Goal: Information Seeking & Learning: Check status

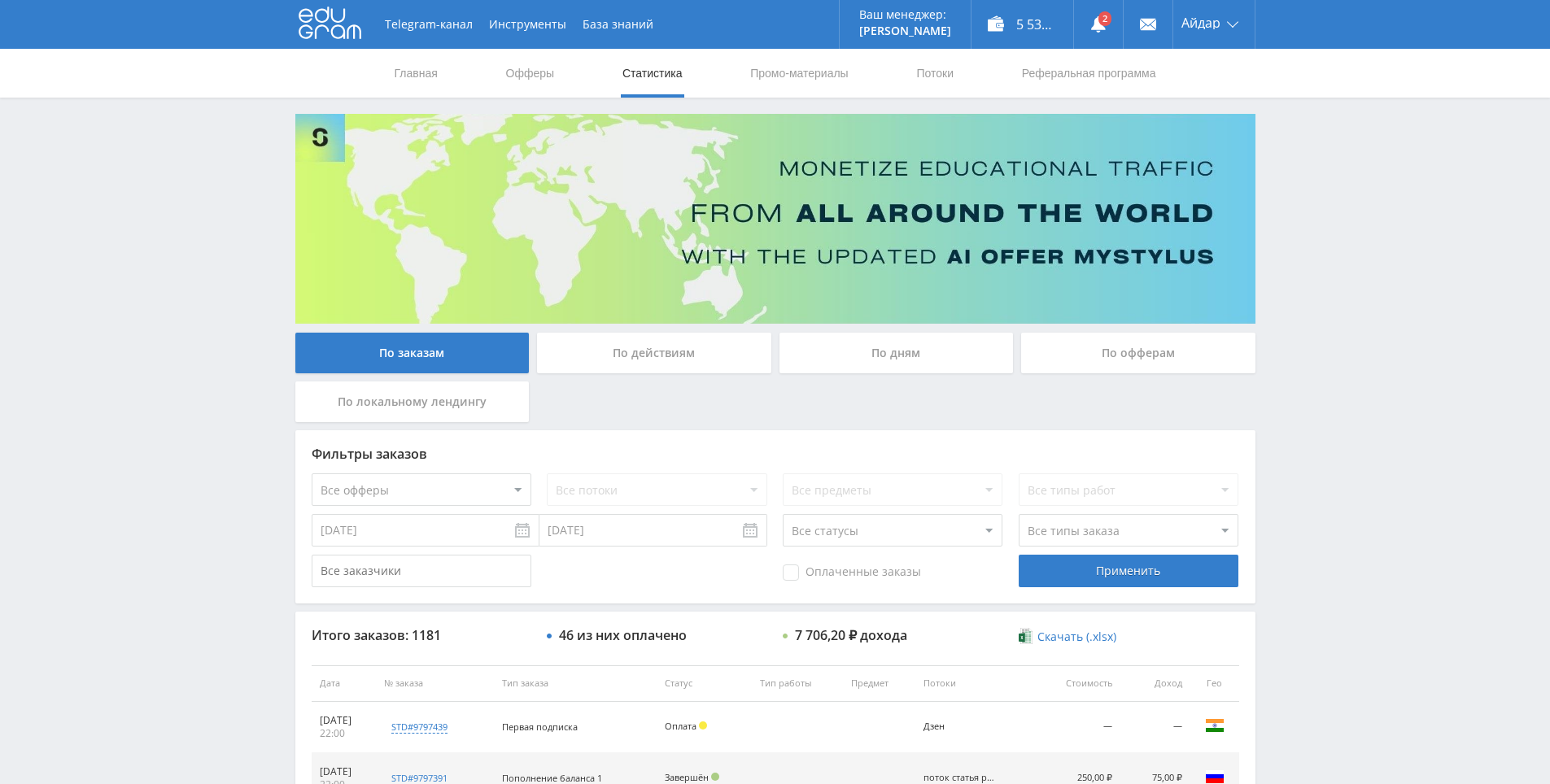
scroll to position [488, 0]
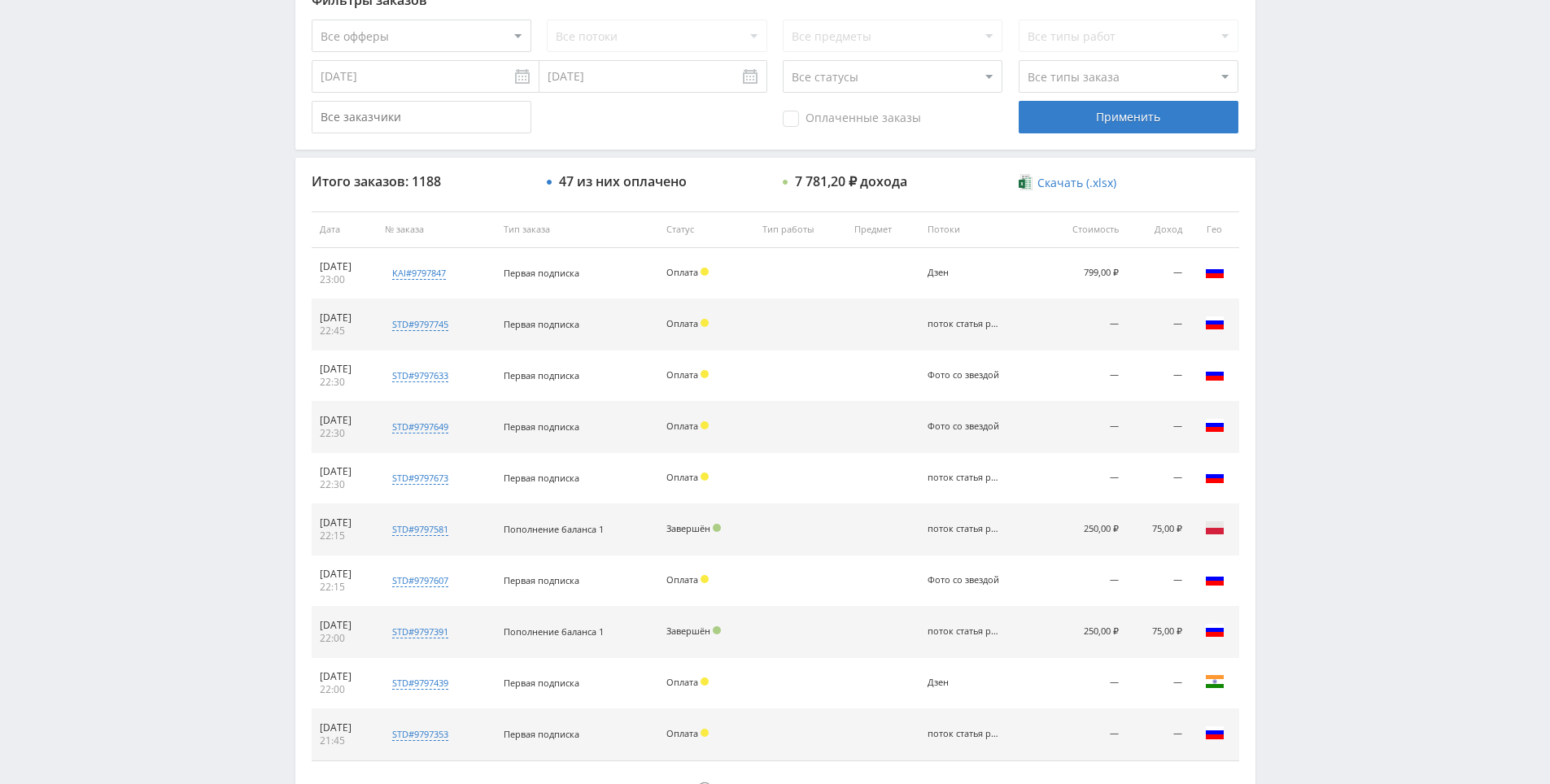
scroll to position [349, 0]
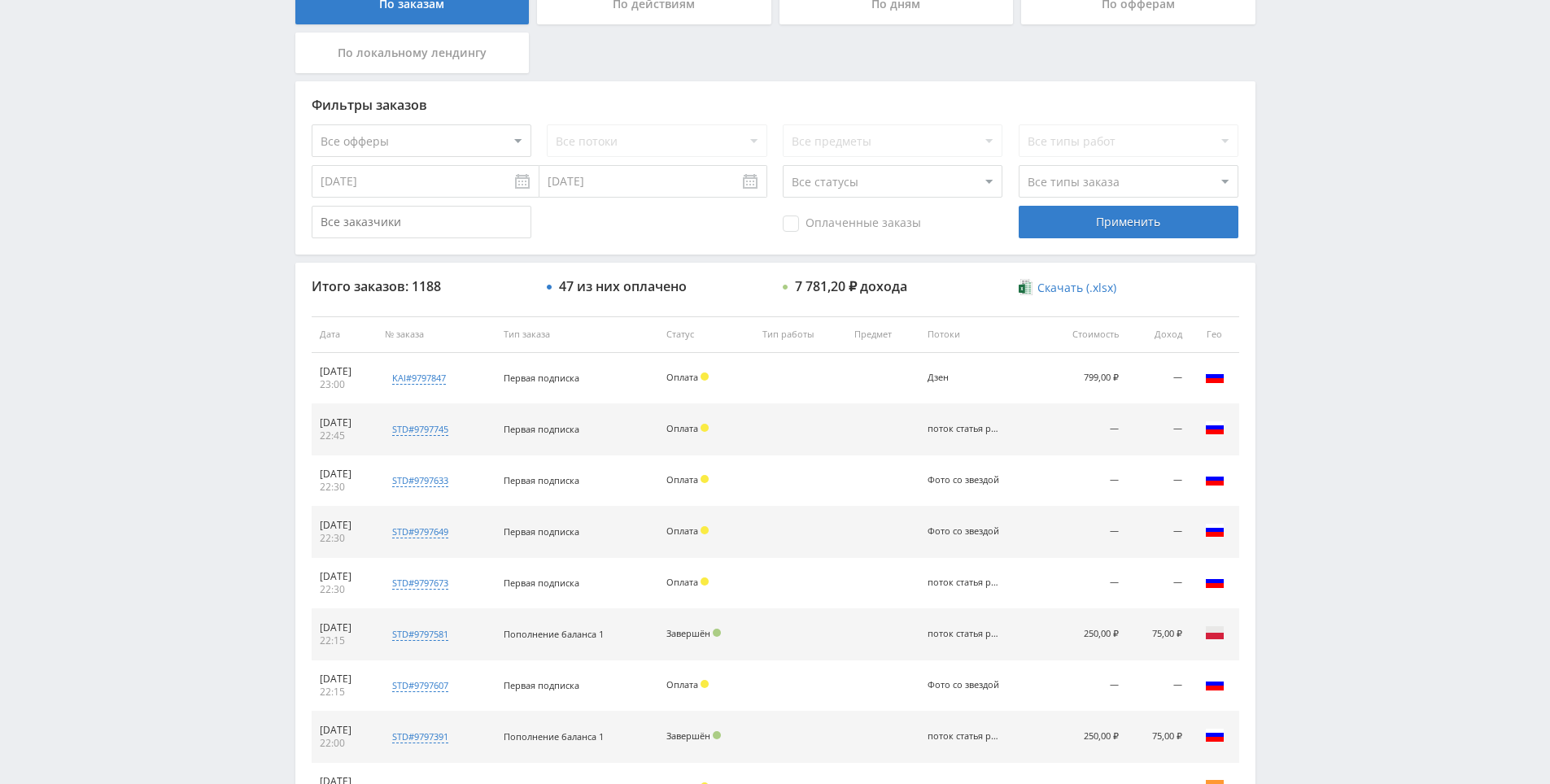
drag, startPoint x: 1343, startPoint y: 413, endPoint x: 1334, endPoint y: 357, distance: 56.7
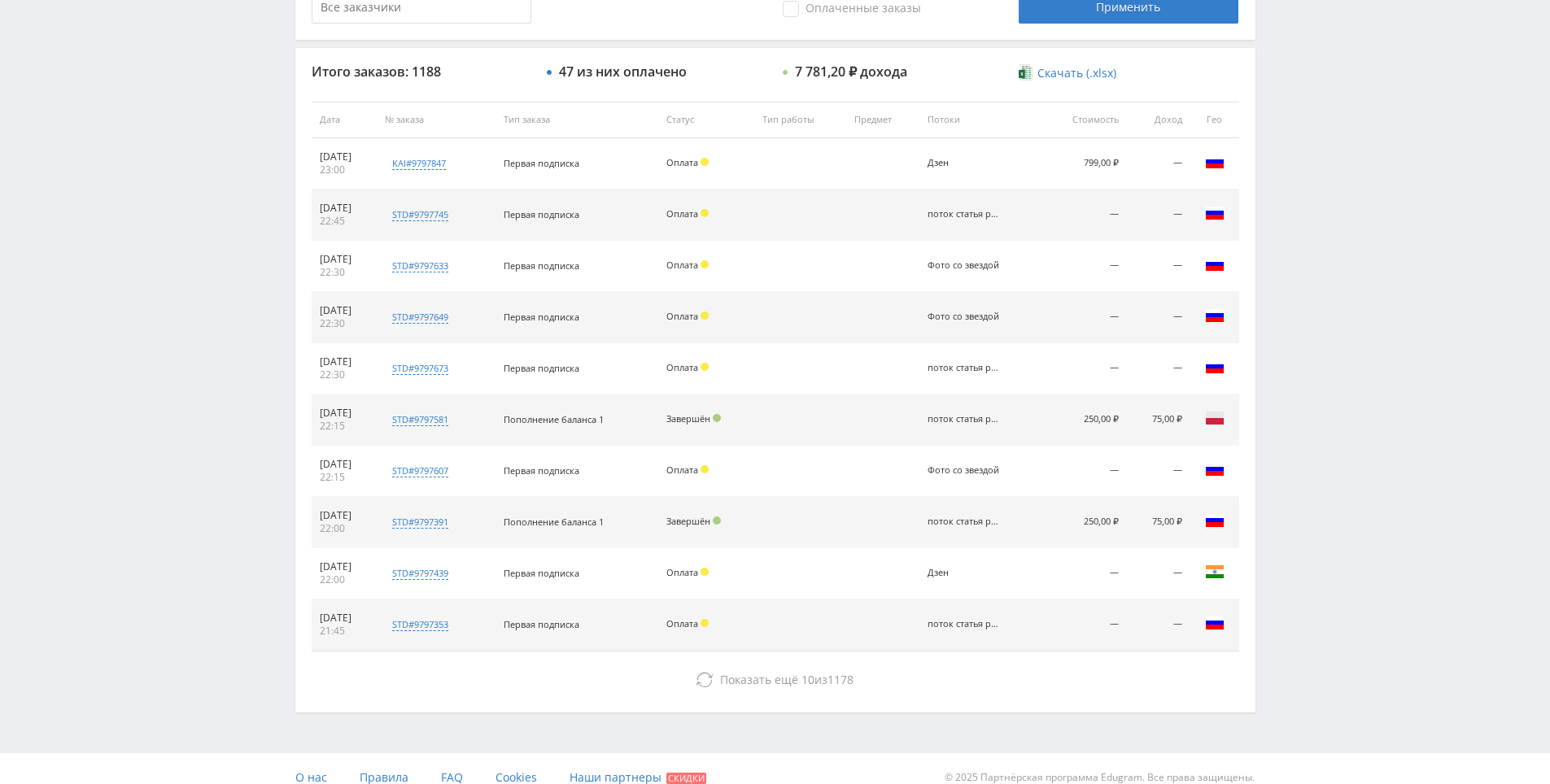
drag, startPoint x: 1302, startPoint y: 535, endPoint x: 1296, endPoint y: 623, distance: 88.2
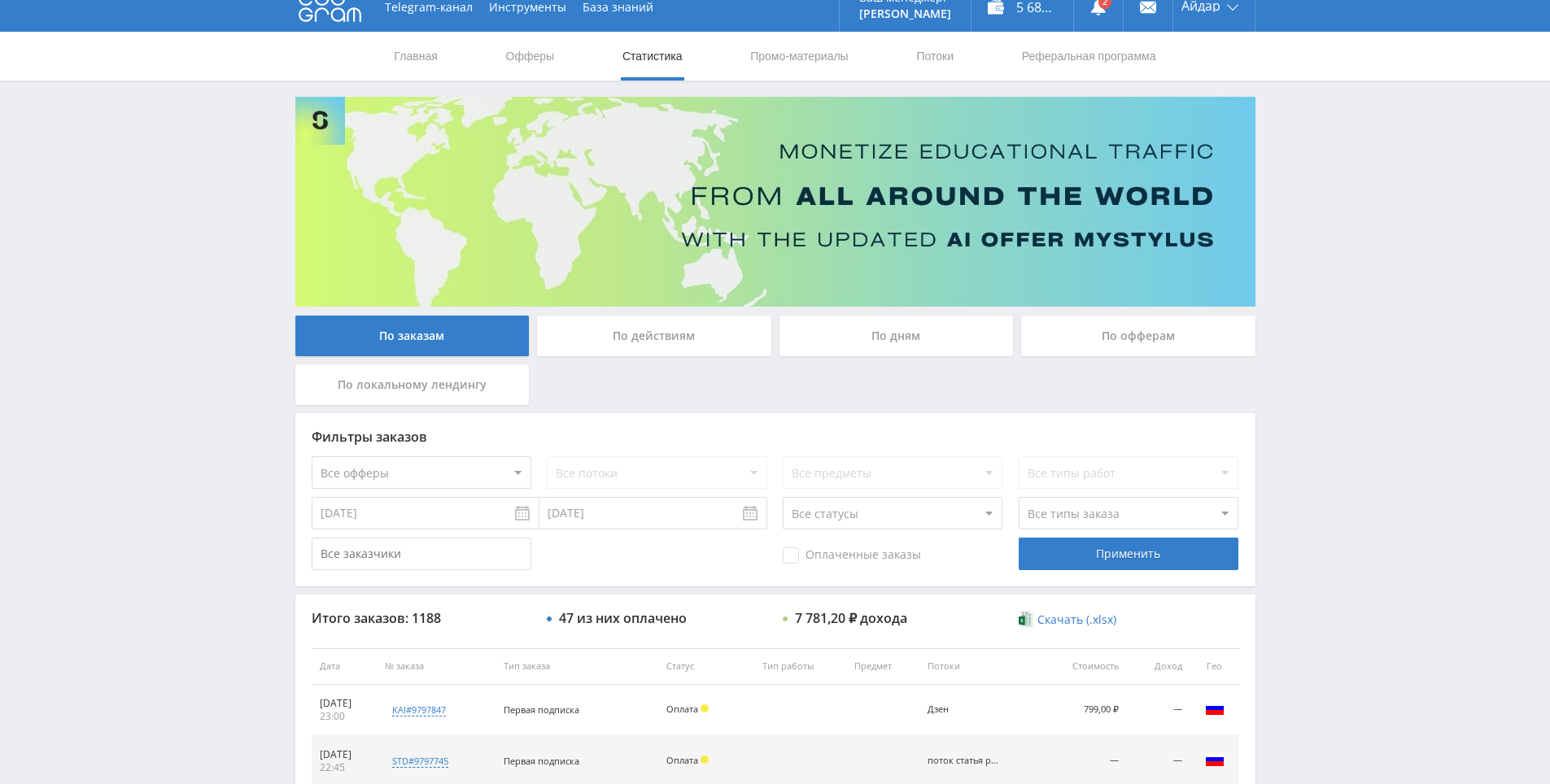
scroll to position [0, 0]
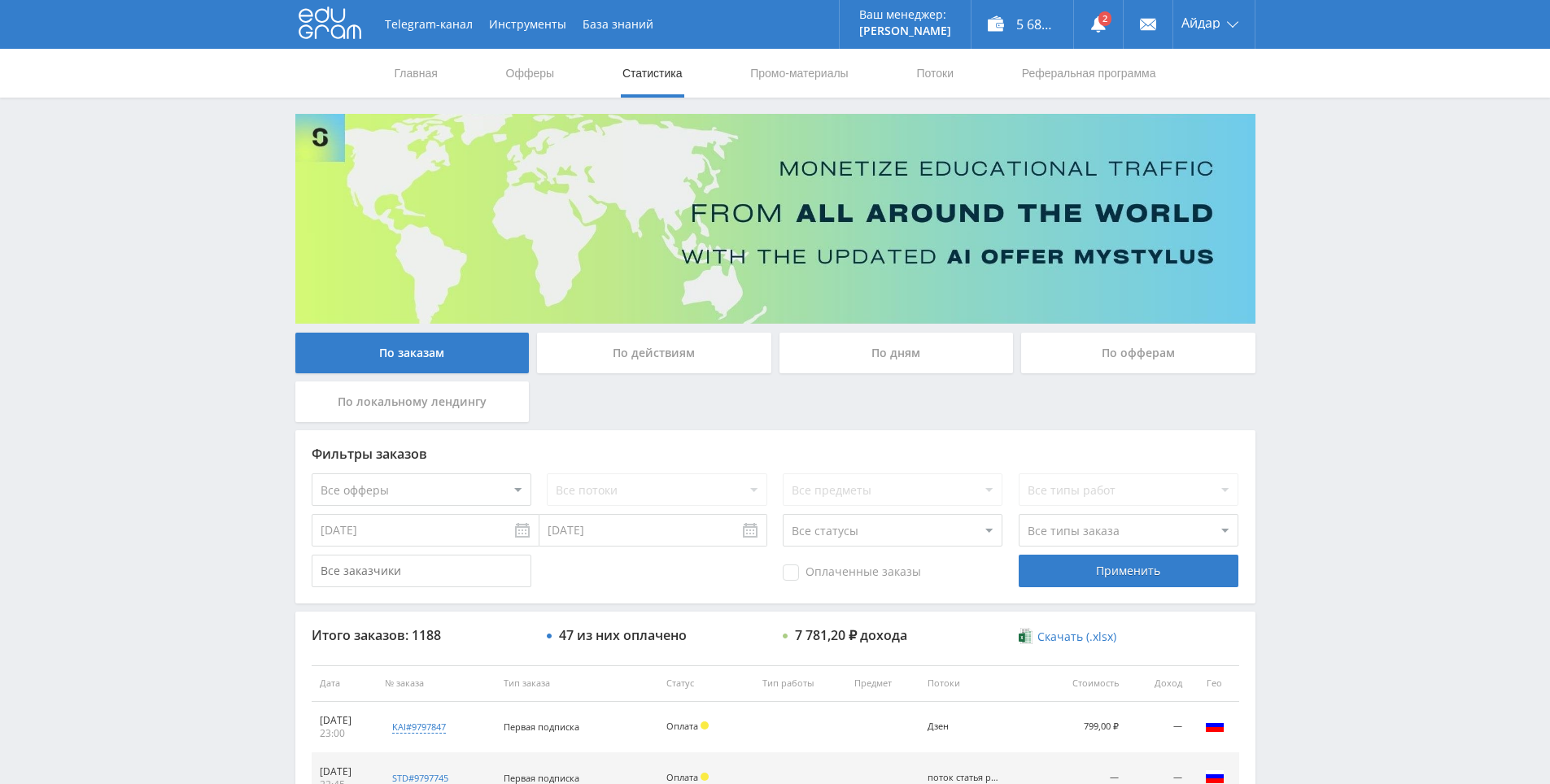
drag, startPoint x: 1273, startPoint y: 606, endPoint x: 1193, endPoint y: 309, distance: 307.6
click at [1111, 12] on link at bounding box center [1098, 24] width 49 height 49
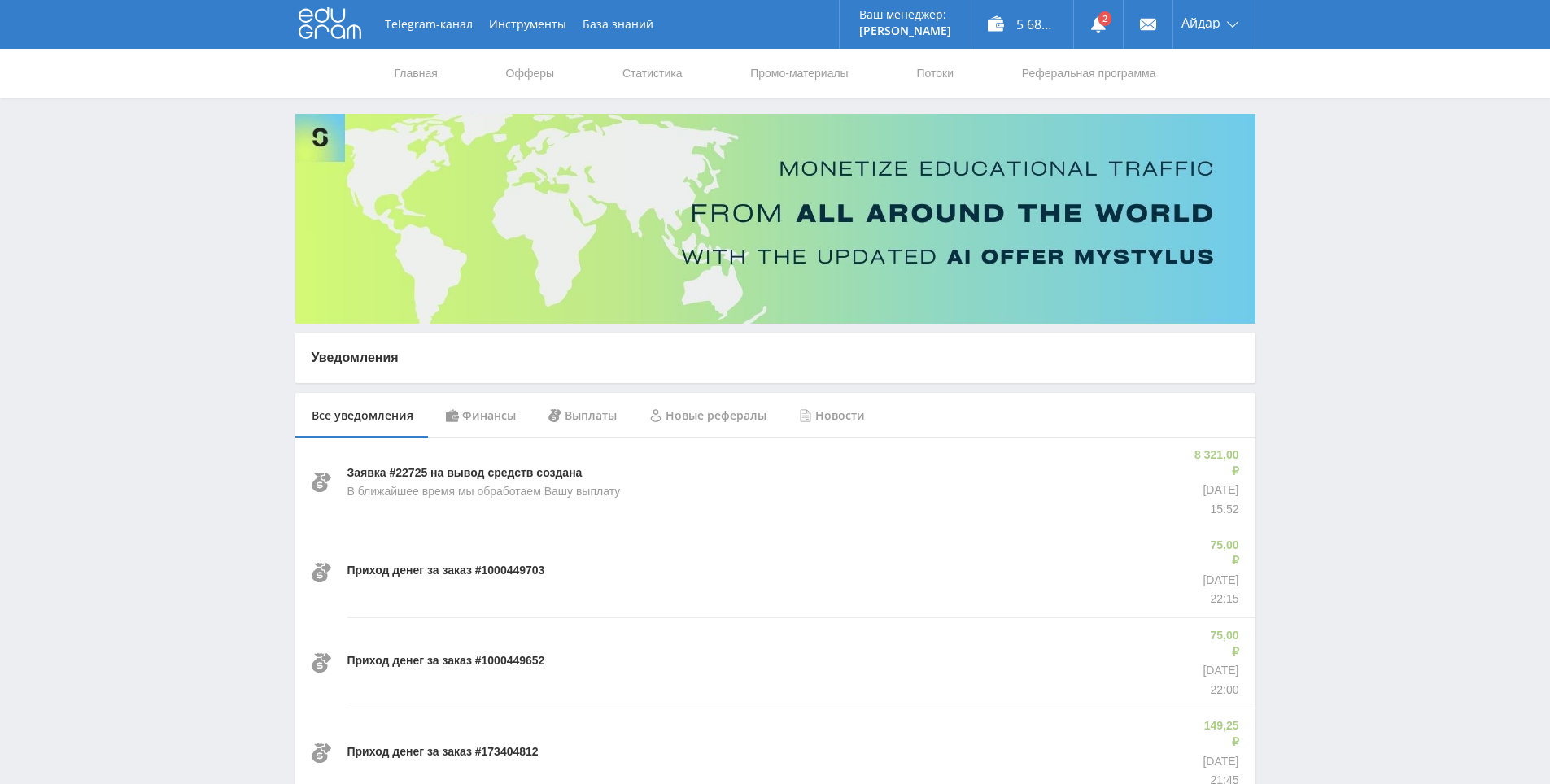
drag, startPoint x: 1347, startPoint y: 506, endPoint x: 1313, endPoint y: 481, distance: 42.2
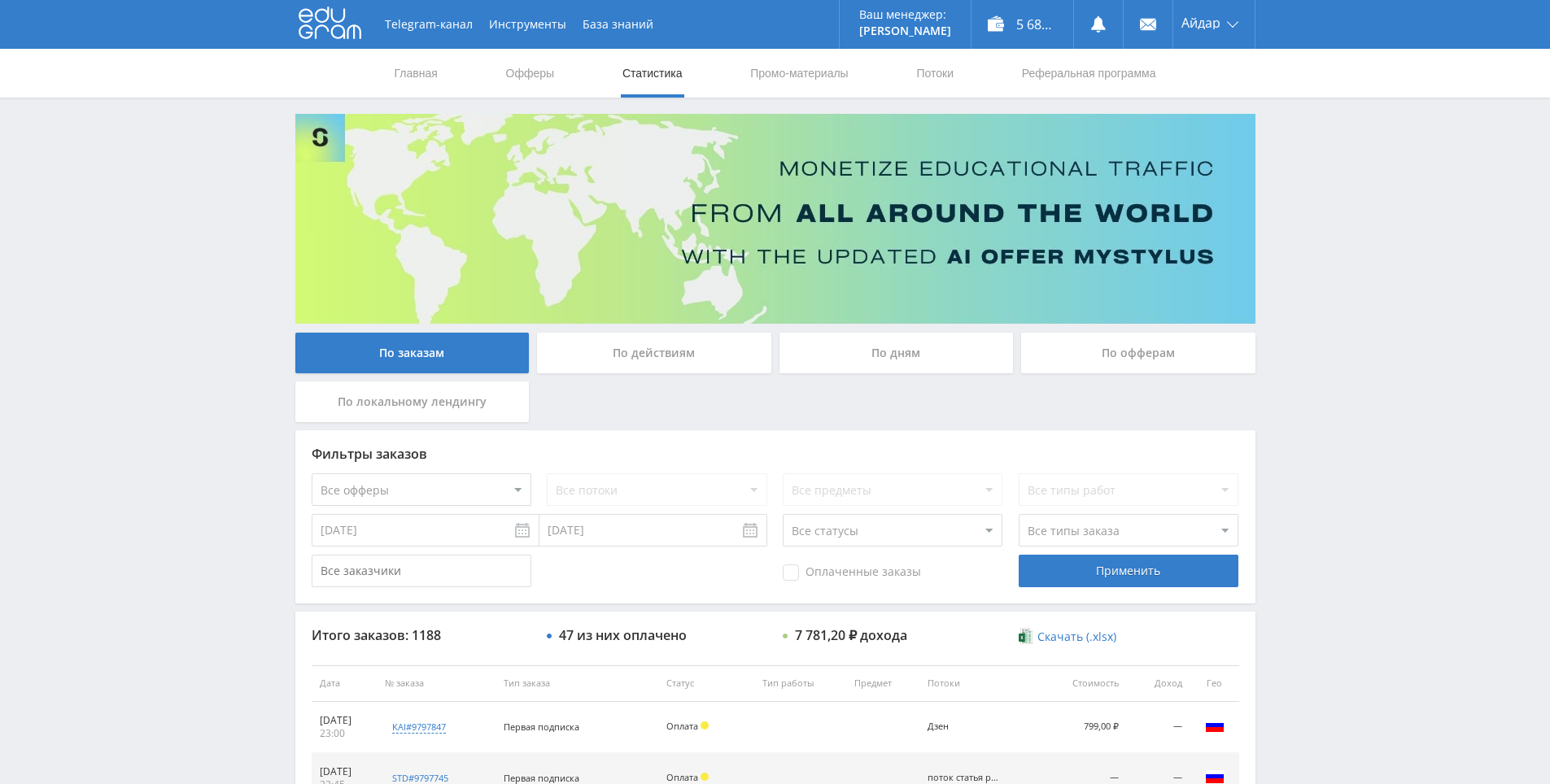
scroll to position [325, 0]
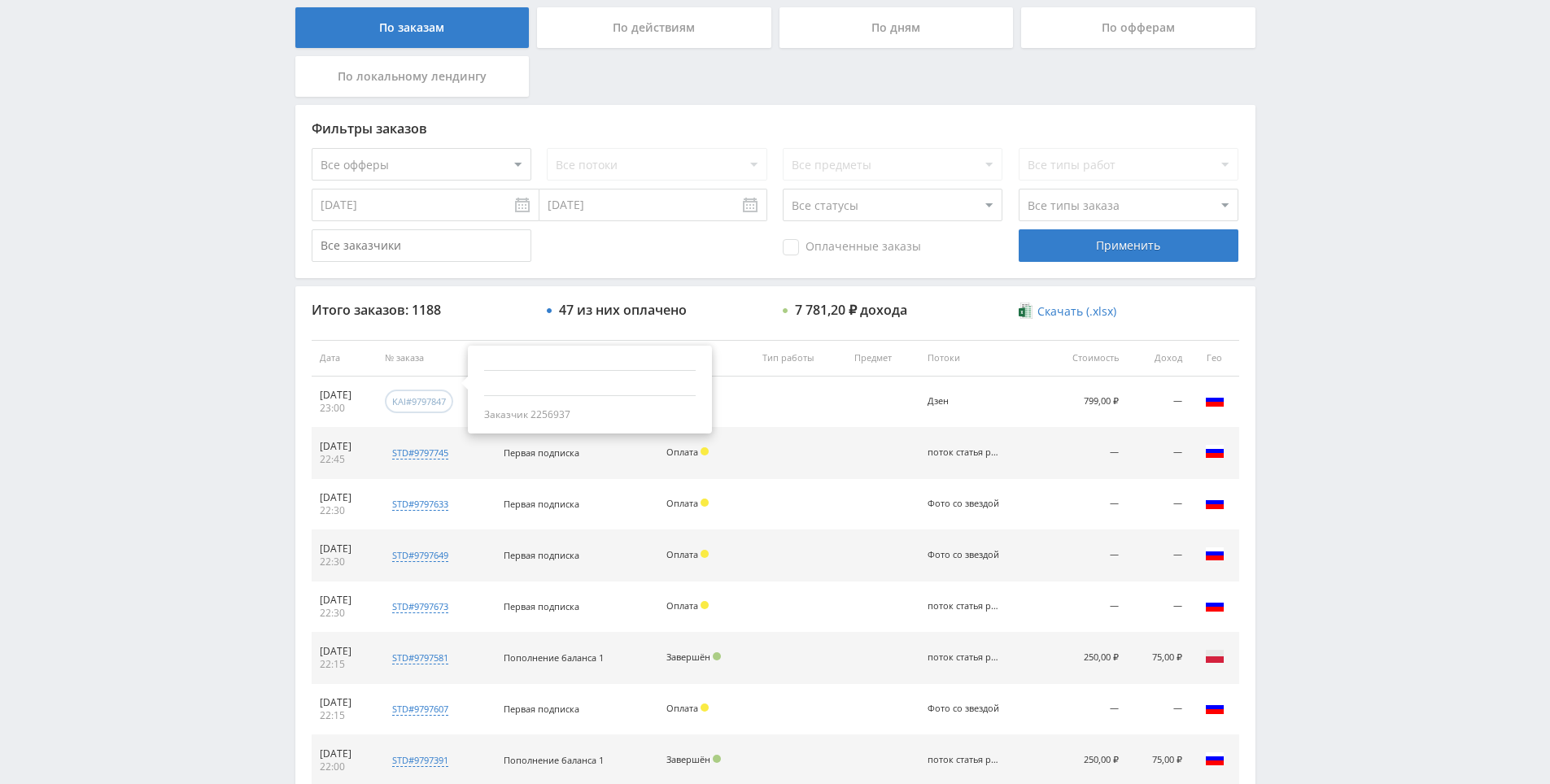
click at [430, 399] on div "kai#9797847" at bounding box center [419, 402] width 54 height 12
click at [1092, 399] on td "799,00 ₽" at bounding box center [1084, 402] width 85 height 51
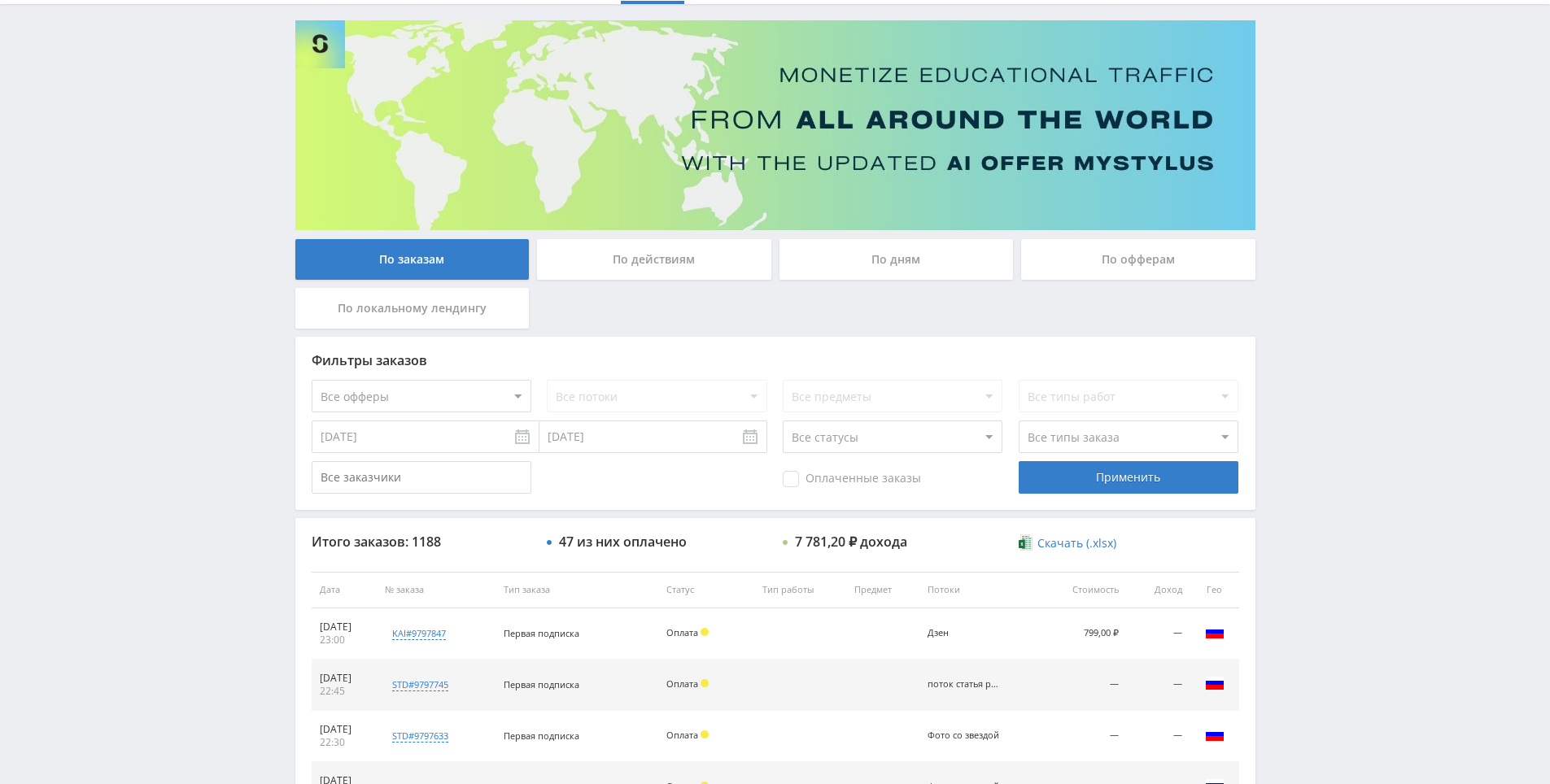
scroll to position [0, 0]
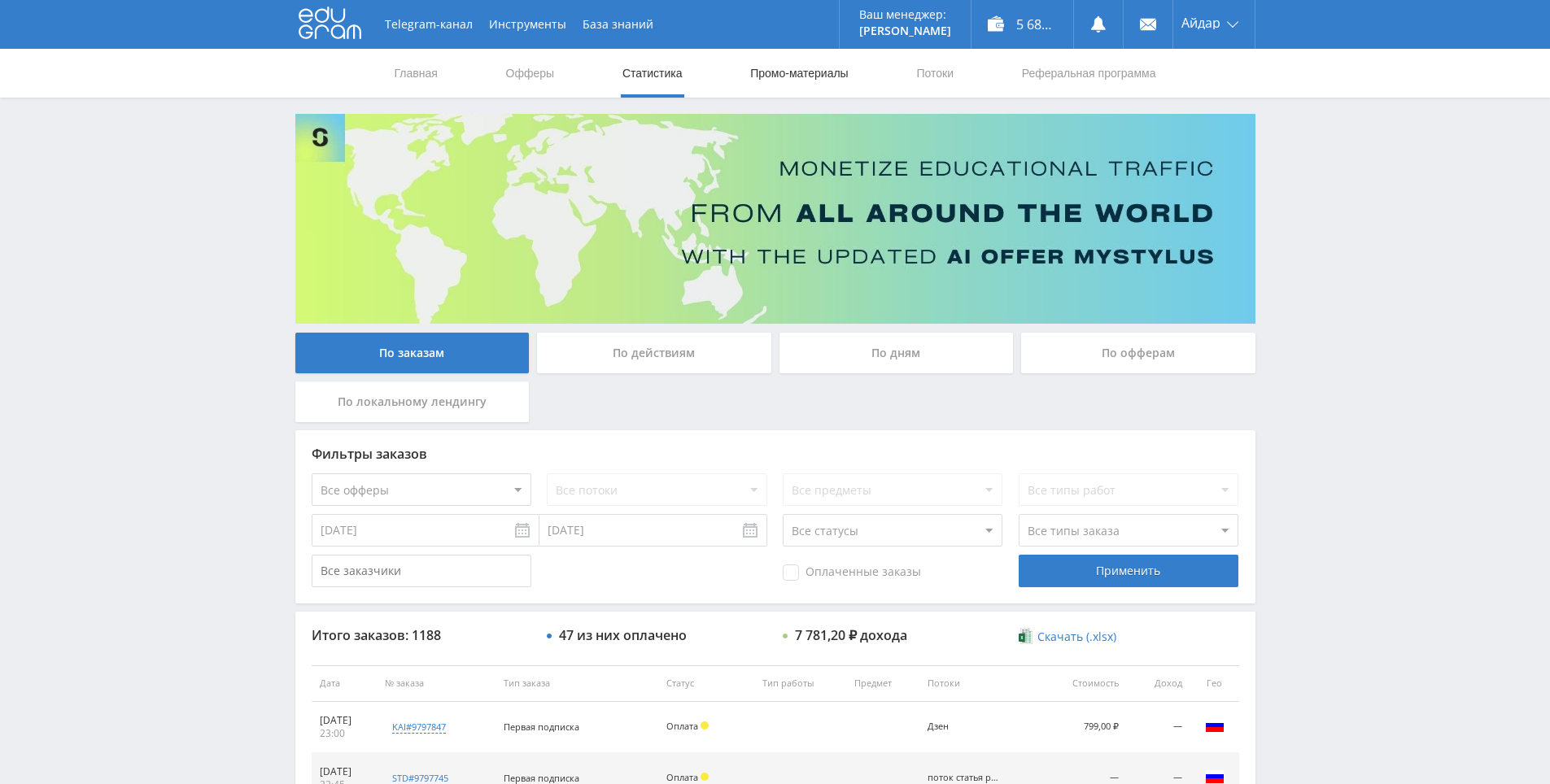
click at [795, 72] on link "Промо-материалы" at bounding box center [799, 73] width 101 height 49
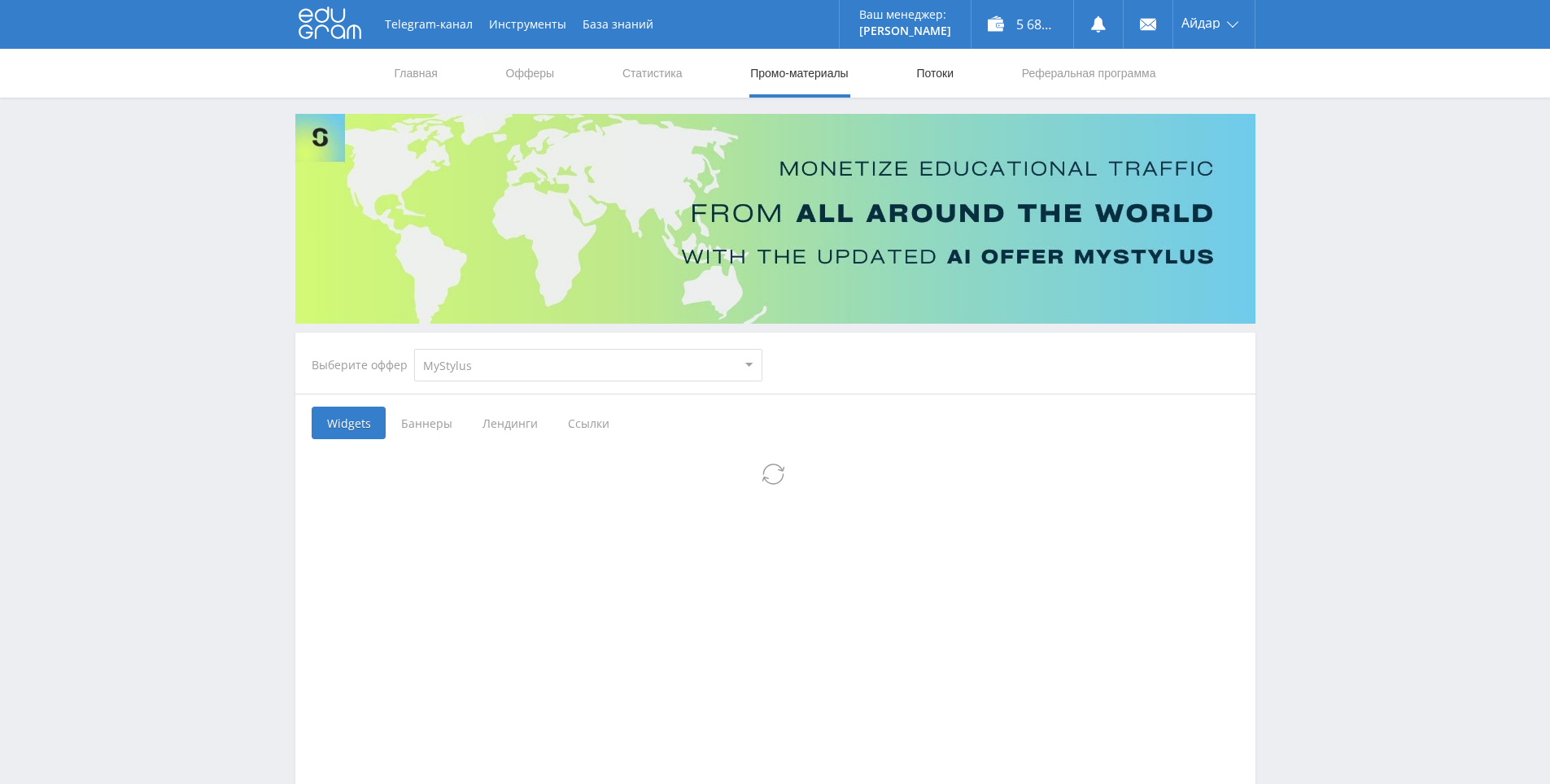
click at [934, 80] on link "Потоки" at bounding box center [934, 73] width 40 height 49
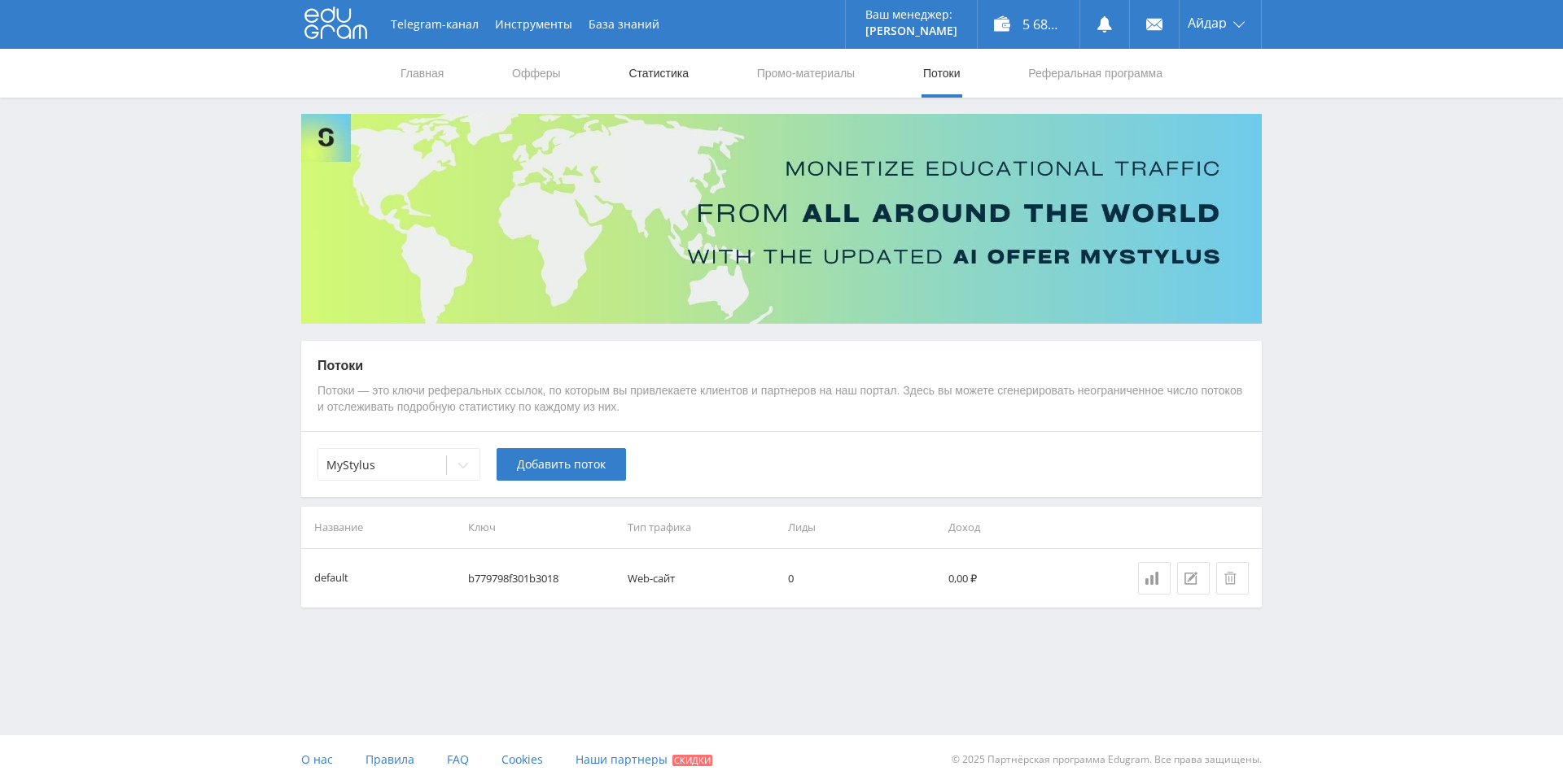
click at [660, 74] on link "Статистика" at bounding box center [658, 73] width 64 height 49
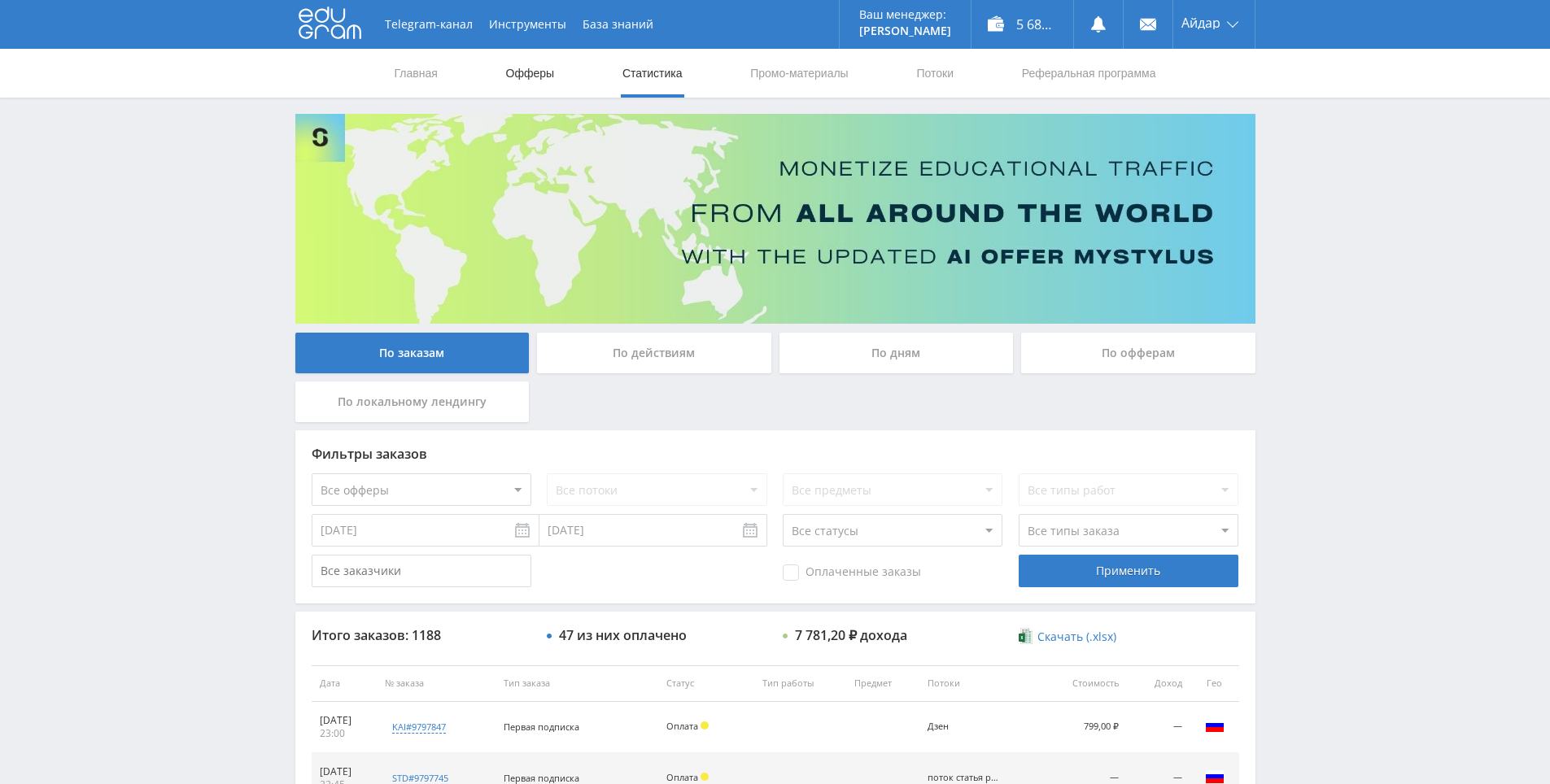
click at [522, 76] on link "Офферы" at bounding box center [530, 73] width 52 height 49
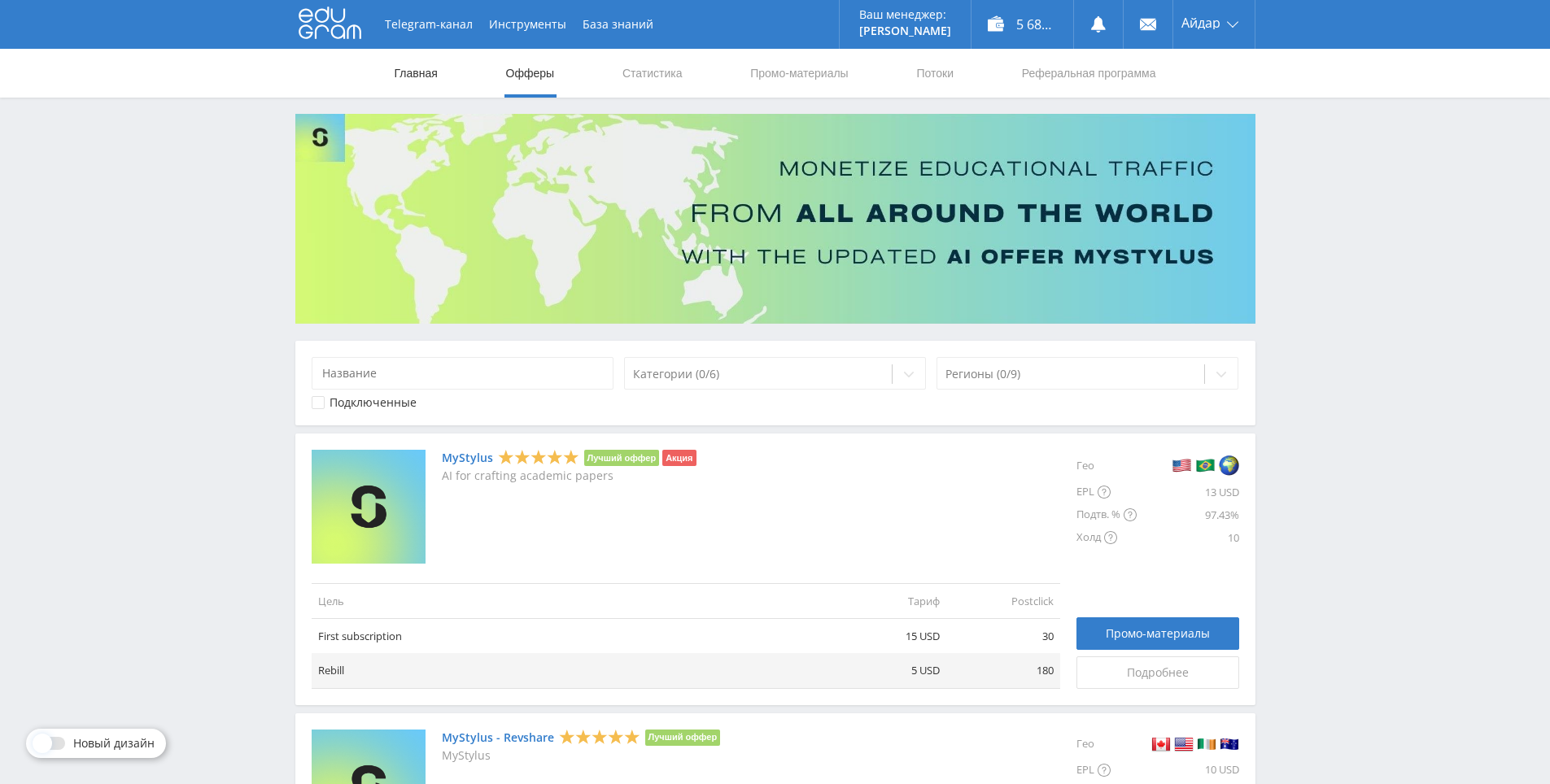
click at [407, 64] on link "Главная" at bounding box center [416, 73] width 46 height 49
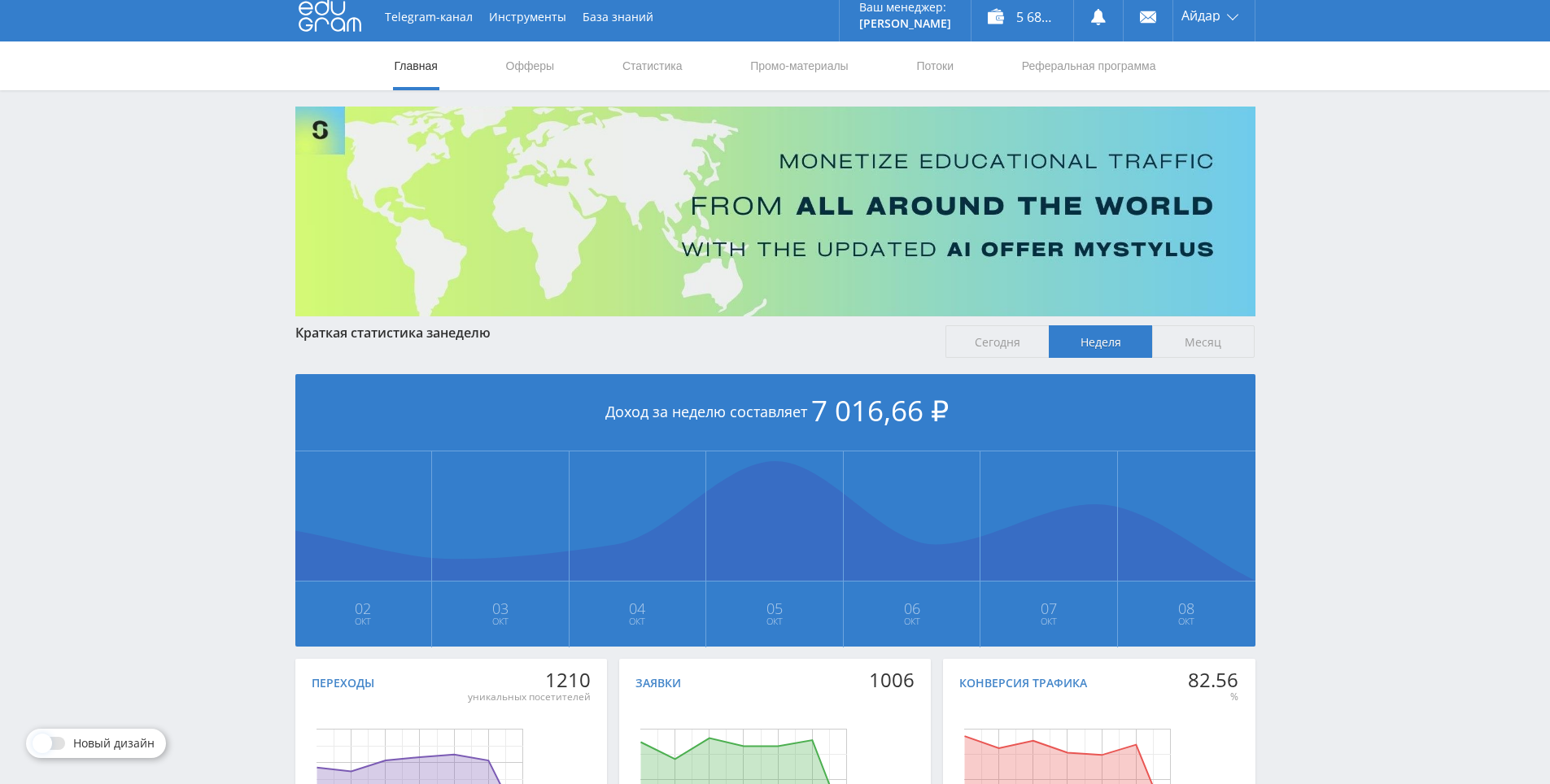
drag, startPoint x: 1364, startPoint y: 330, endPoint x: 1193, endPoint y: 302, distance: 173.3
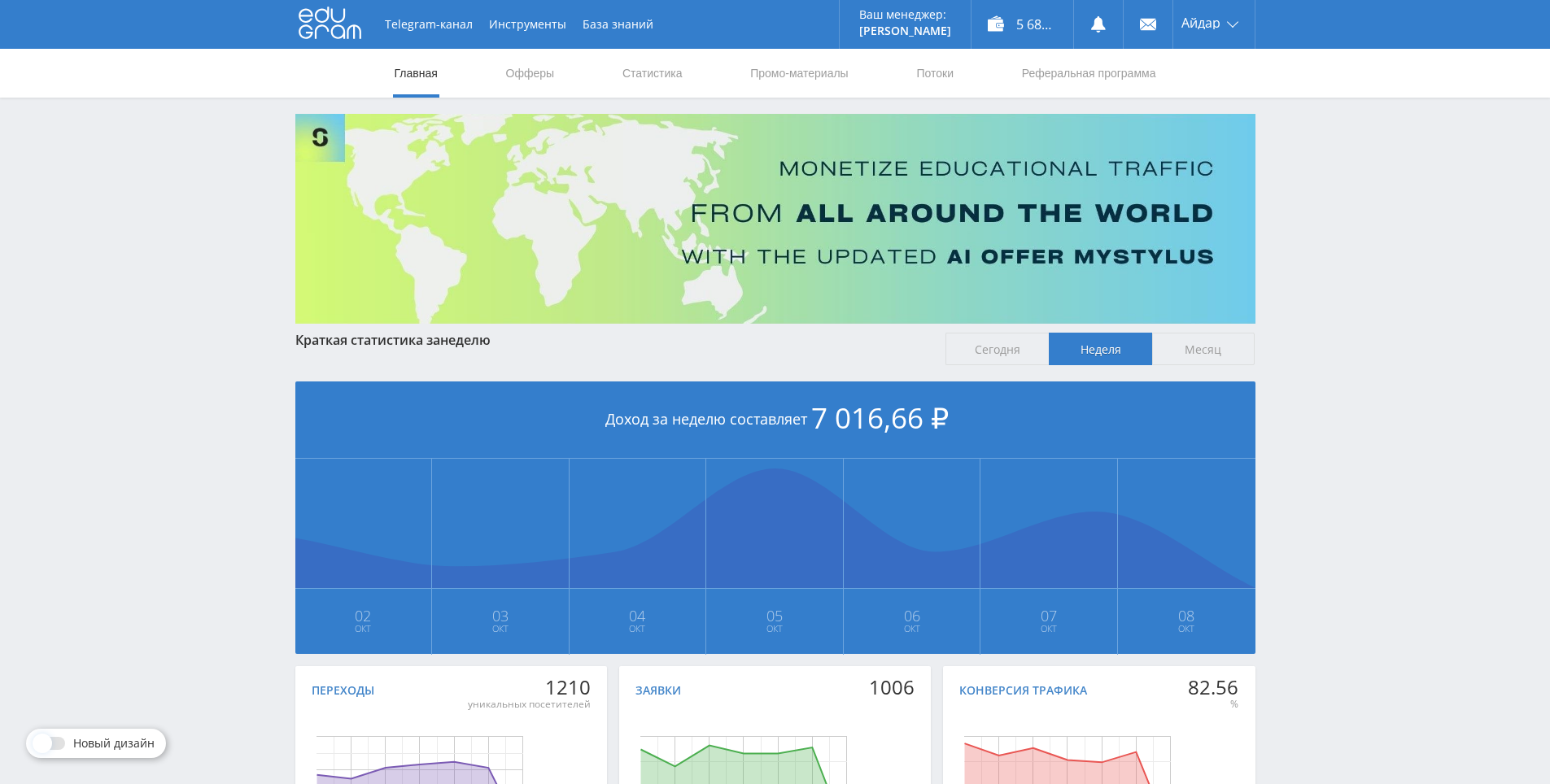
click at [1177, 364] on div "Краткая статистика за неделю Сегодня Неделя Месяц Доход за неделю составляет 7 …" at bounding box center [775, 609] width 960 height 552
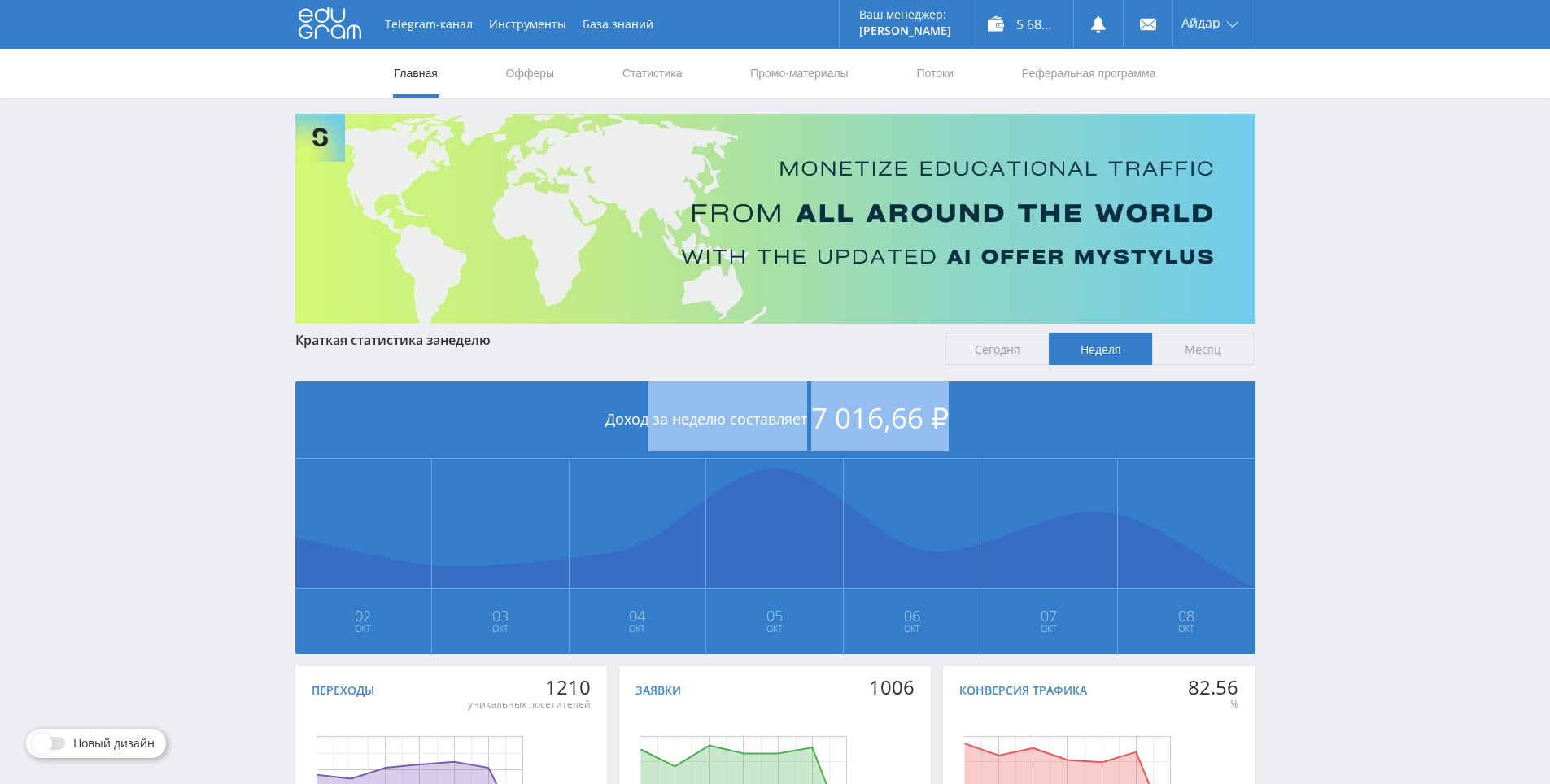
click at [1182, 359] on span "Месяц" at bounding box center [1203, 349] width 103 height 32
click at [0, 0] on input "Месяц" at bounding box center [0, 0] width 0 height 0
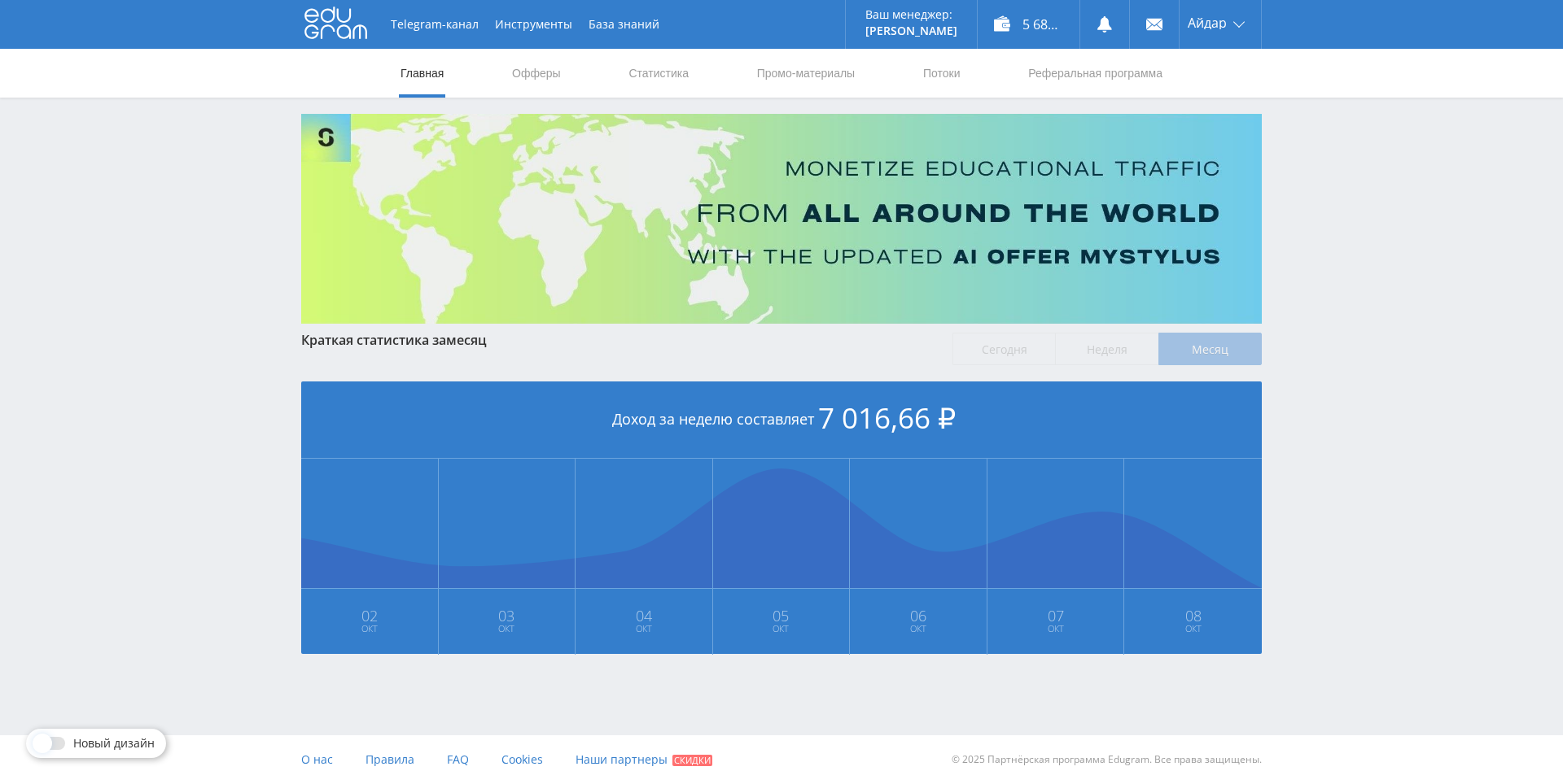
click at [1340, 313] on div "Telegram-канал Инструменты База знаний Ваш менеджер: [PERSON_NAME] Online @edug…" at bounding box center [781, 373] width 1563 height 748
drag, startPoint x: 1352, startPoint y: 409, endPoint x: 1380, endPoint y: 518, distance: 112.5
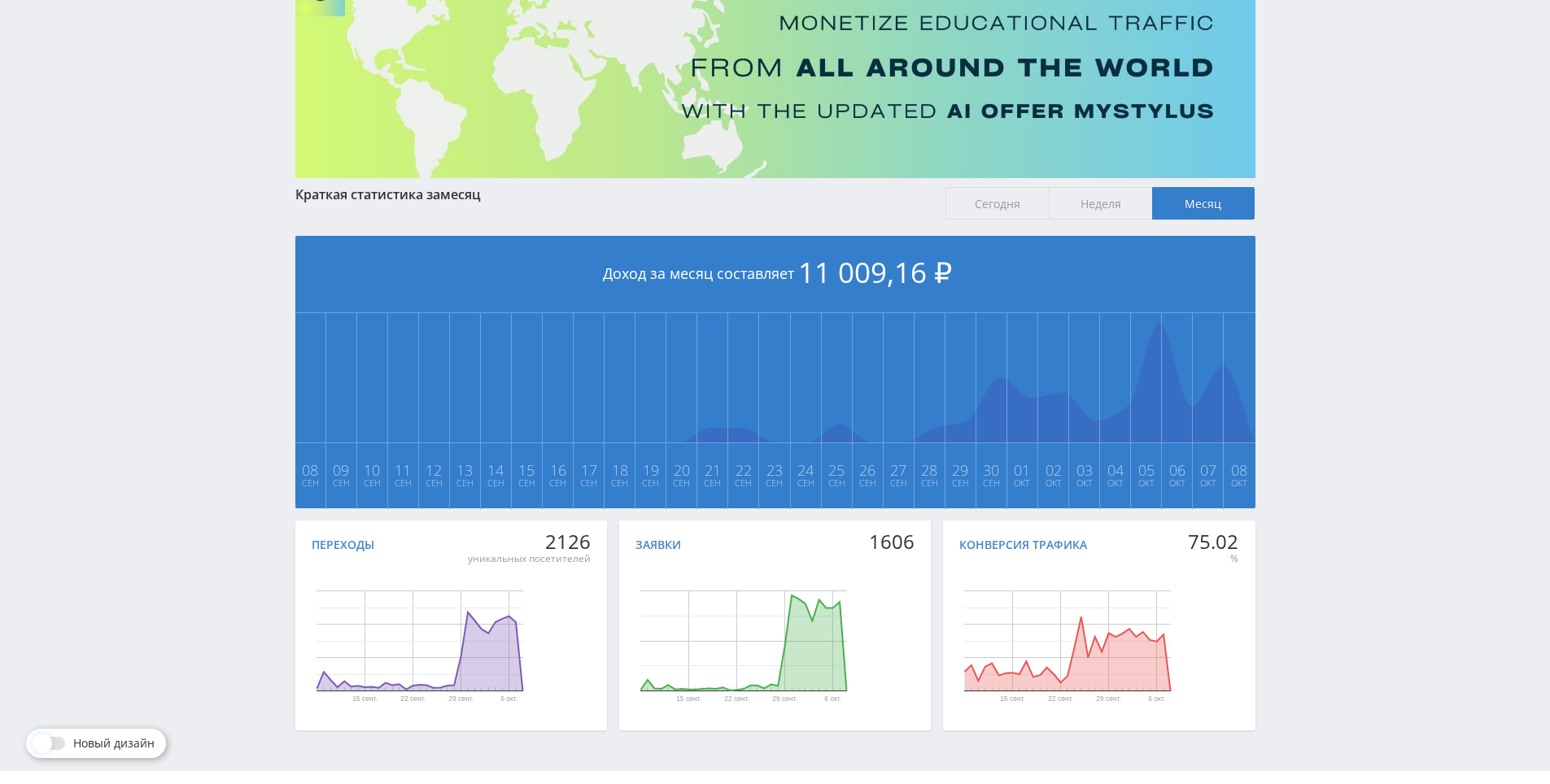
scroll to position [182, 0]
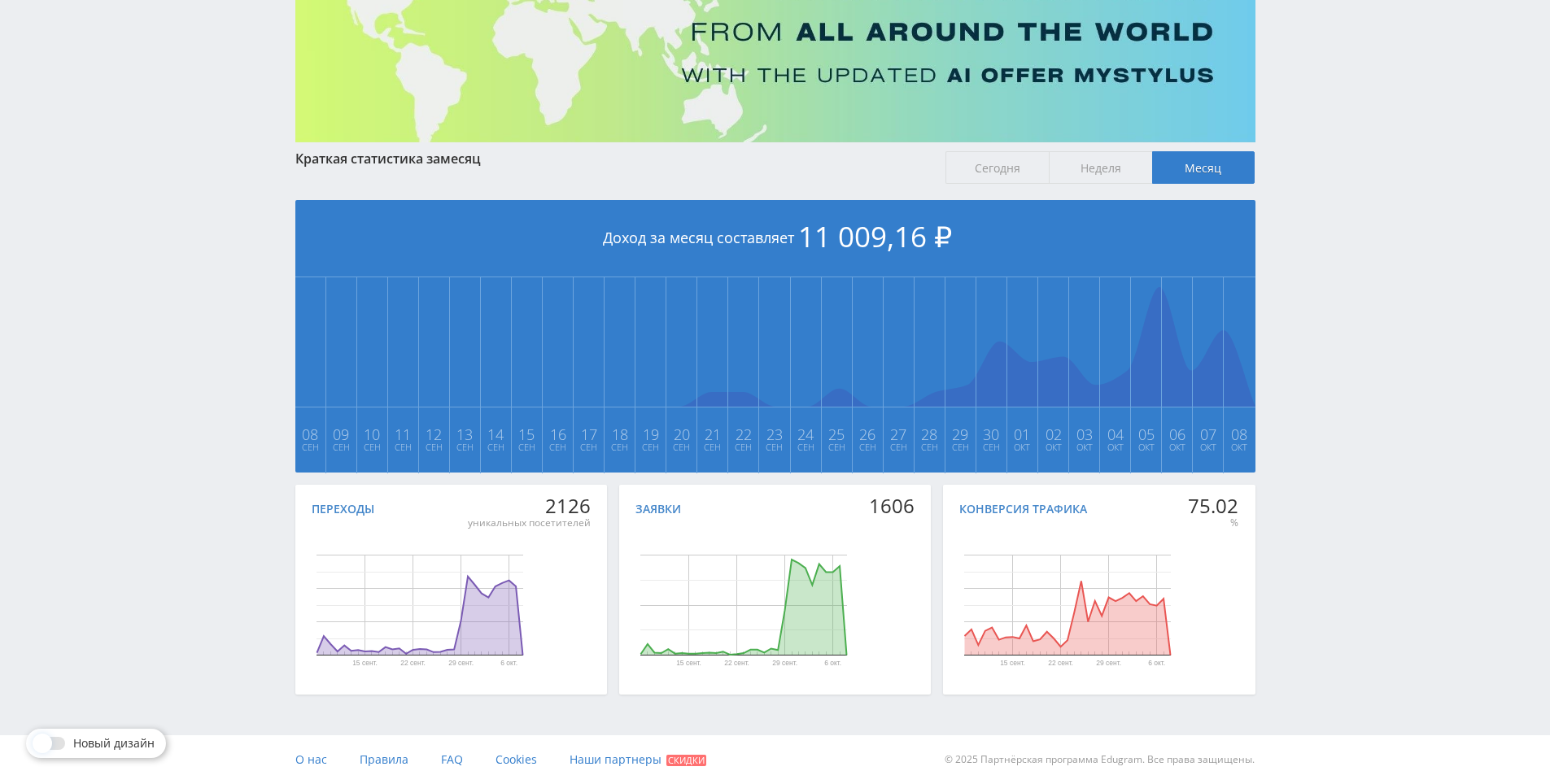
drag, startPoint x: 1350, startPoint y: 526, endPoint x: 1320, endPoint y: 559, distance: 44.6
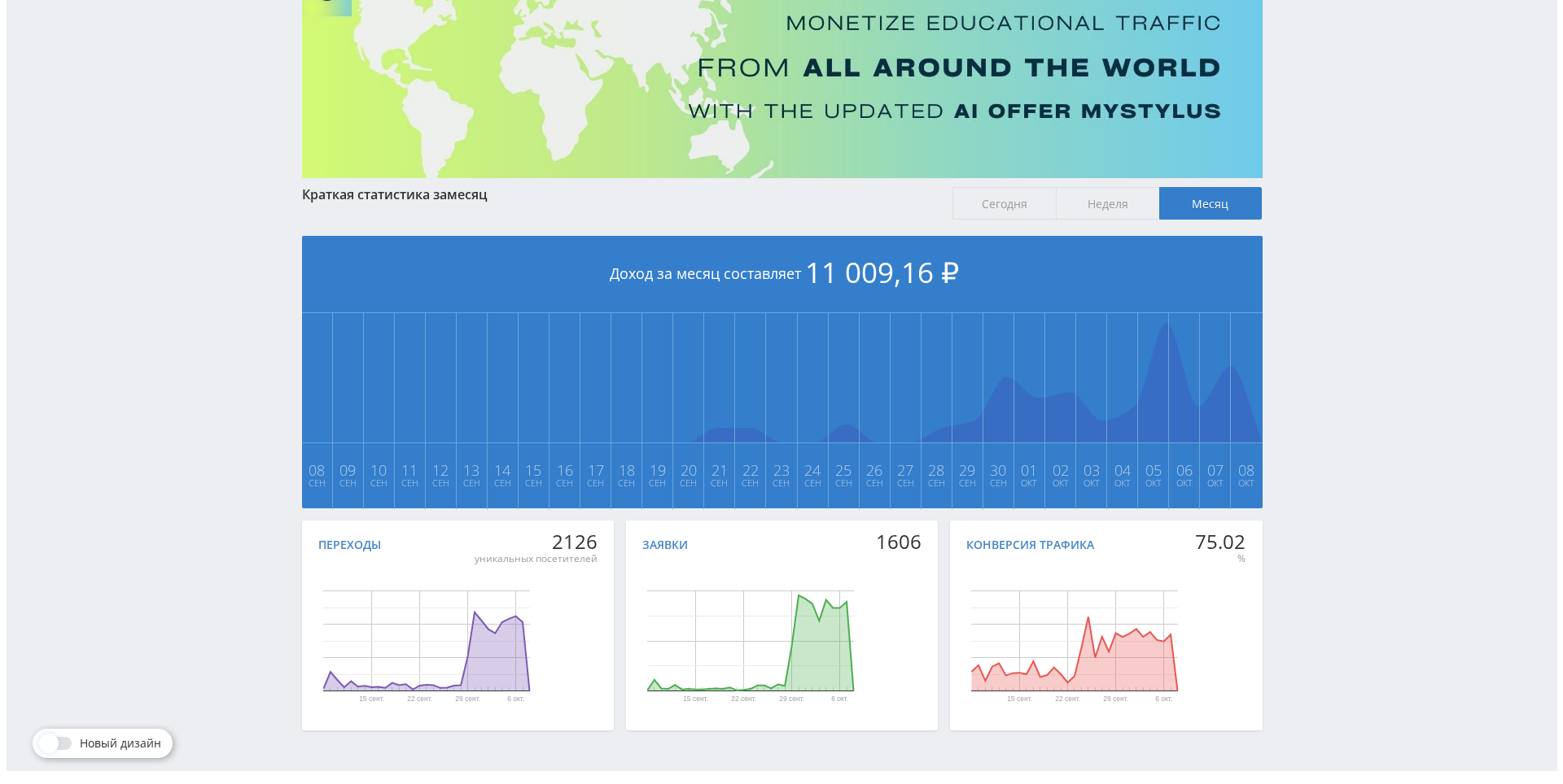
scroll to position [0, 0]
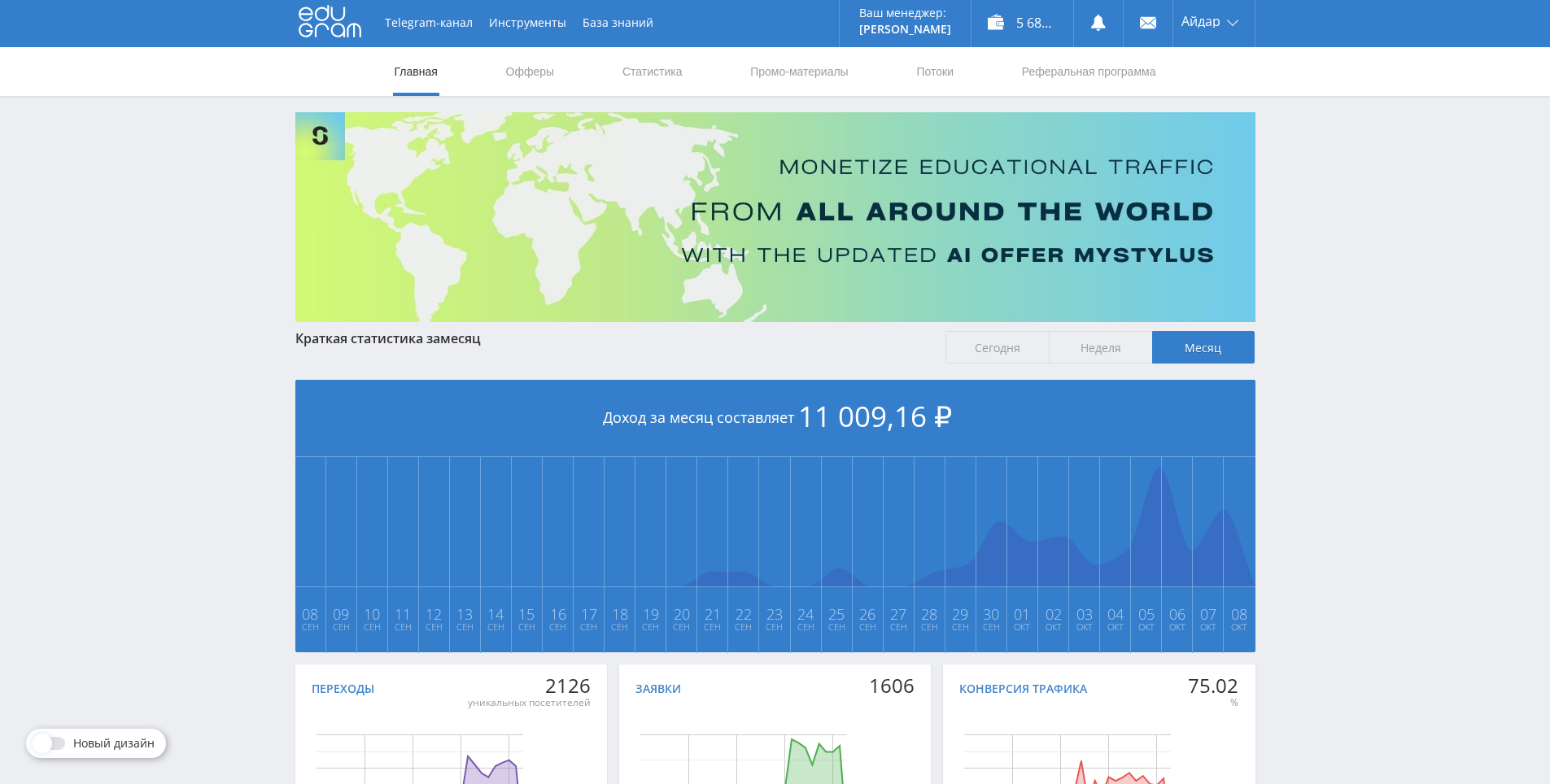
drag, startPoint x: 1360, startPoint y: 350, endPoint x: 1258, endPoint y: 160, distance: 215.6
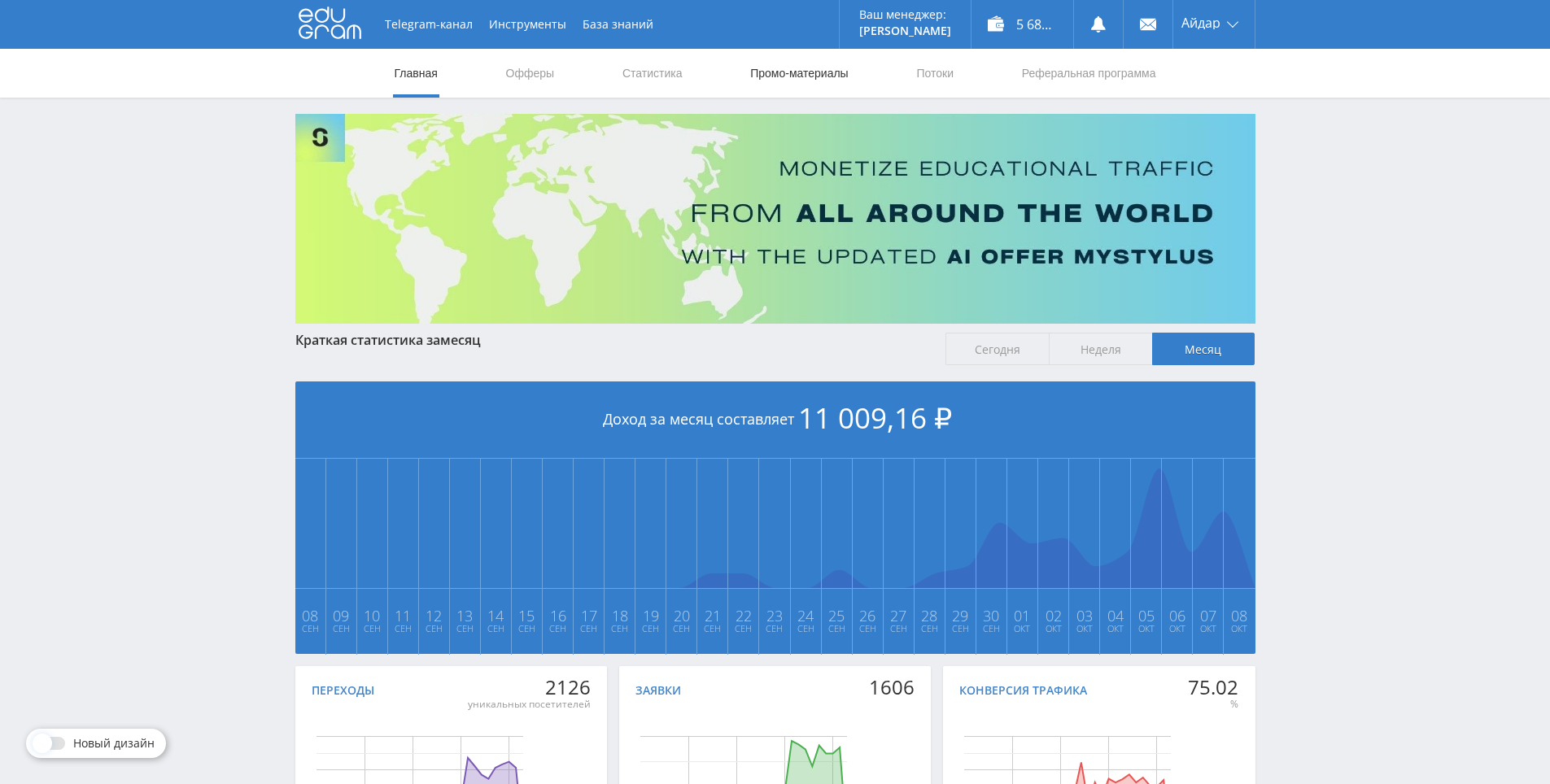
click at [824, 70] on link "Промо-материалы" at bounding box center [799, 73] width 101 height 49
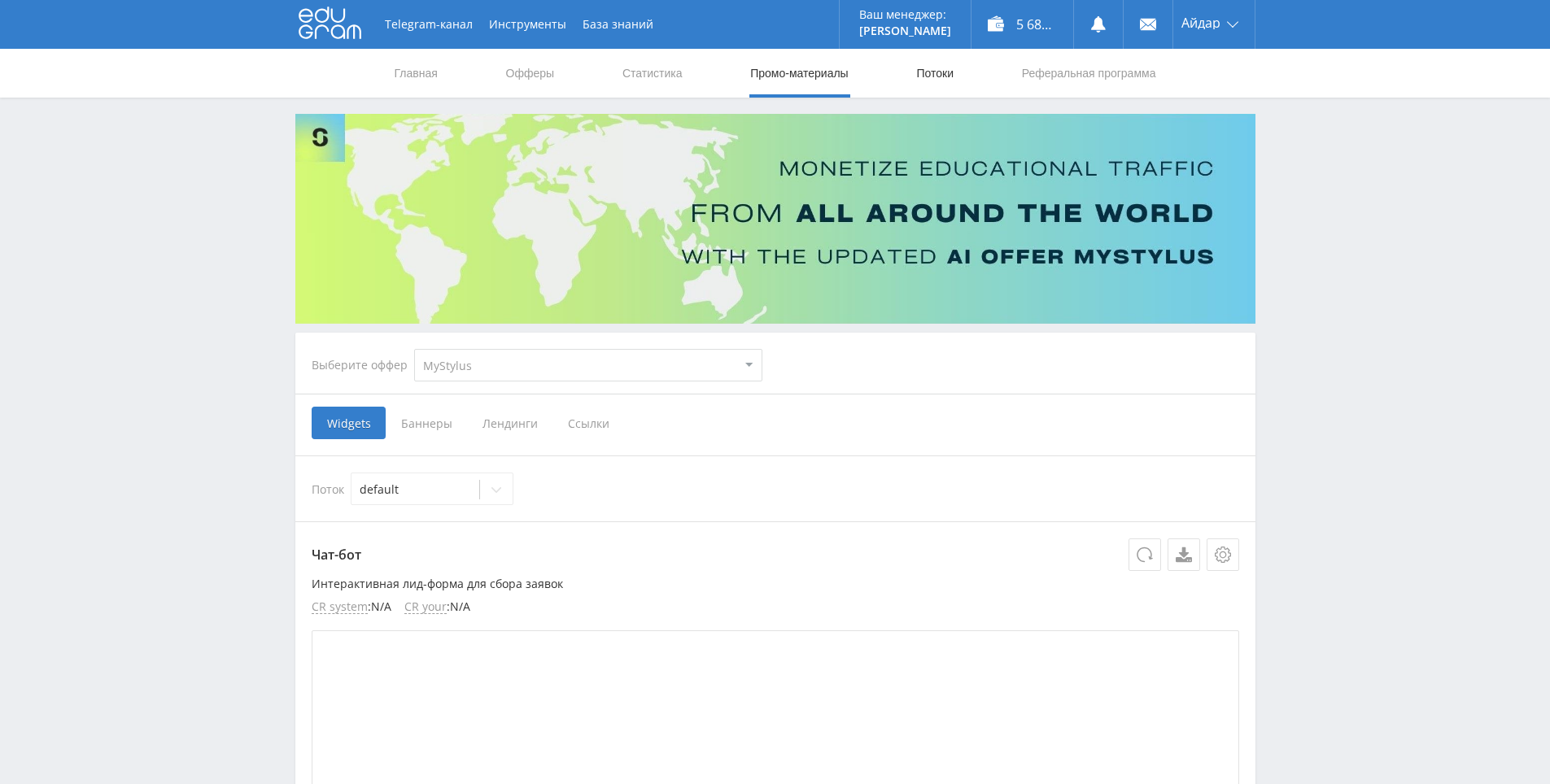
click at [942, 53] on link "Потоки" at bounding box center [934, 73] width 40 height 49
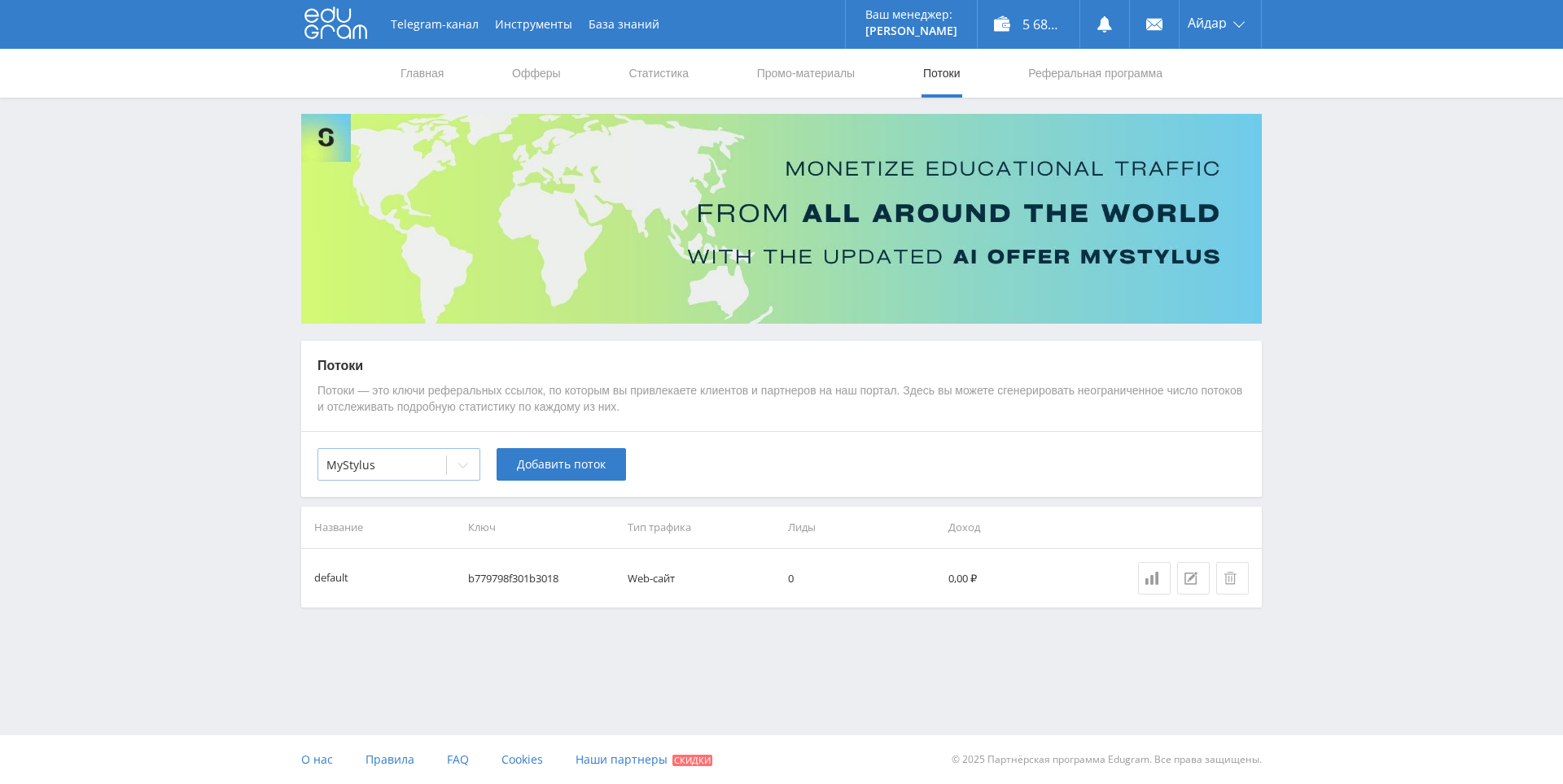
click at [442, 474] on div "MyStylus" at bounding box center [382, 466] width 128 height 23
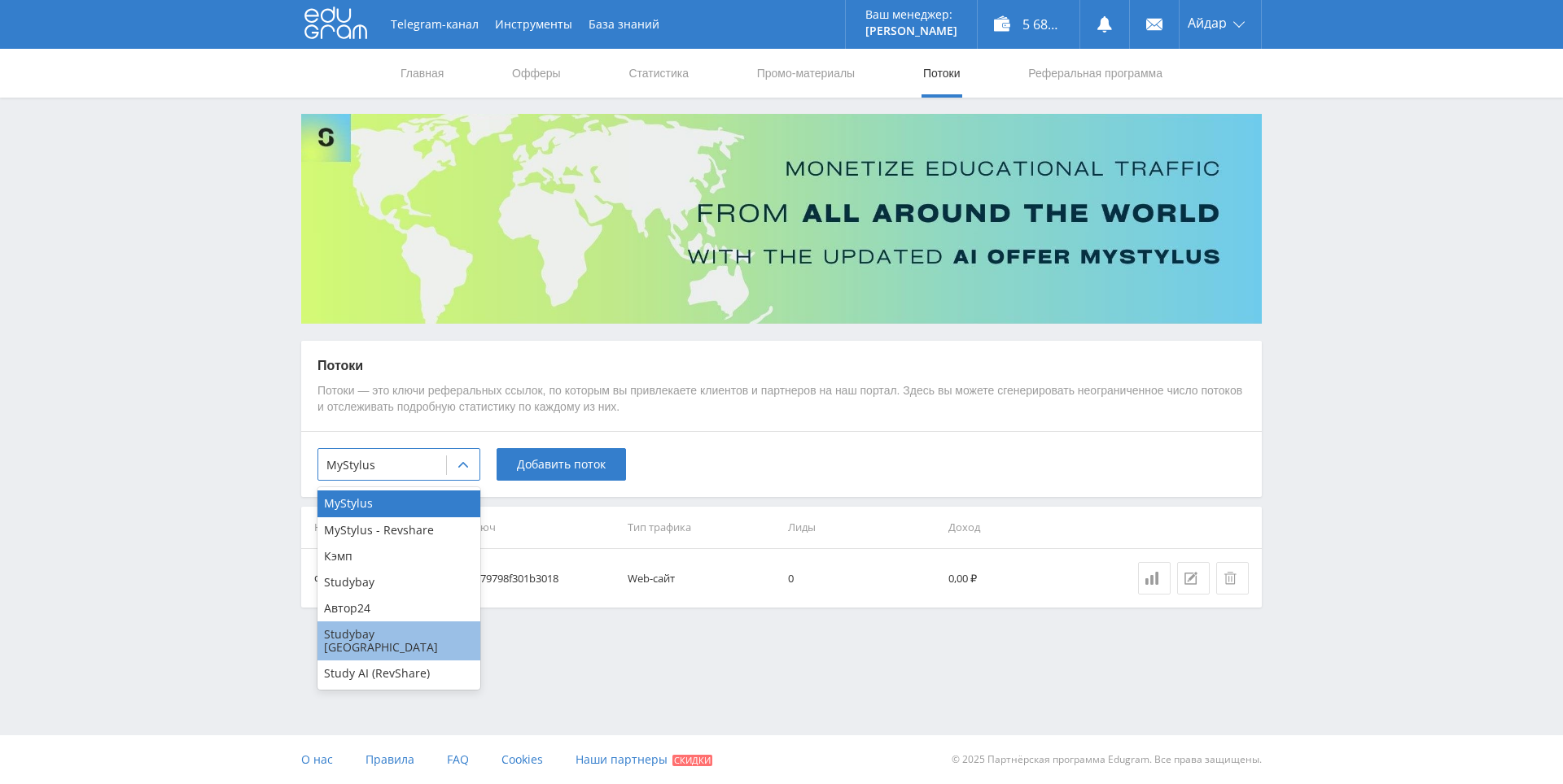
click at [403, 647] on div "MyStylus MyStylus - Revshare Кэмп Studybay Автор24 Studybay Brazil Study AI (Re…" at bounding box center [398, 588] width 163 height 202
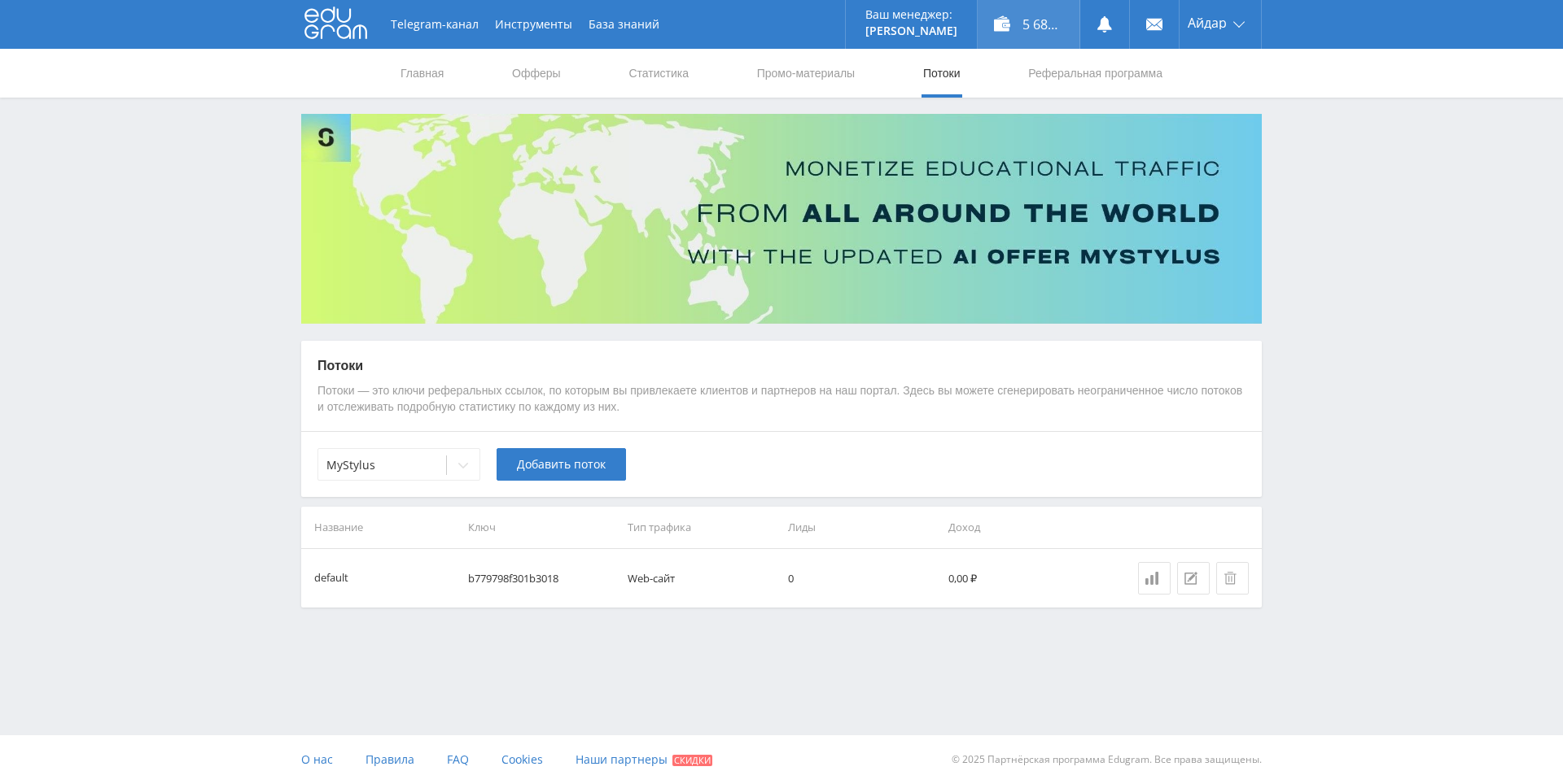
click at [1047, 25] on div "5 688,16 ₽" at bounding box center [1028, 24] width 102 height 49
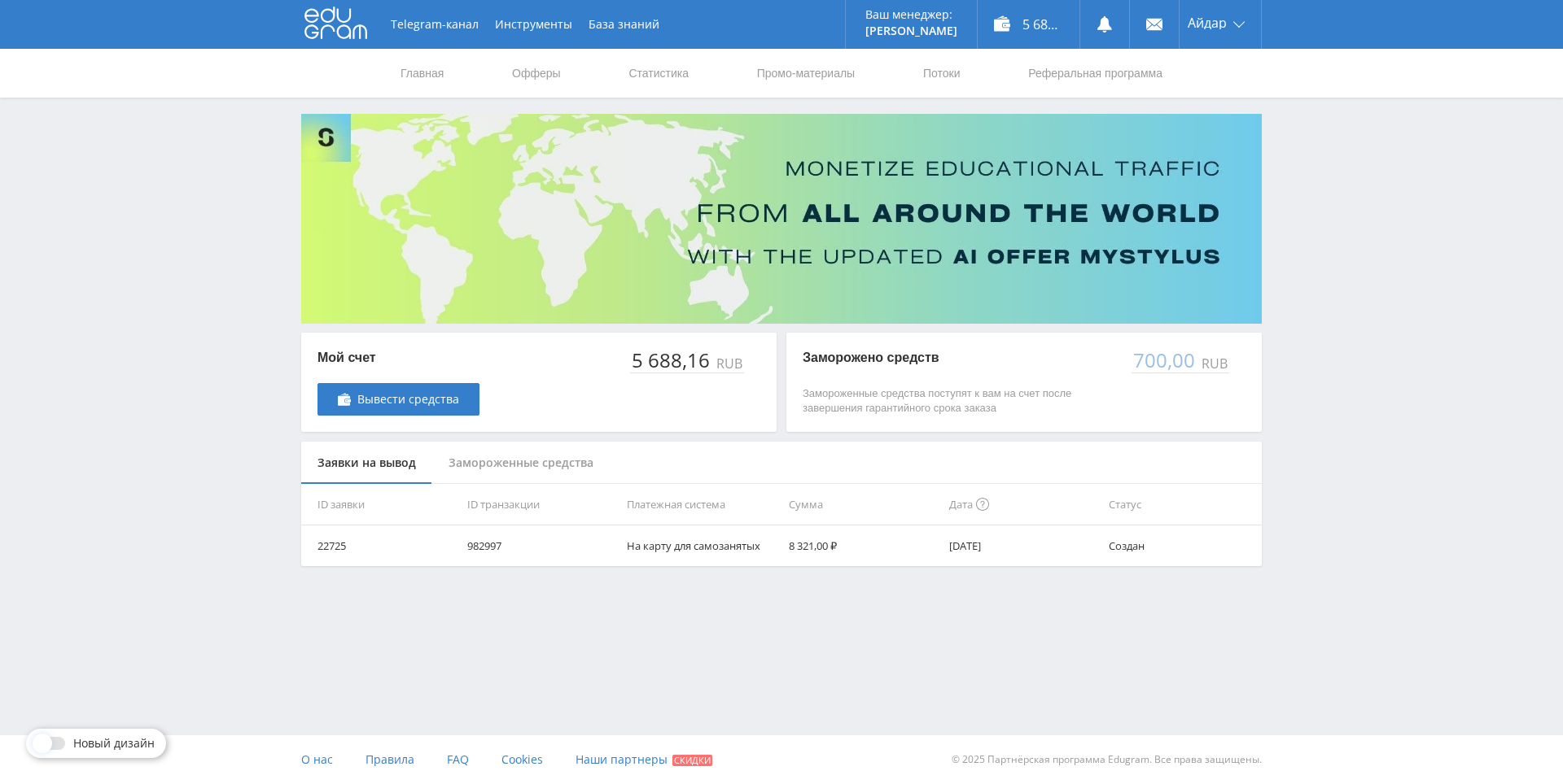
click at [1308, 169] on div "Telegram-канал Инструменты База знаний Ваш менеджер: [PERSON_NAME] Online @edug…" at bounding box center [781, 324] width 1563 height 648
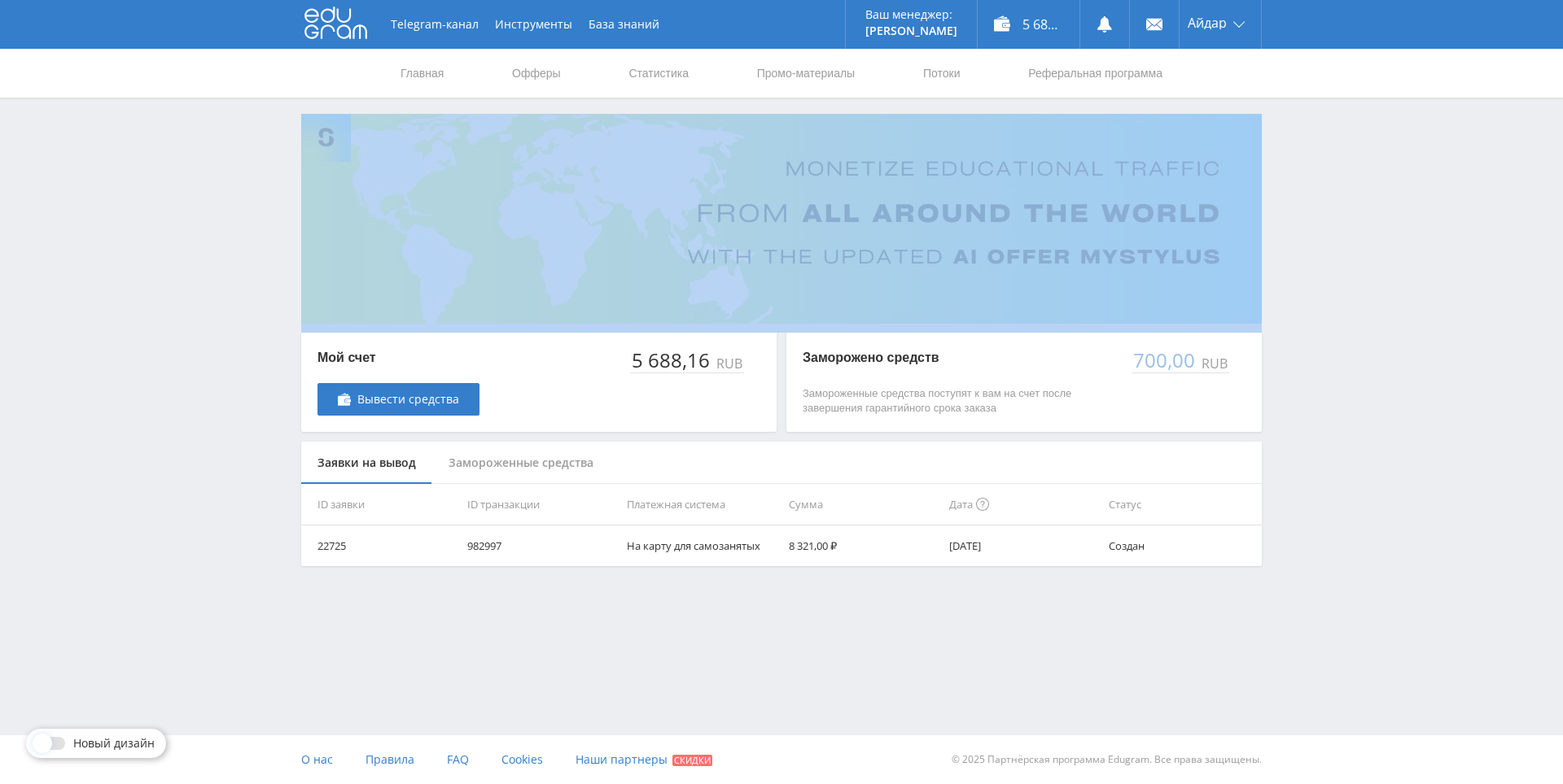
click at [1308, 169] on div "Telegram-канал Инструменты База знаний Ваш менеджер: [PERSON_NAME] Online @edug…" at bounding box center [781, 324] width 1563 height 648
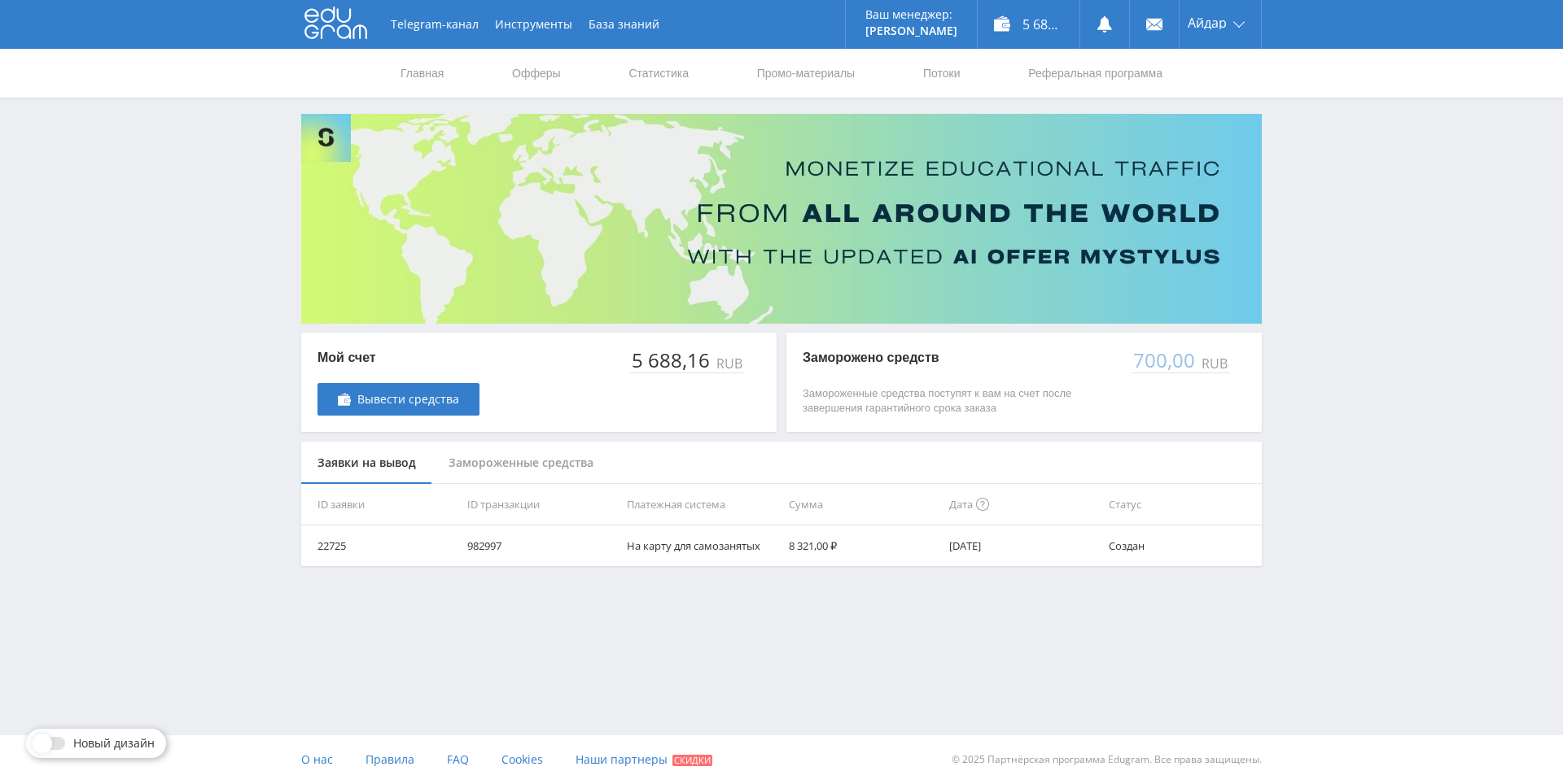
click at [1294, 124] on div "Telegram-канал Инструменты База знаний Ваш менеджер: [PERSON_NAME] Online @edug…" at bounding box center [781, 324] width 1563 height 648
drag, startPoint x: 1275, startPoint y: 160, endPoint x: 1303, endPoint y: 282, distance: 125.2
drag, startPoint x: 1329, startPoint y: 553, endPoint x: 1312, endPoint y: 466, distance: 88.6
click at [1312, 466] on div "Telegram-канал Инструменты База знаний Ваш менеджер: [PERSON_NAME] Online @edug…" at bounding box center [781, 324] width 1563 height 648
click at [1284, 132] on div "Telegram-канал Инструменты База знаний Ваш менеджер: [PERSON_NAME] Online @edug…" at bounding box center [781, 324] width 1563 height 648
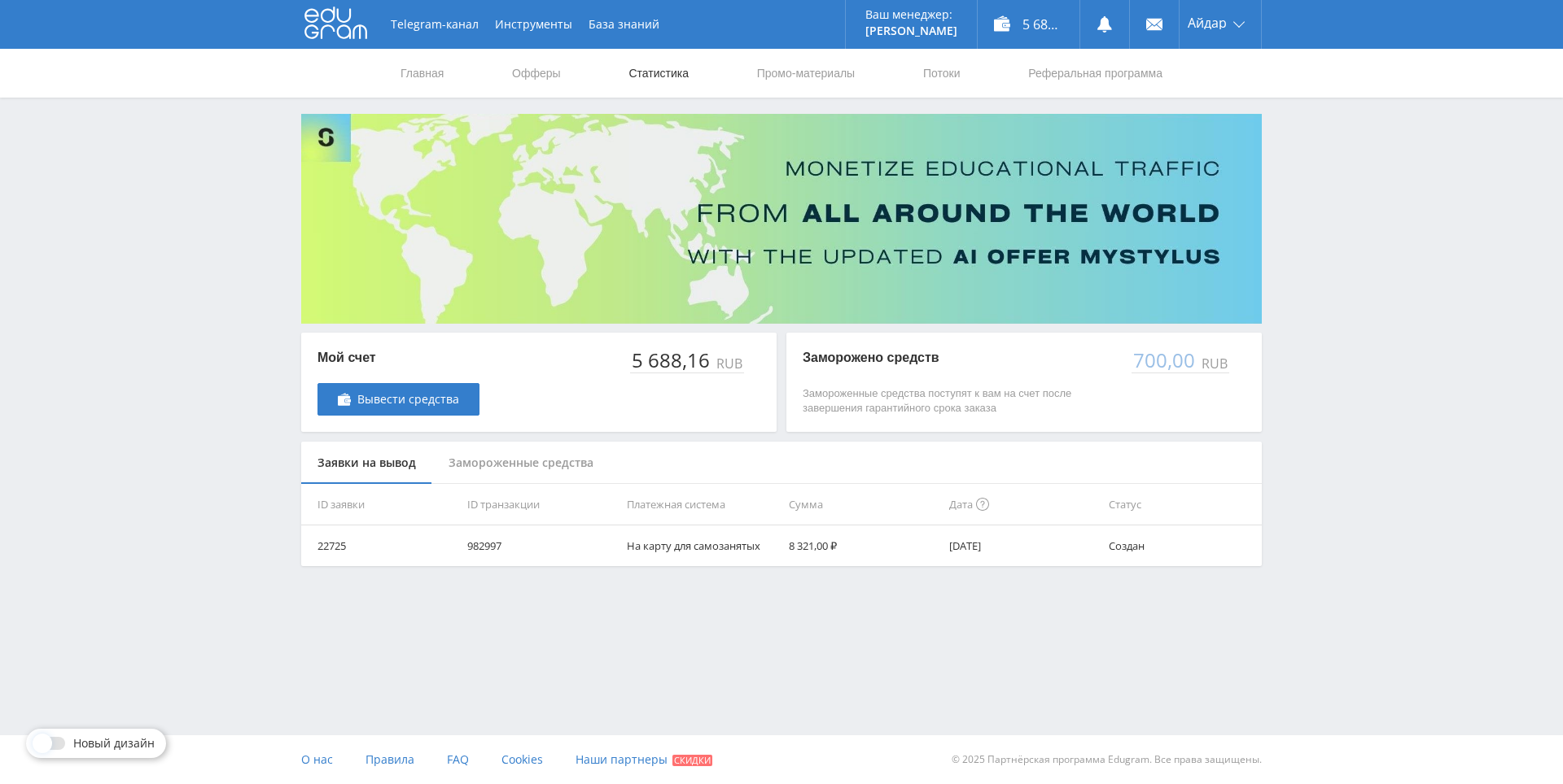
click at [653, 70] on link "Статистика" at bounding box center [658, 73] width 64 height 49
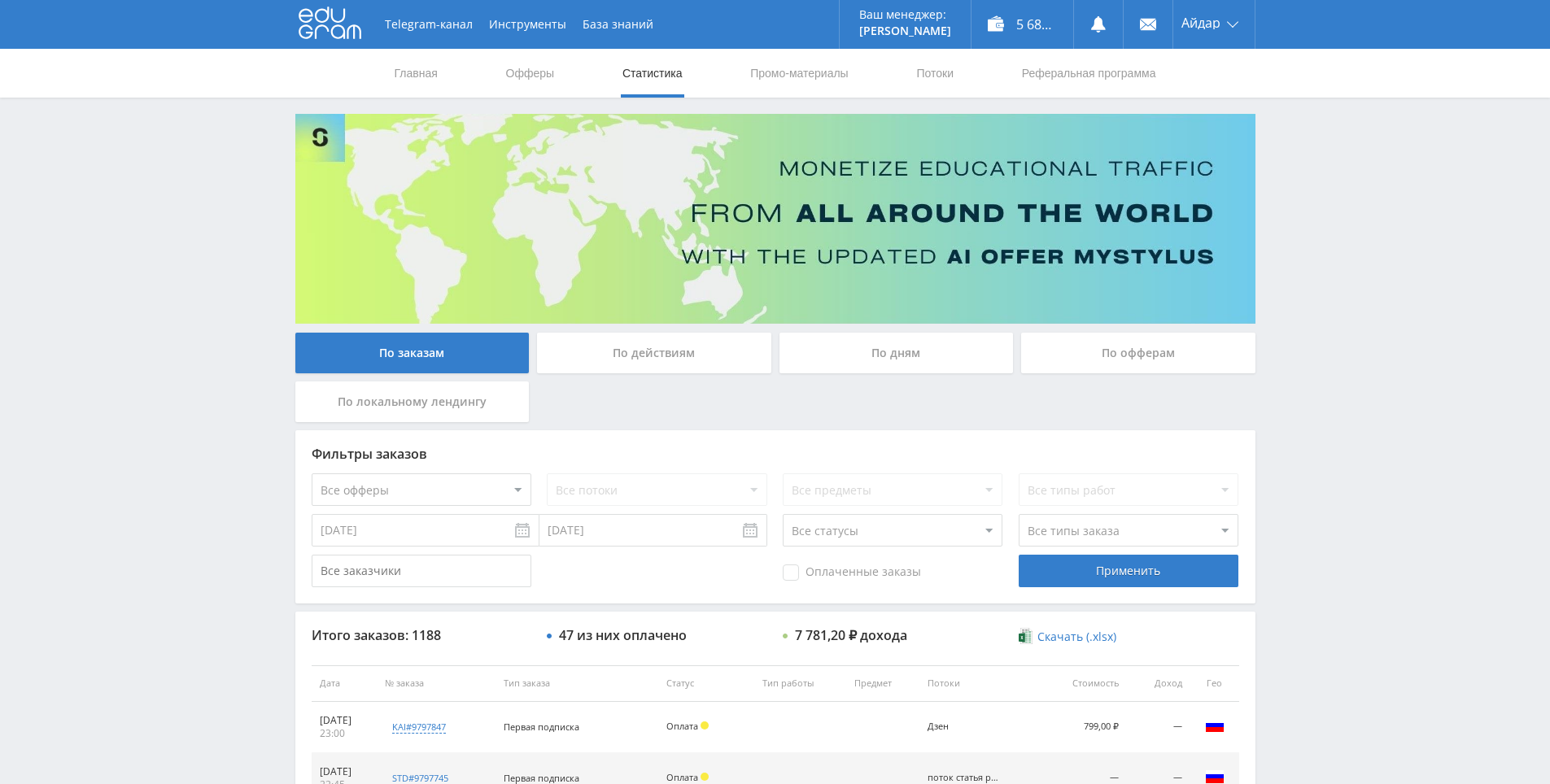
drag, startPoint x: 1335, startPoint y: 281, endPoint x: 1317, endPoint y: 197, distance: 85.9
click at [1317, 197] on div "Telegram-канал Инструменты База знаний Ваш менеджер: [PERSON_NAME] Online @edug…" at bounding box center [775, 682] width 1550 height 1366
drag, startPoint x: 1317, startPoint y: 200, endPoint x: 1300, endPoint y: 136, distance: 66.2
click at [1297, 131] on div "Telegram-канал Инструменты База знаний Ваш менеджер: [PERSON_NAME] Online @edug…" at bounding box center [775, 682] width 1550 height 1366
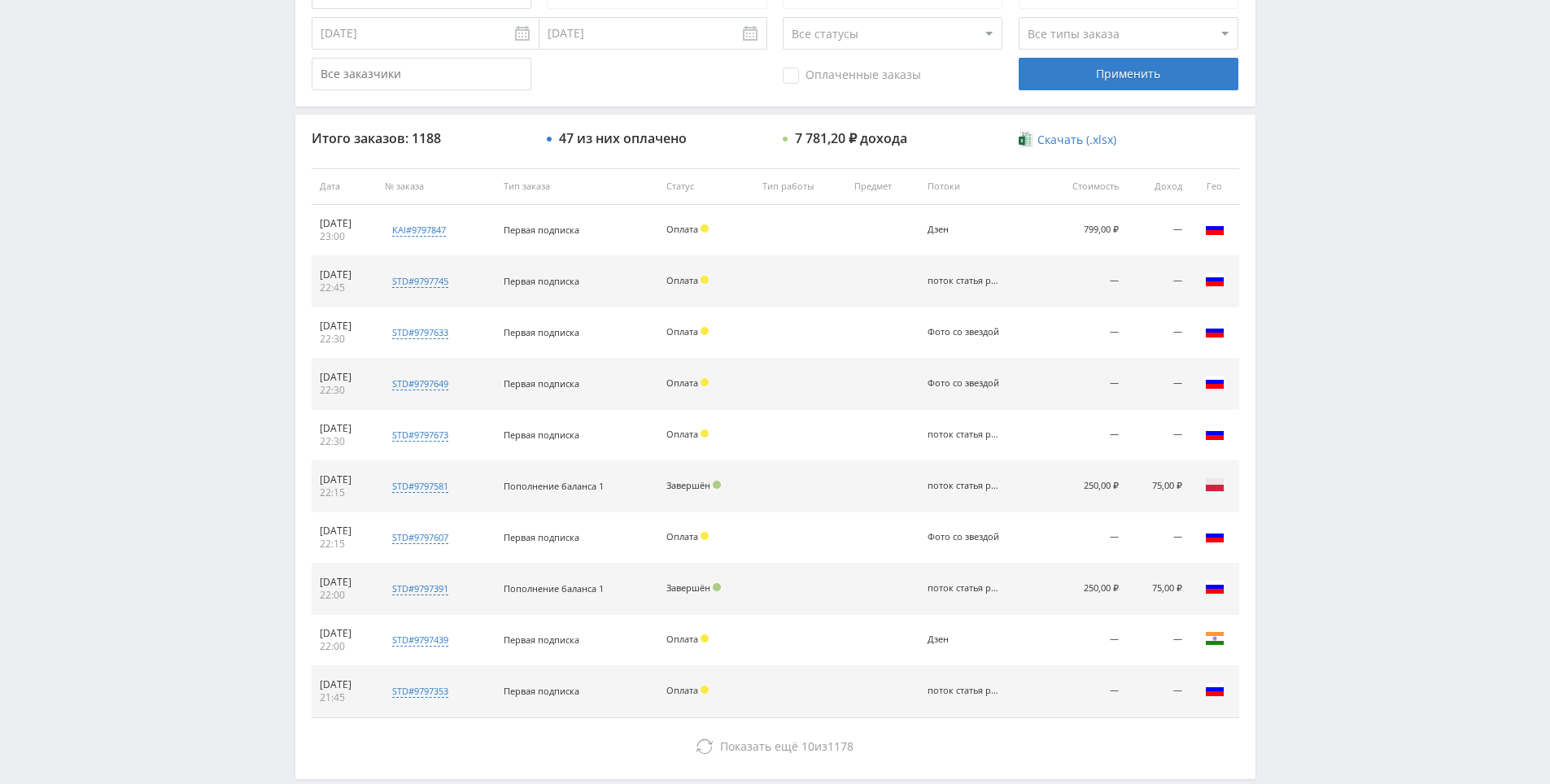
scroll to position [582, 0]
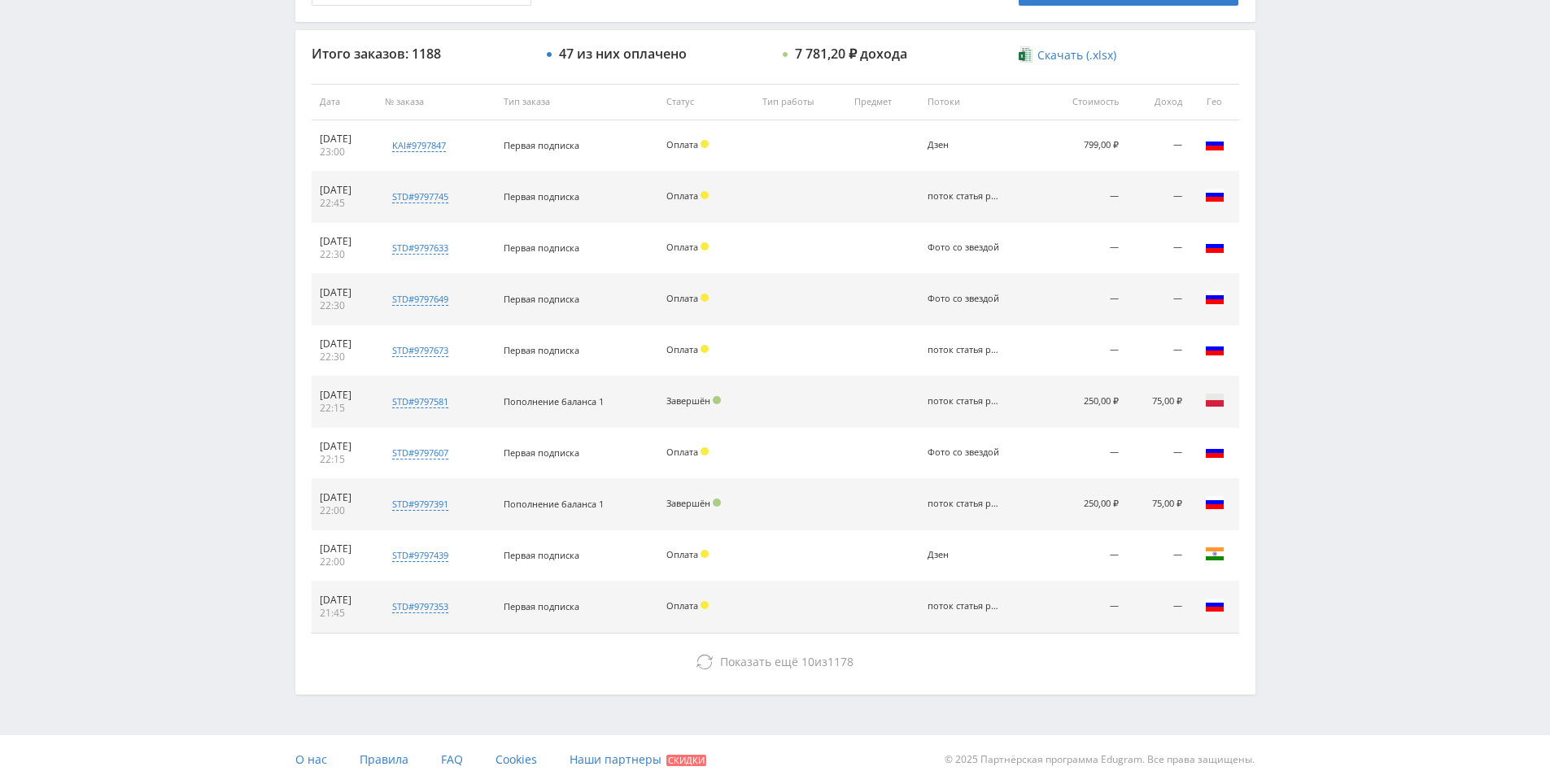
drag, startPoint x: 1285, startPoint y: 154, endPoint x: 1296, endPoint y: 254, distance: 100.6
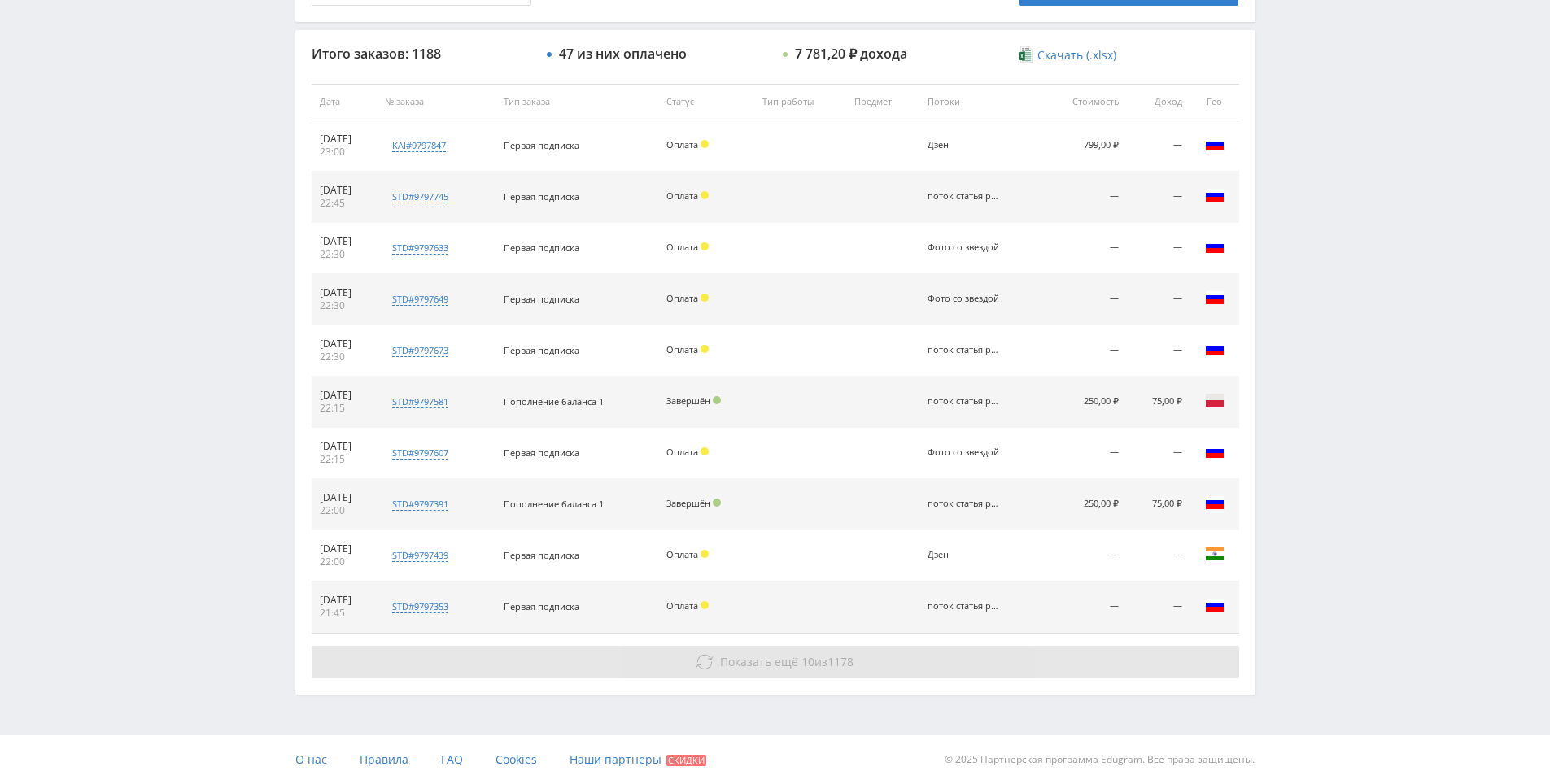
click at [863, 668] on button "Показать ещё 10 из 1178" at bounding box center [775, 662] width 928 height 32
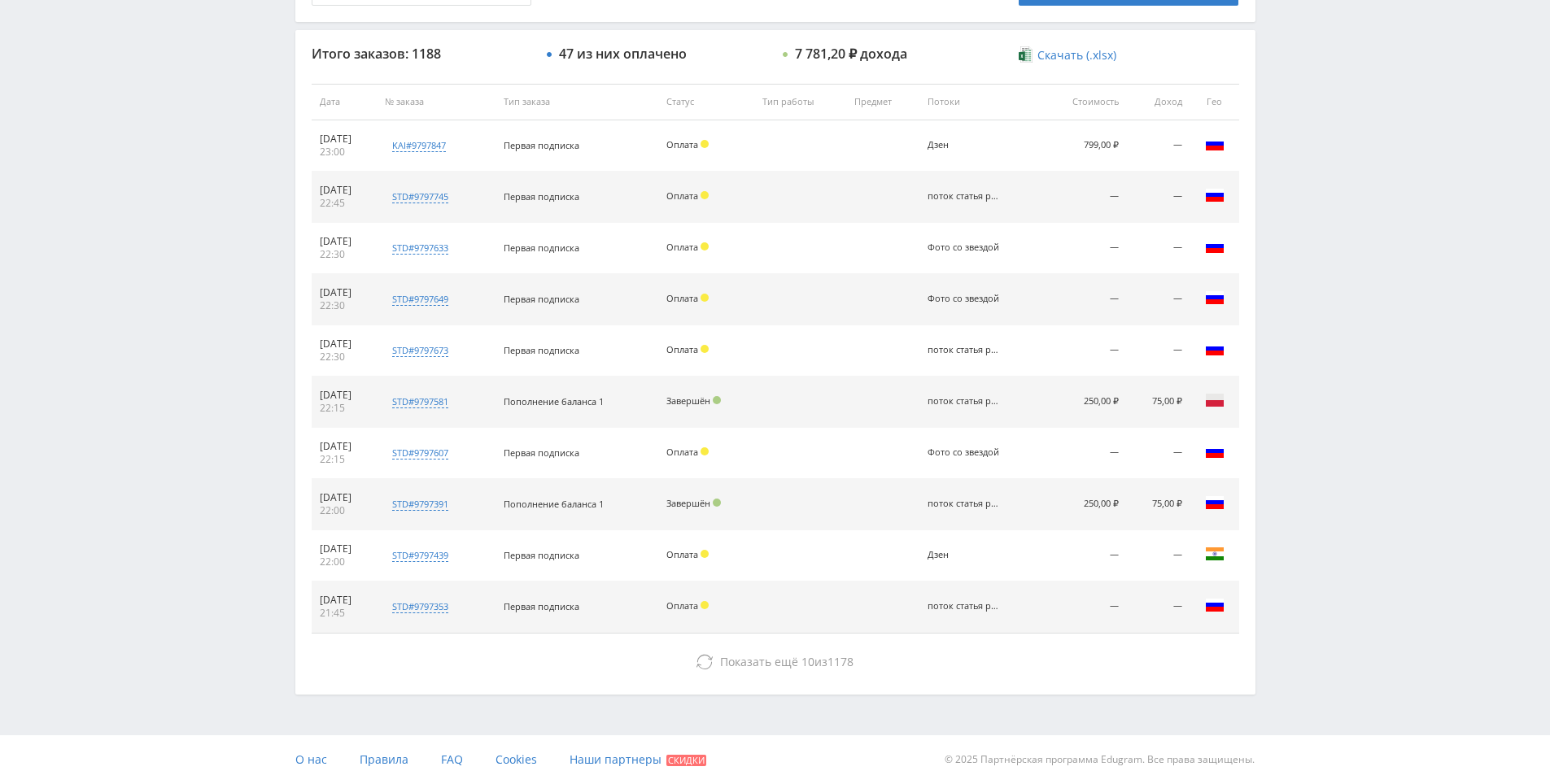
drag, startPoint x: 1354, startPoint y: 525, endPoint x: 1295, endPoint y: 452, distance: 93.9
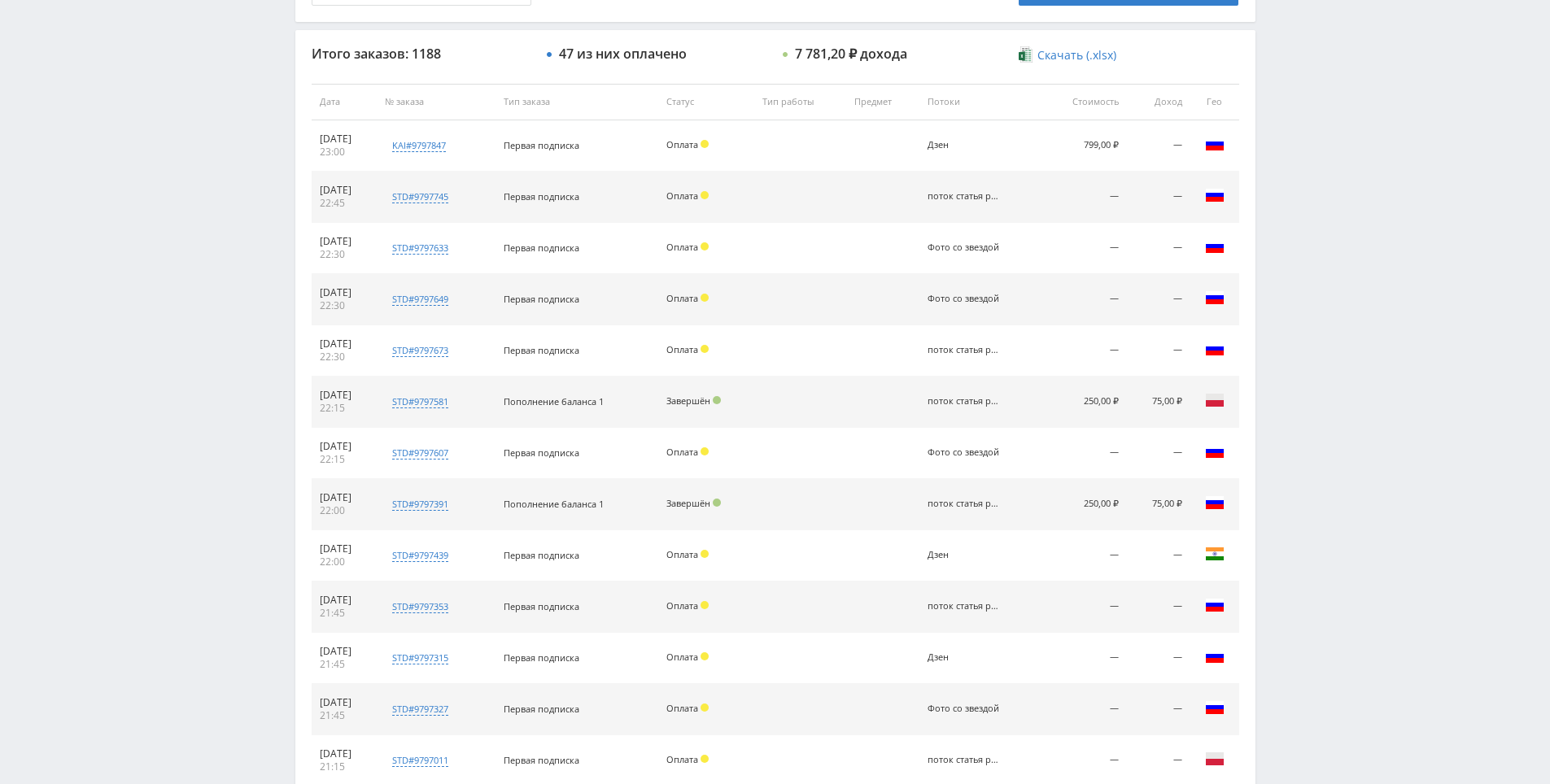
drag, startPoint x: 1295, startPoint y: 452, endPoint x: 1286, endPoint y: 463, distance: 14.2
click at [1295, 452] on div "Telegram-канал Инструменты База знаний Ваш менеджер: [PERSON_NAME] Online @edug…" at bounding box center [775, 332] width 1550 height 1827
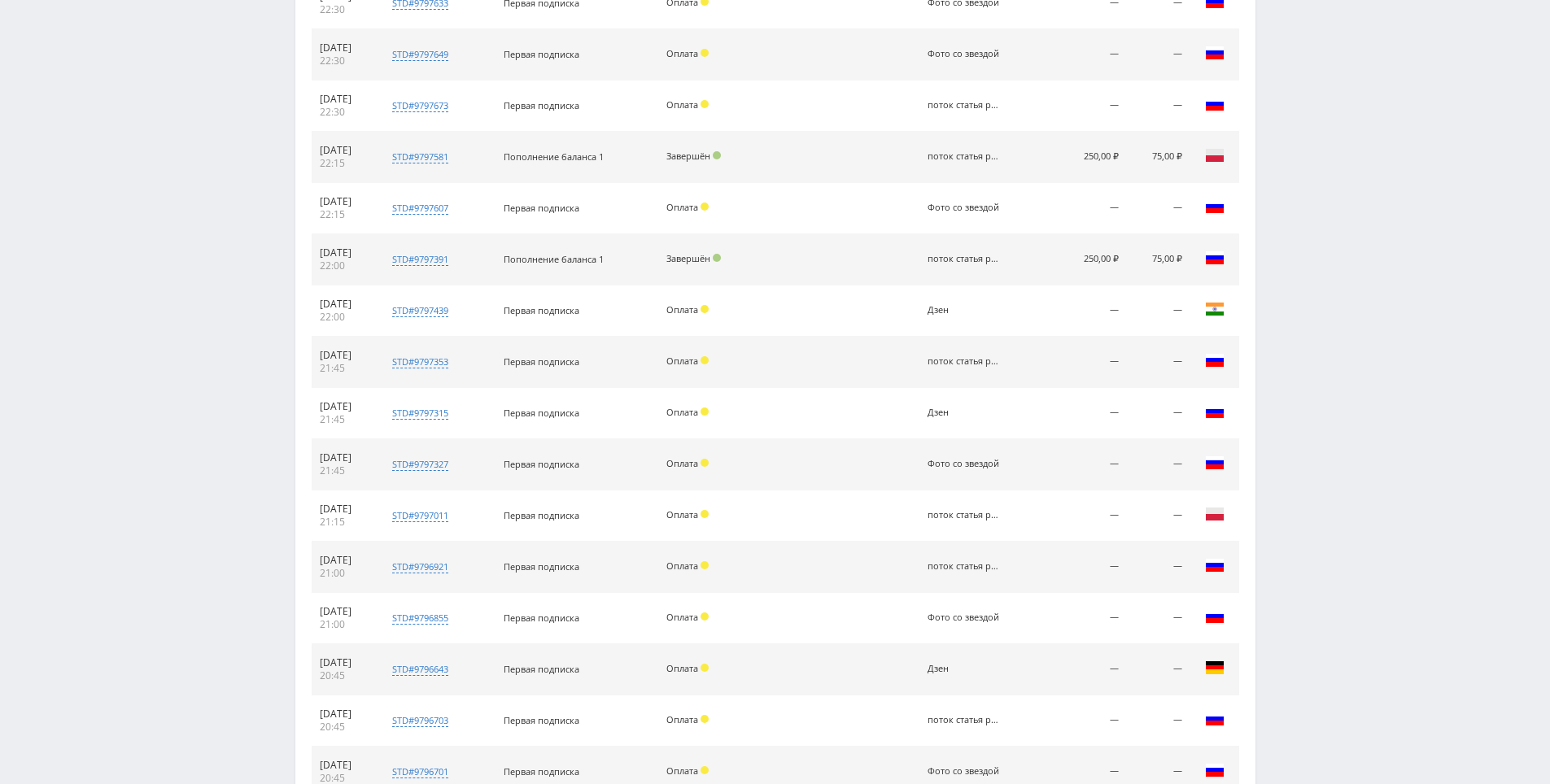
drag, startPoint x: 1308, startPoint y: 562, endPoint x: 1310, endPoint y: 573, distance: 11.2
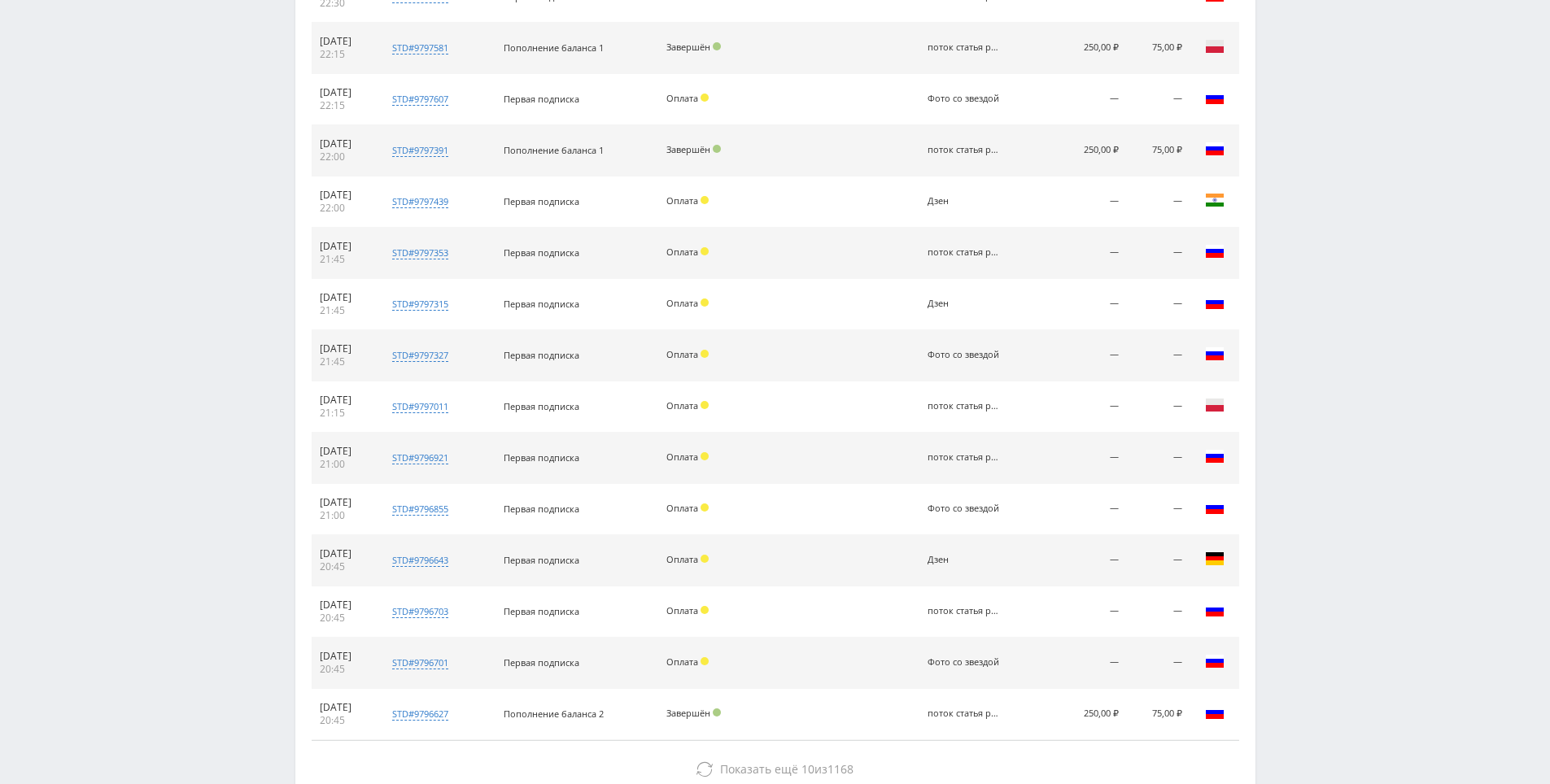
drag, startPoint x: 1305, startPoint y: 563, endPoint x: 1301, endPoint y: 606, distance: 43.2
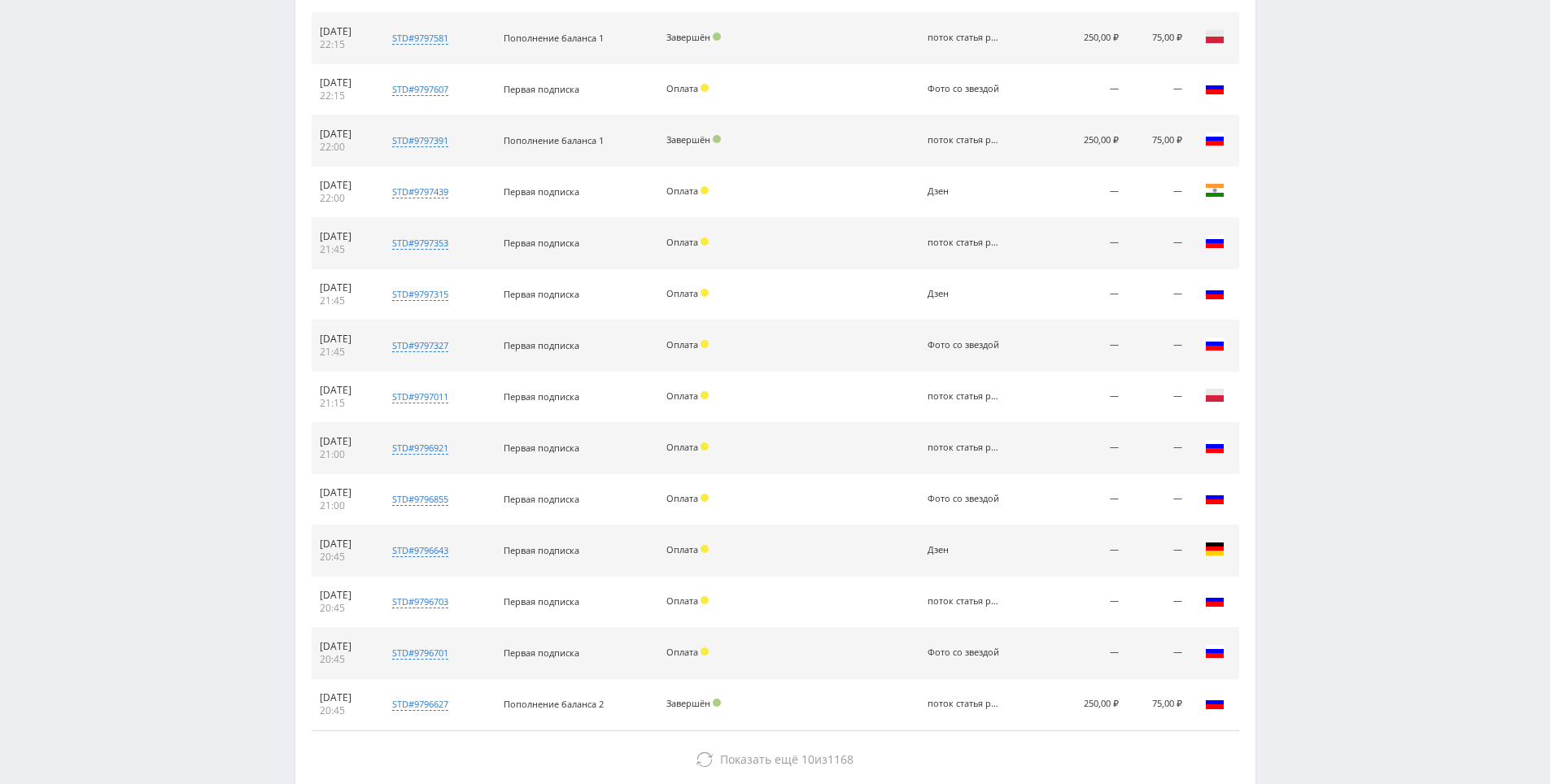
drag, startPoint x: 1277, startPoint y: 483, endPoint x: 1279, endPoint y: 468, distance: 15.1
drag, startPoint x: 1279, startPoint y: 468, endPoint x: 1253, endPoint y: 485, distance: 31.1
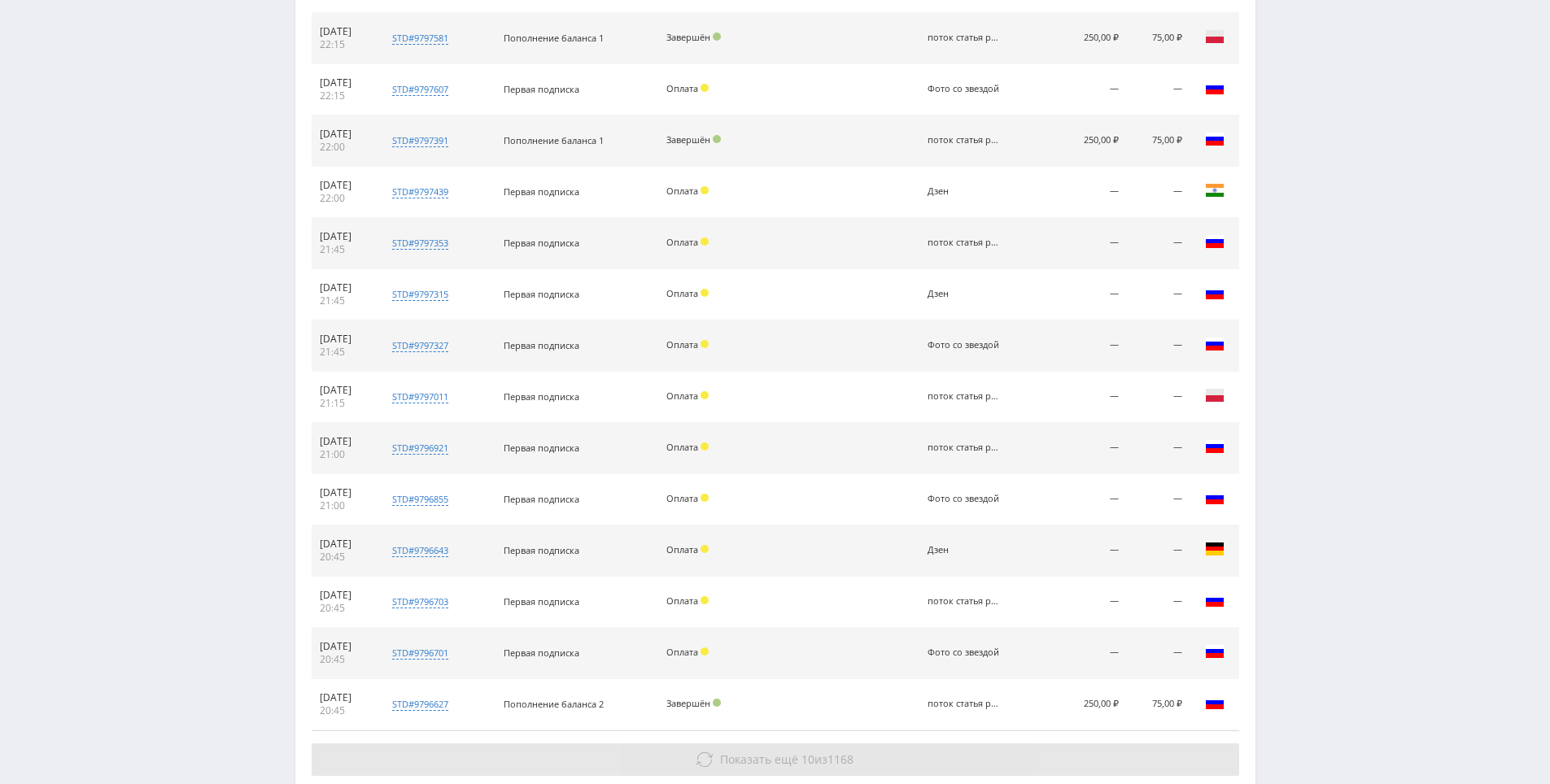
click at [909, 751] on button "Показать ещё 10 из 1168" at bounding box center [775, 759] width 928 height 32
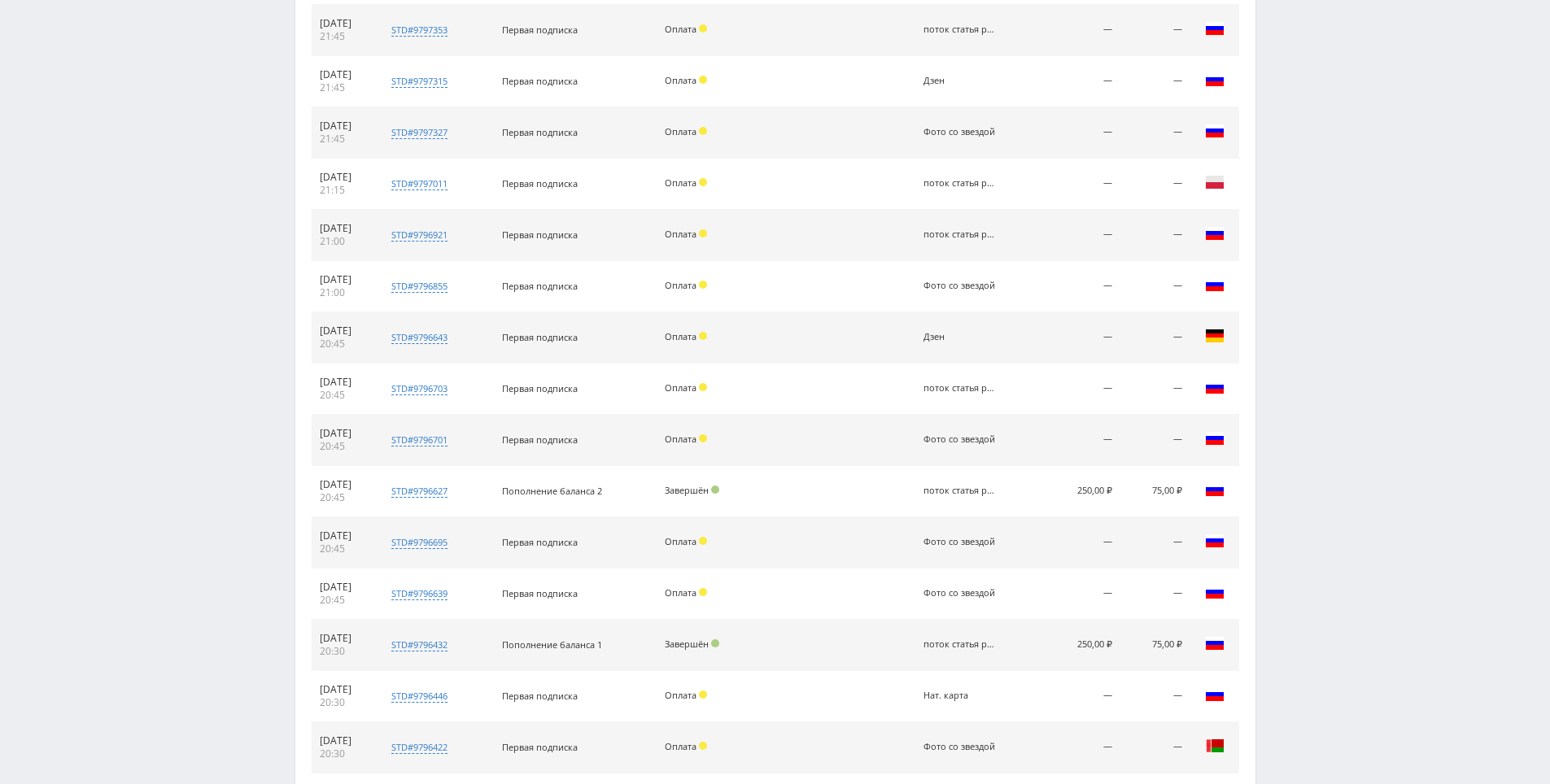
scroll to position [1504, 0]
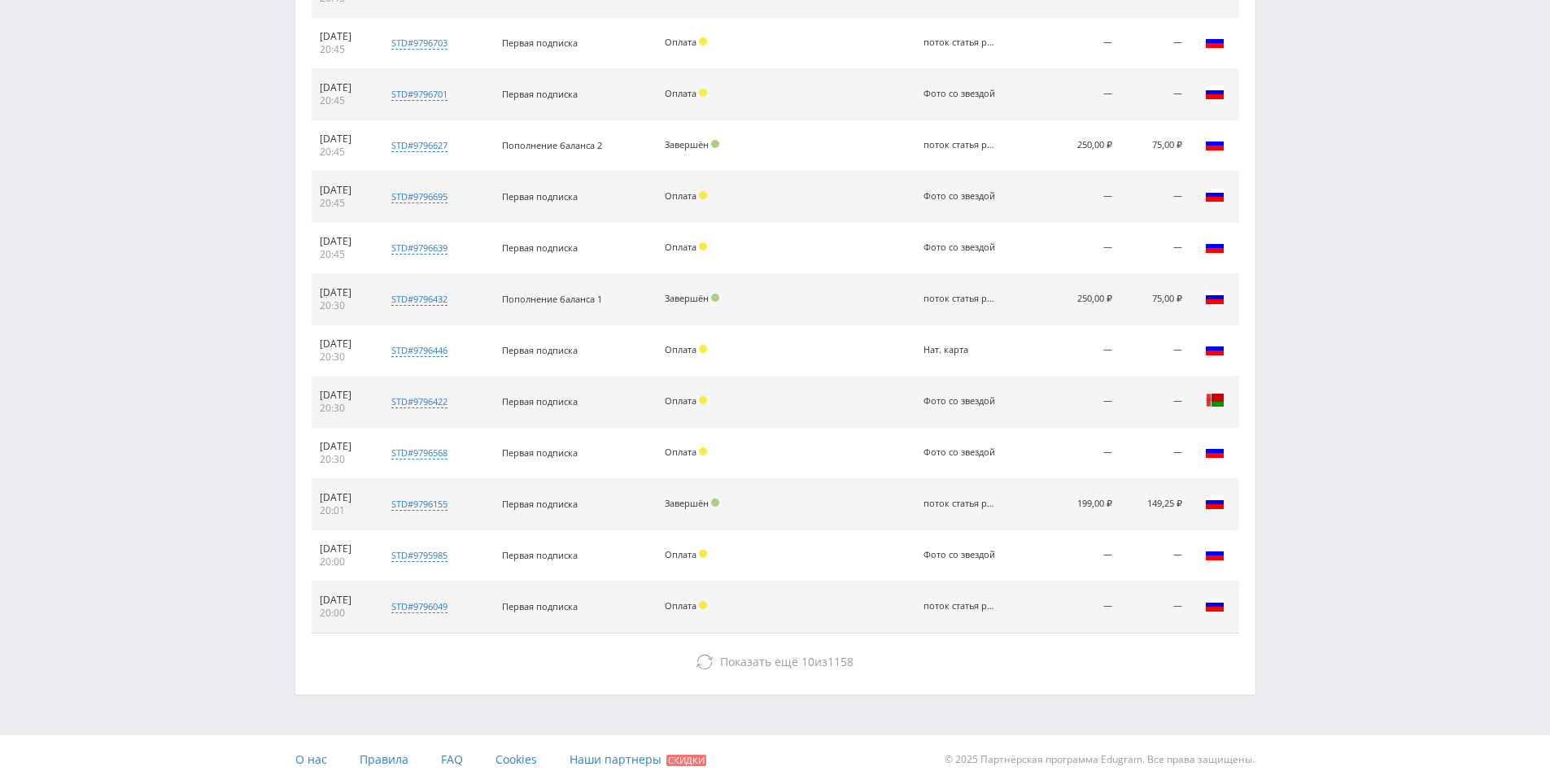
drag, startPoint x: 1366, startPoint y: 549, endPoint x: 1352, endPoint y: 673, distance: 124.8
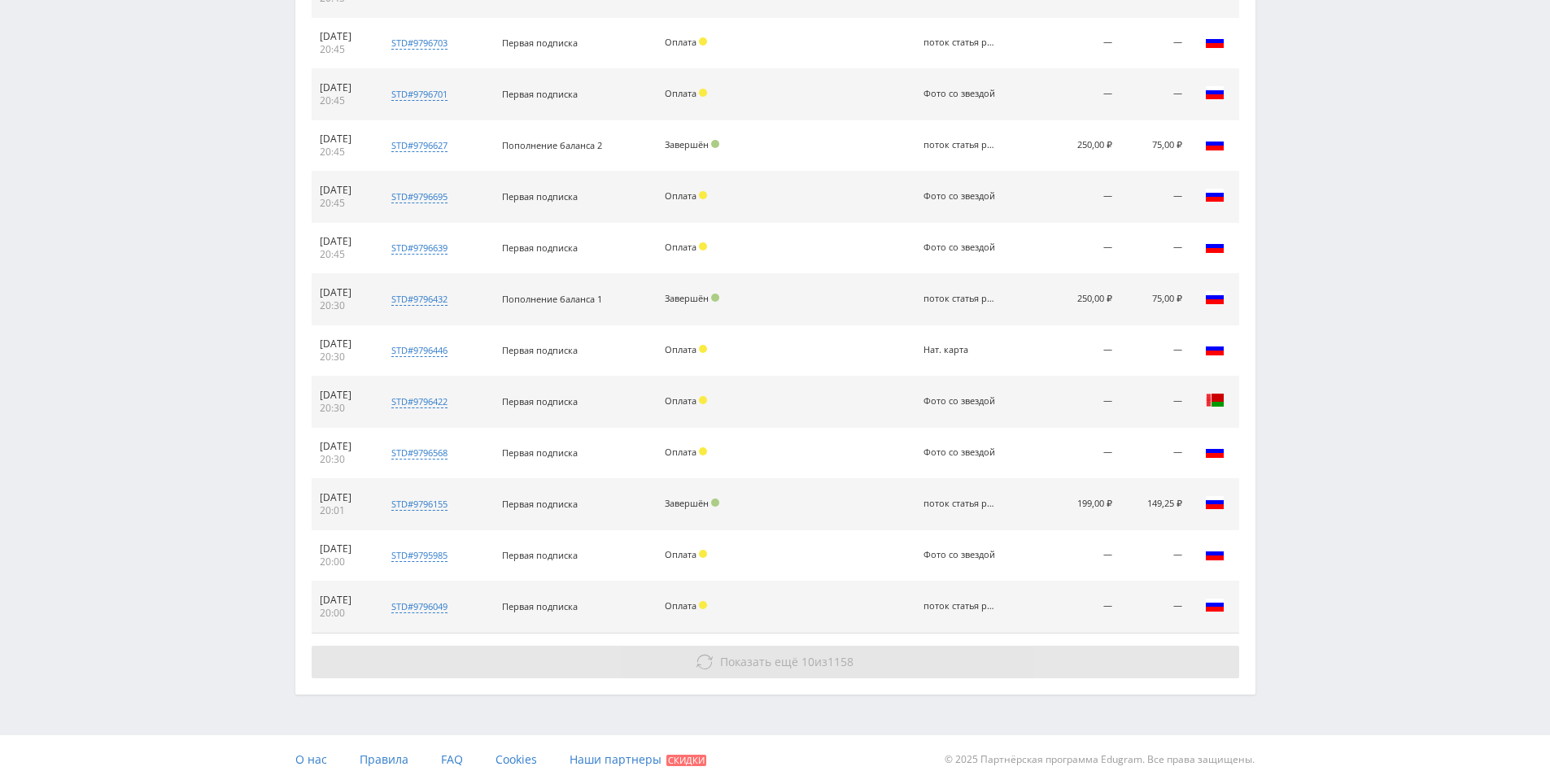
click at [1177, 661] on button "Показать ещё 10 из 1158" at bounding box center [775, 662] width 928 height 32
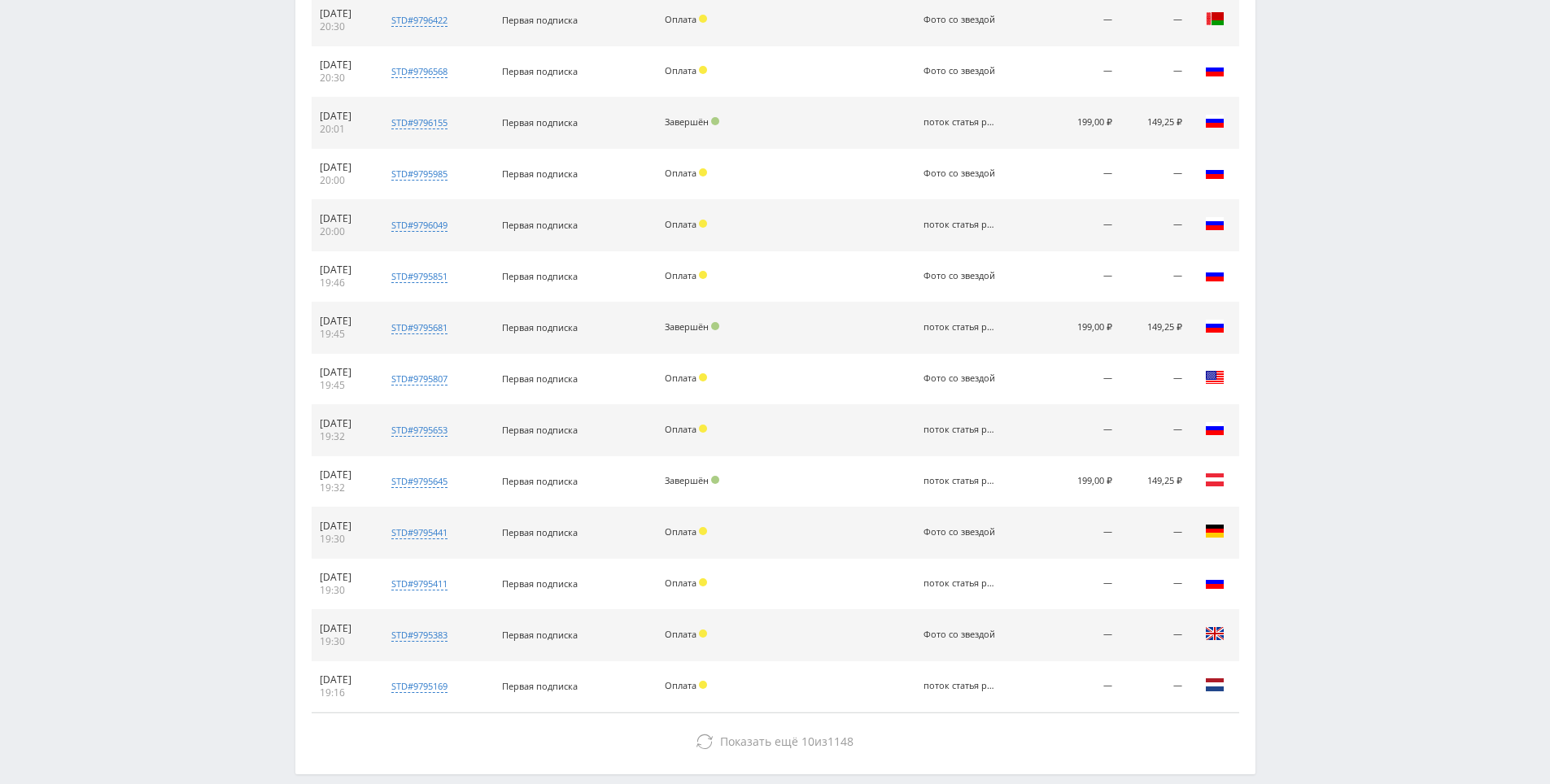
drag, startPoint x: 1343, startPoint y: 473, endPoint x: 1338, endPoint y: 528, distance: 55.2
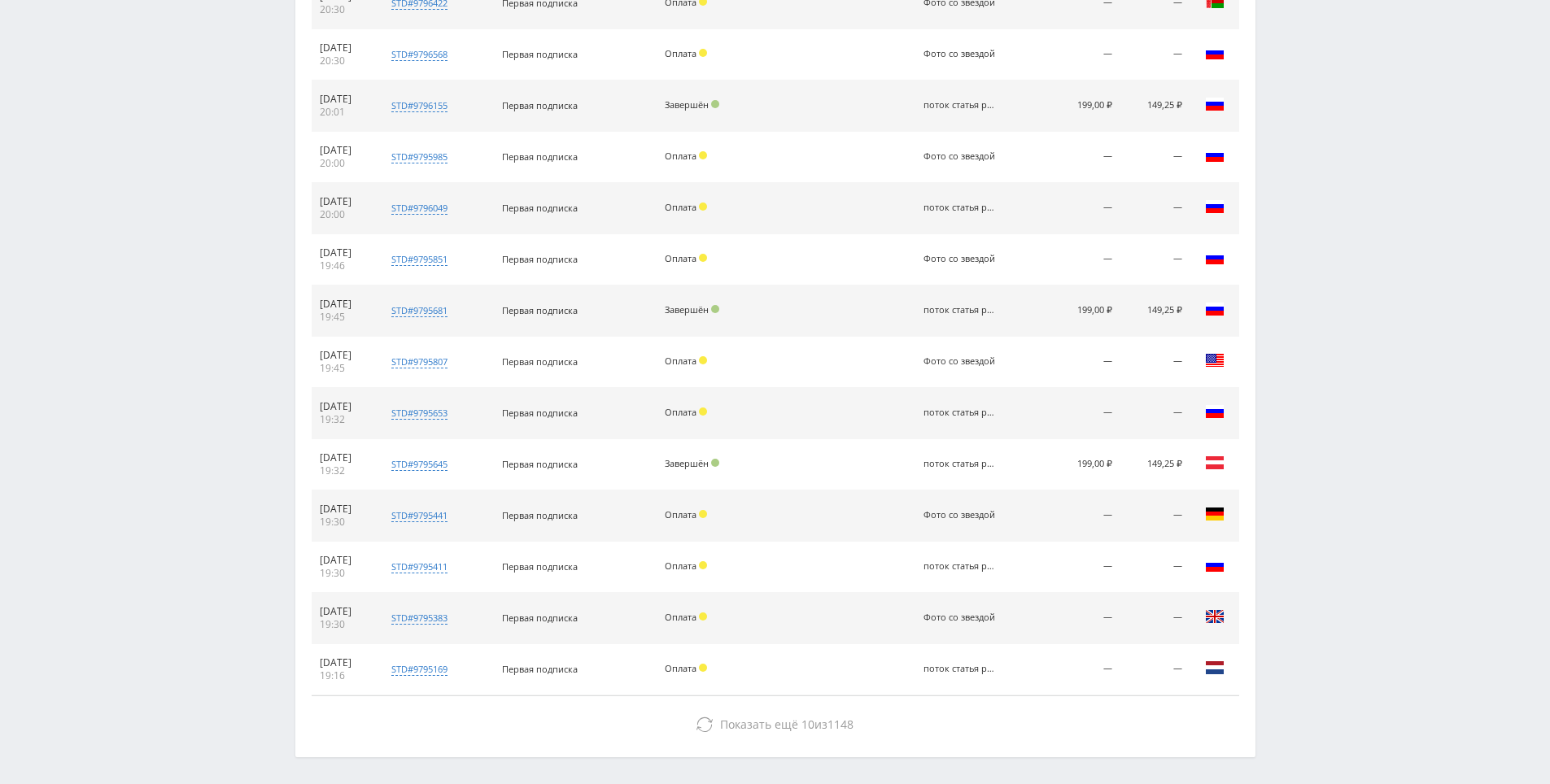
scroll to position [1909, 0]
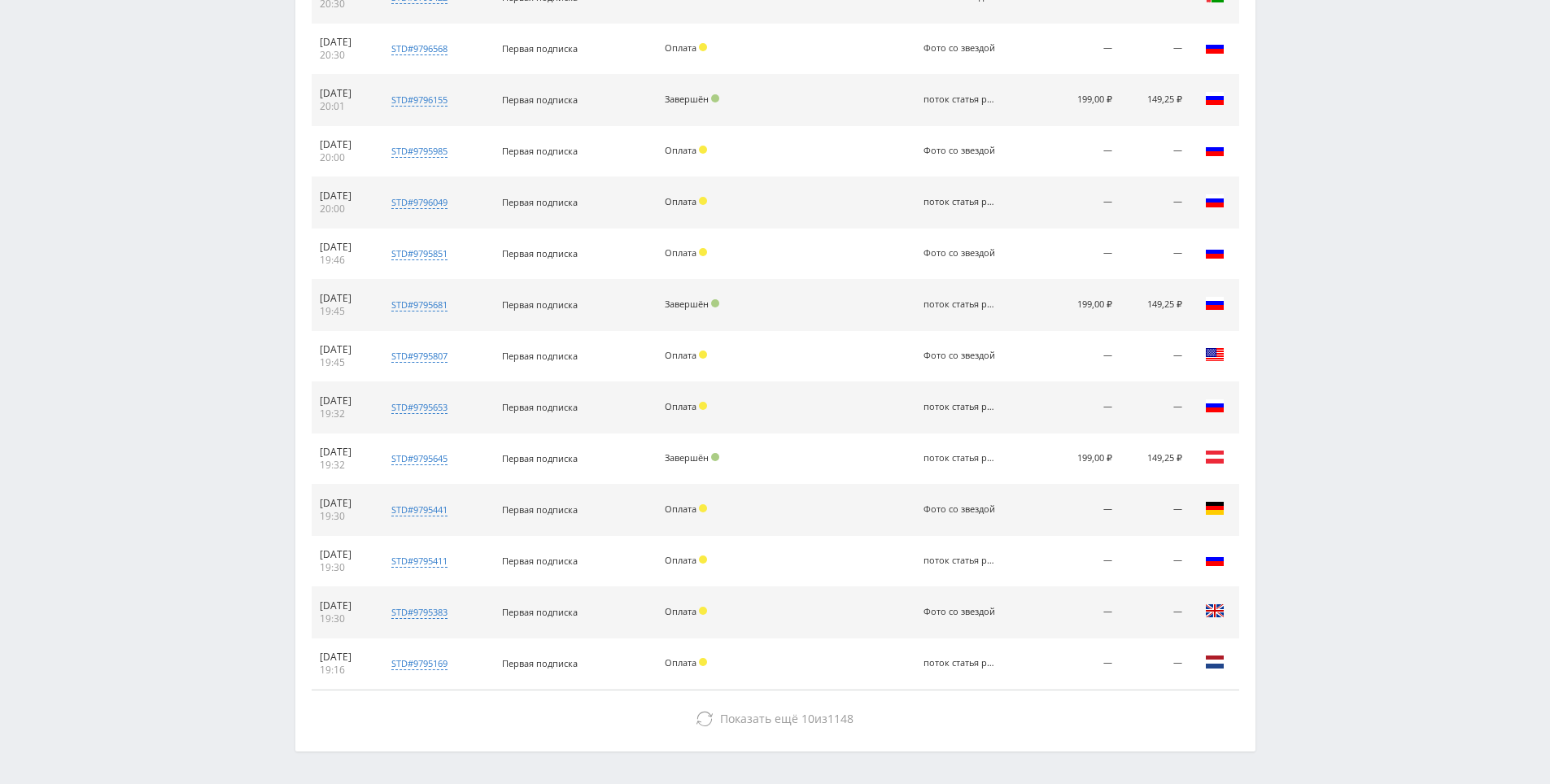
drag, startPoint x: 1325, startPoint y: 544, endPoint x: 1313, endPoint y: 572, distance: 30.5
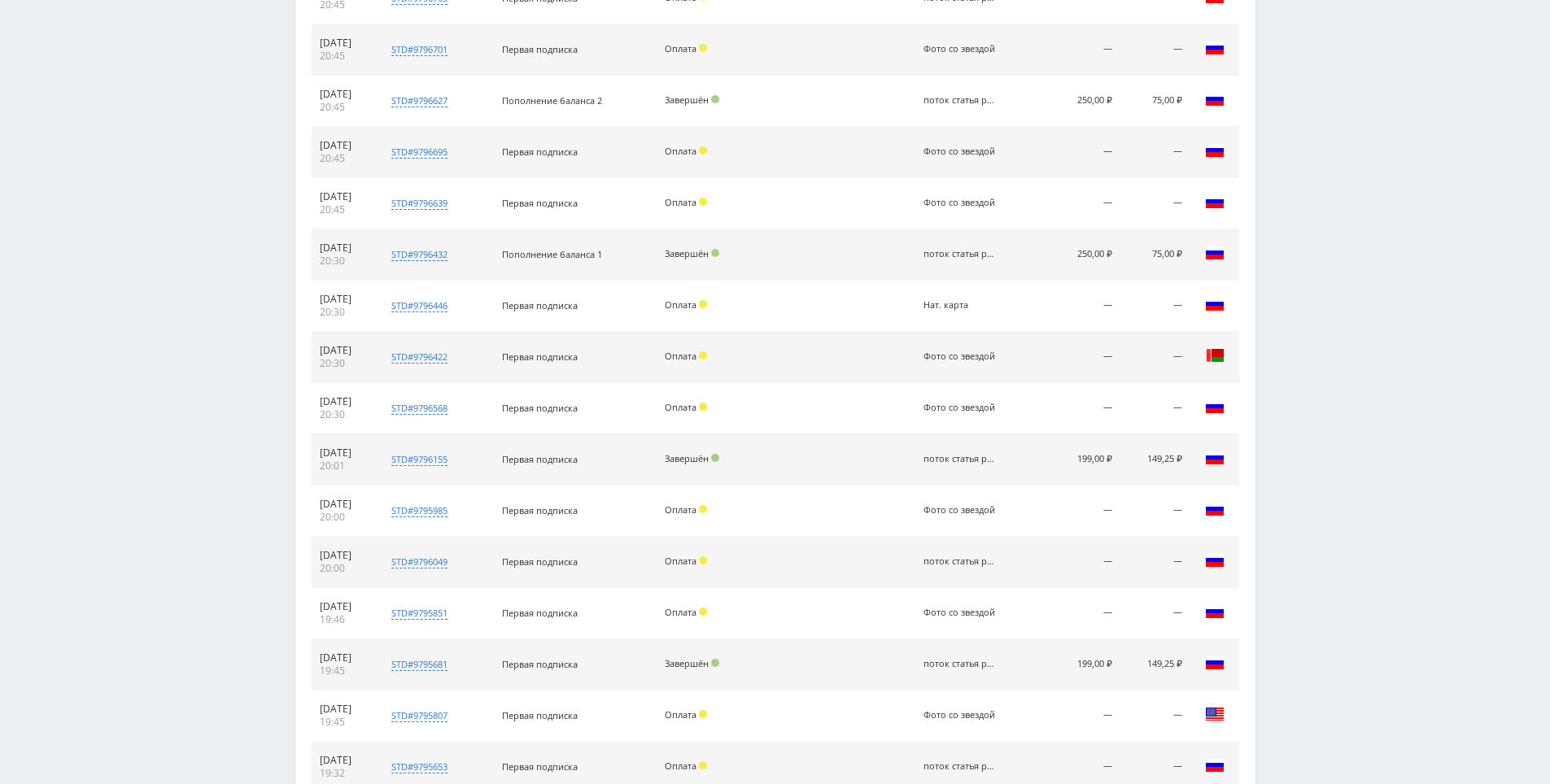
scroll to position [0, 0]
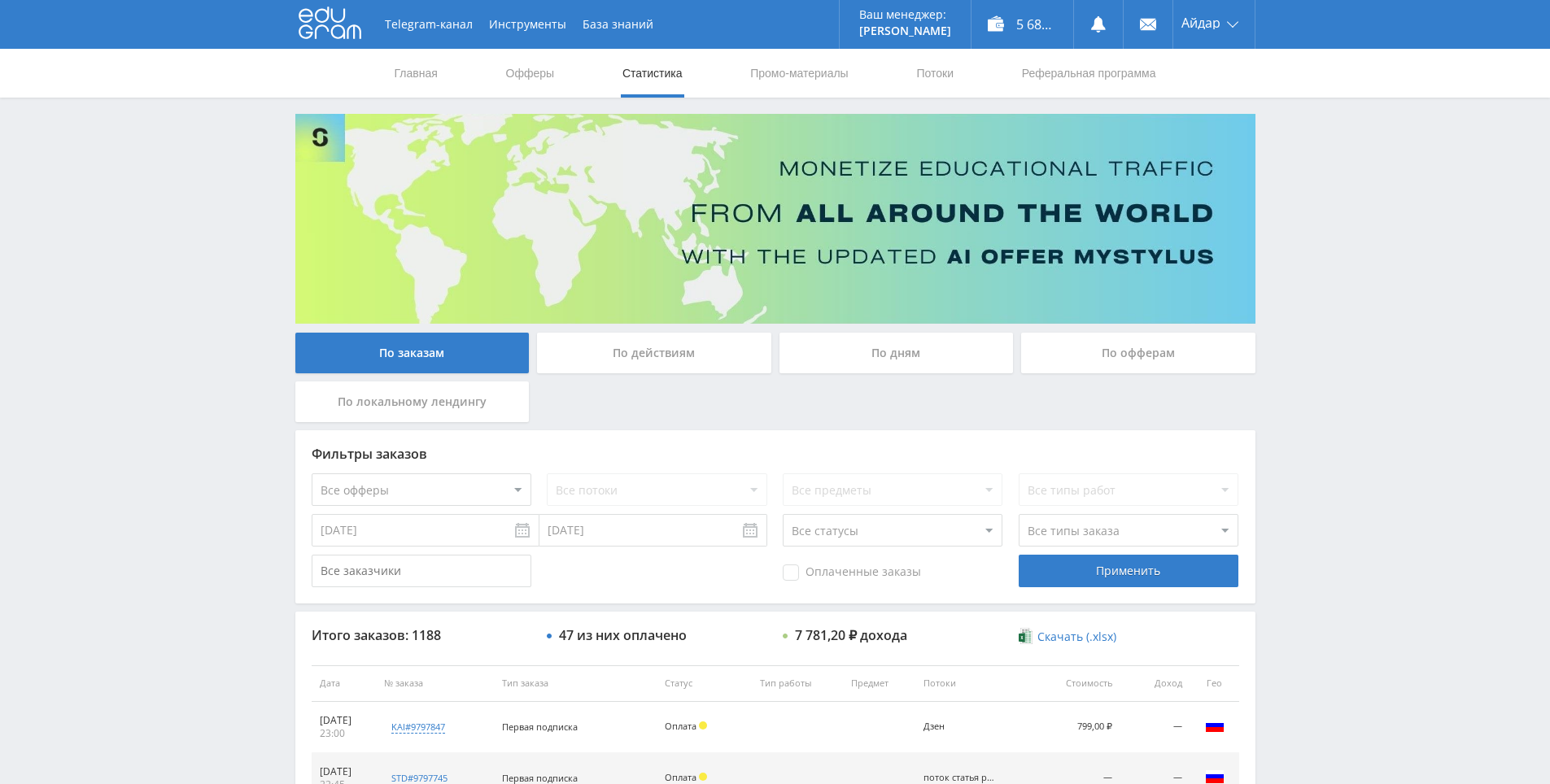
drag, startPoint x: 1325, startPoint y: 615, endPoint x: 1186, endPoint y: 253, distance: 387.8
drag, startPoint x: 1346, startPoint y: 455, endPoint x: 1300, endPoint y: 430, distance: 52.4
click at [817, 73] on link "Промо-материалы" at bounding box center [799, 73] width 101 height 49
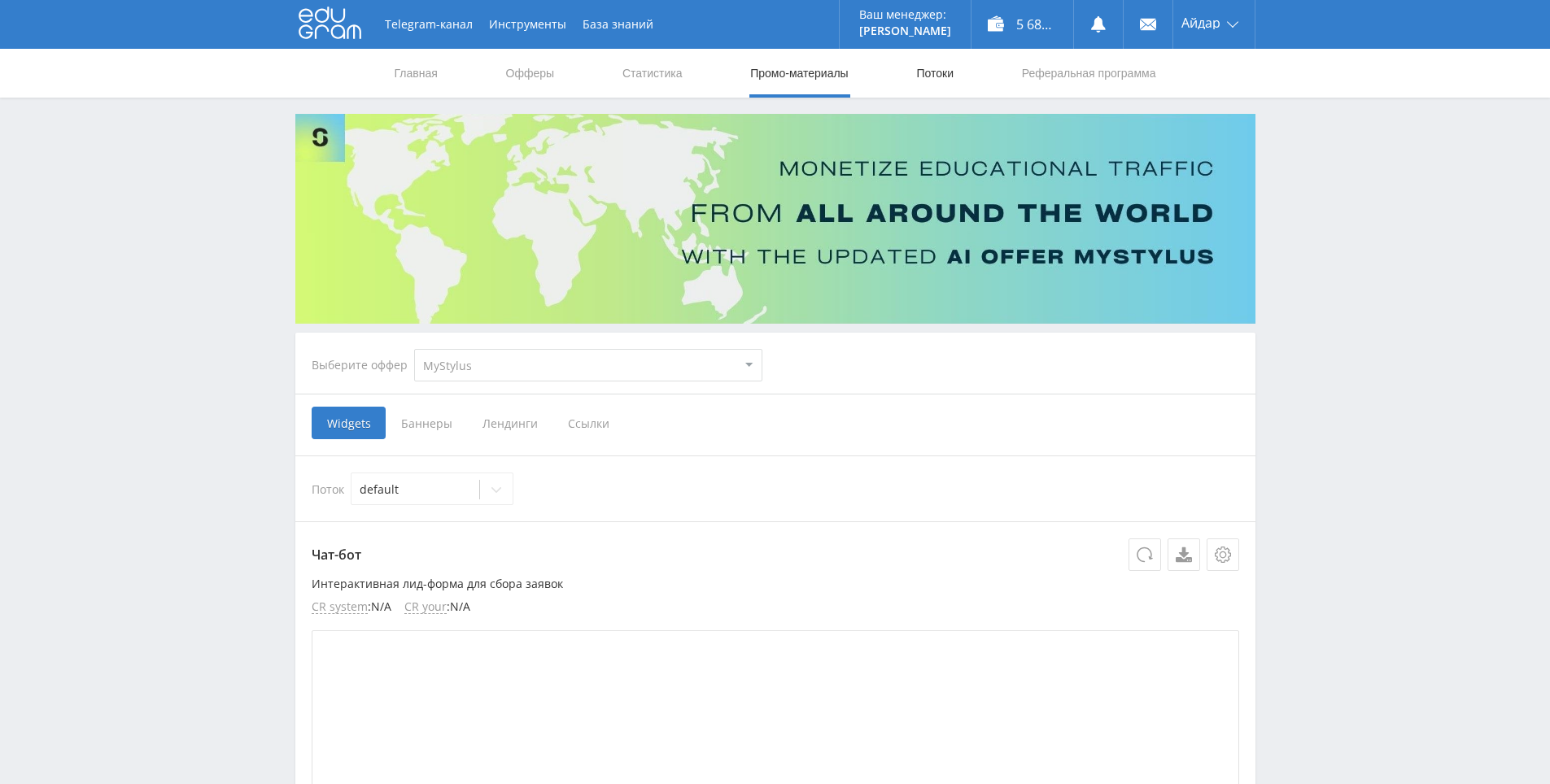
click at [939, 66] on link "Потоки" at bounding box center [934, 73] width 40 height 49
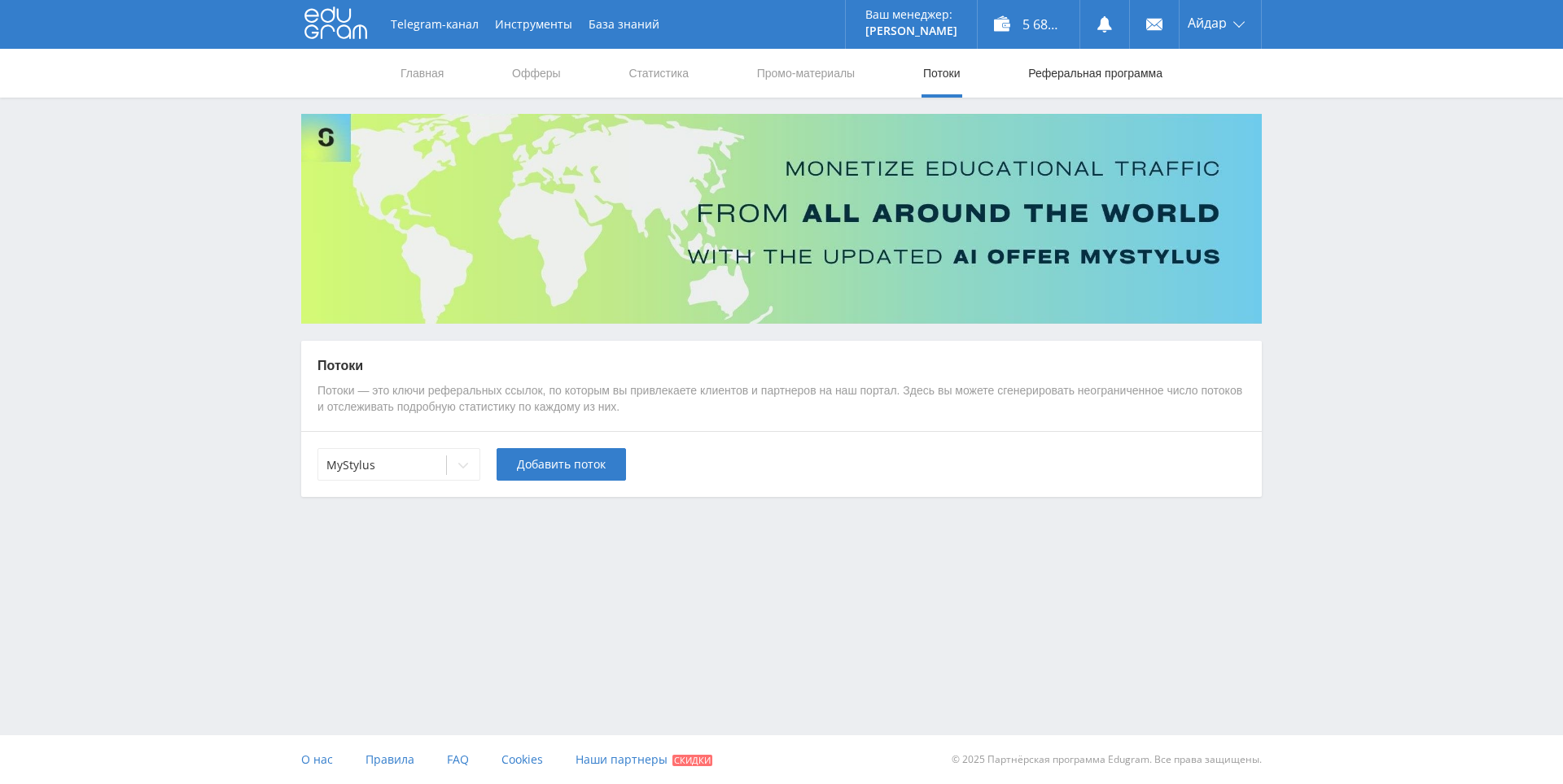
click at [1069, 72] on link "Реферальная программа" at bounding box center [1095, 73] width 137 height 49
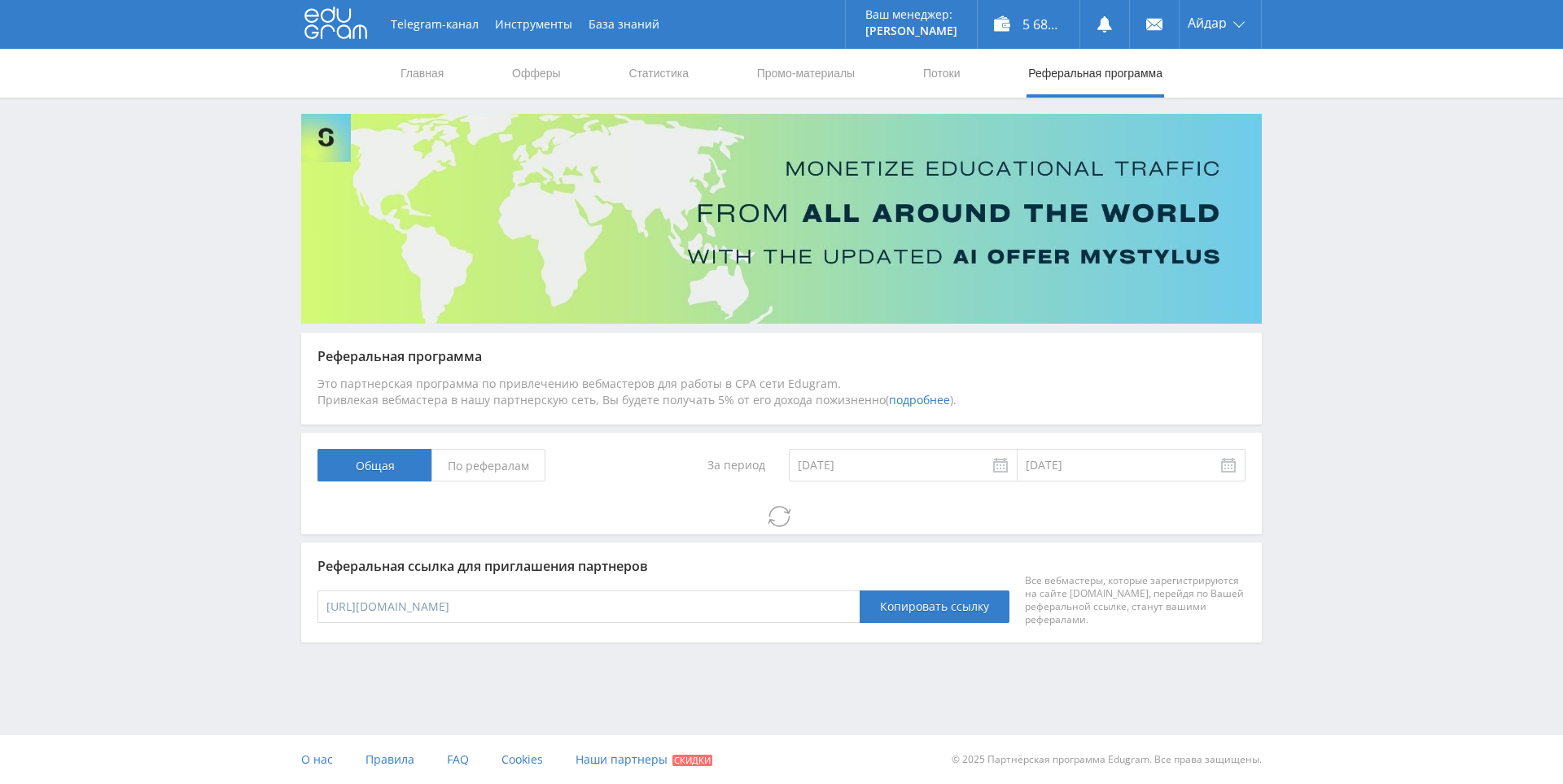
drag, startPoint x: 1399, startPoint y: 511, endPoint x: 1366, endPoint y: 492, distance: 38.1
click at [1351, 490] on div "Telegram-канал Инструменты База знаний Ваш менеджер: [PERSON_NAME] Online @edug…" at bounding box center [781, 366] width 1563 height 732
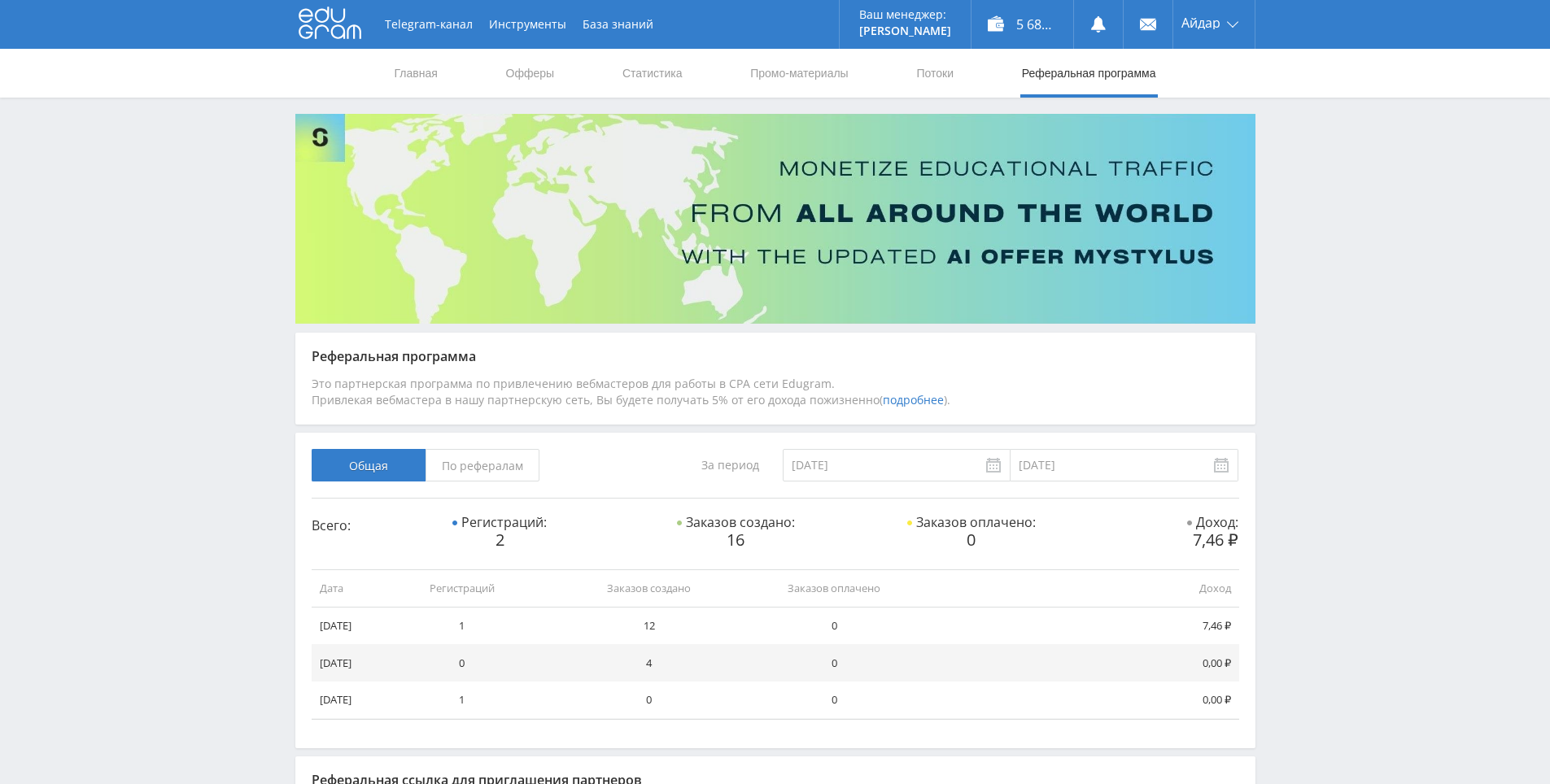
drag, startPoint x: 1352, startPoint y: 491, endPoint x: 1324, endPoint y: 484, distance: 28.9
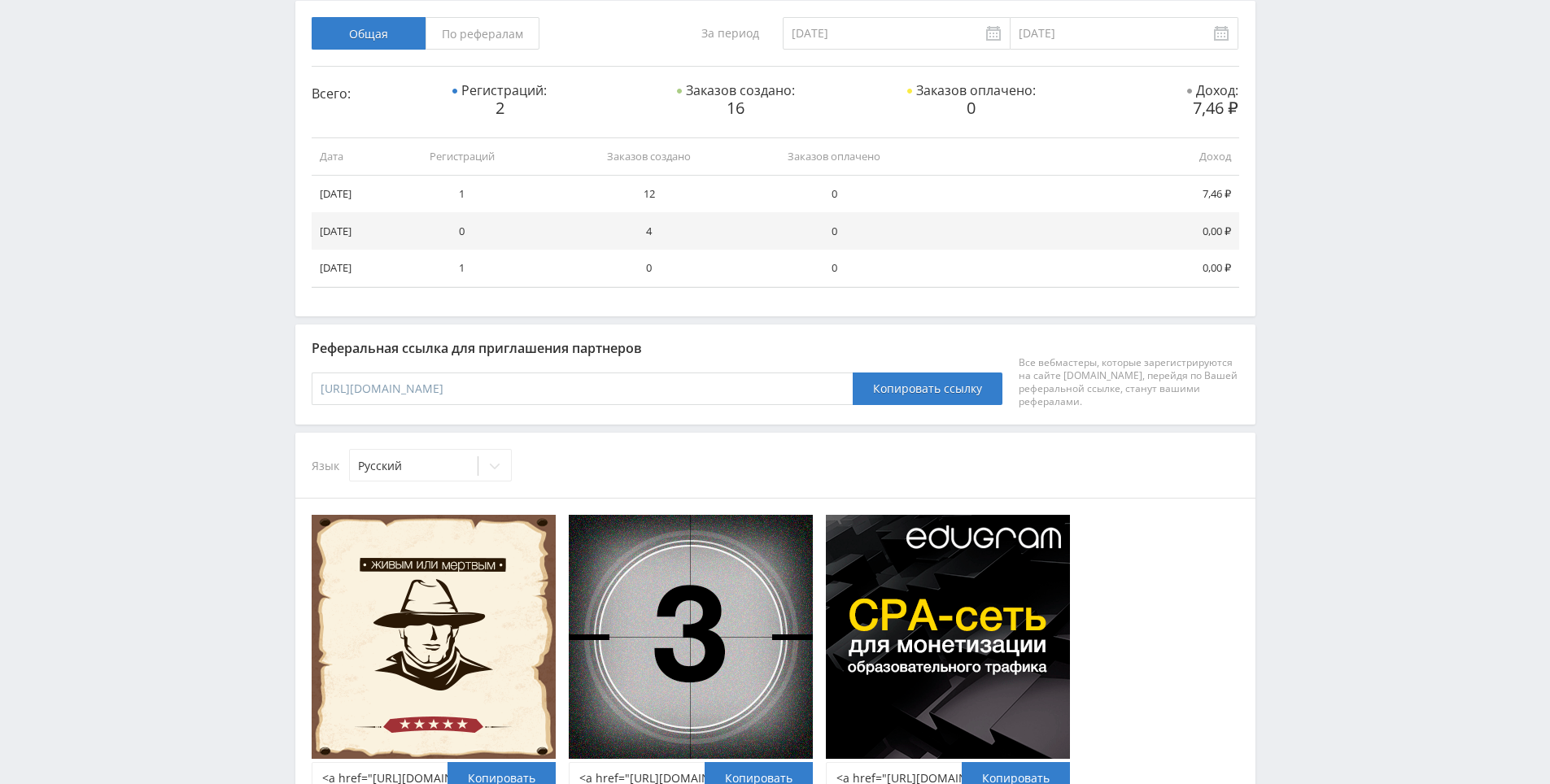
drag, startPoint x: 1297, startPoint y: 489, endPoint x: 1303, endPoint y: 599, distance: 110.2
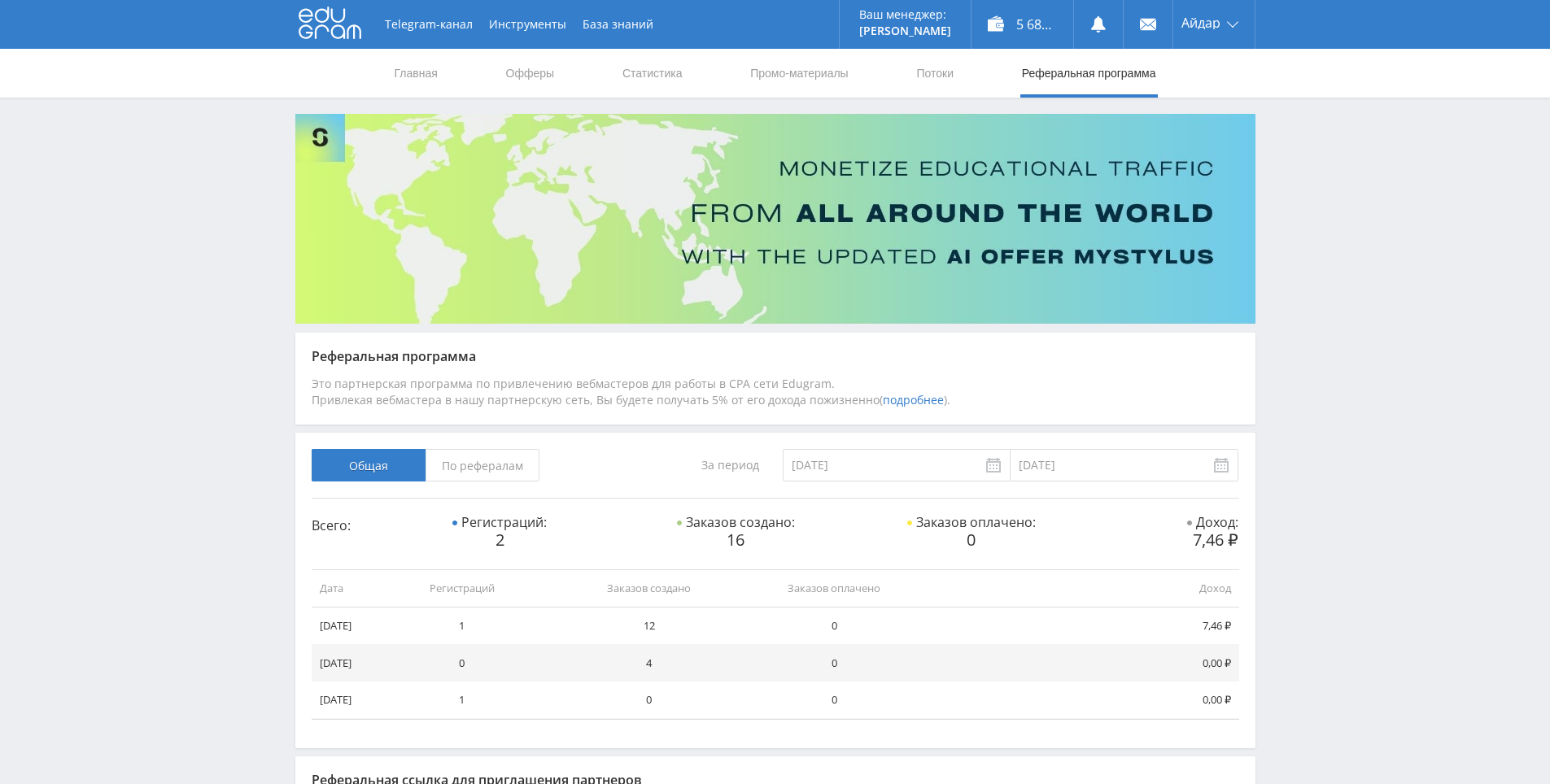
drag, startPoint x: 1303, startPoint y: 598, endPoint x: 920, endPoint y: 308, distance: 480.4
click at [644, 67] on link "Статистика" at bounding box center [652, 73] width 64 height 49
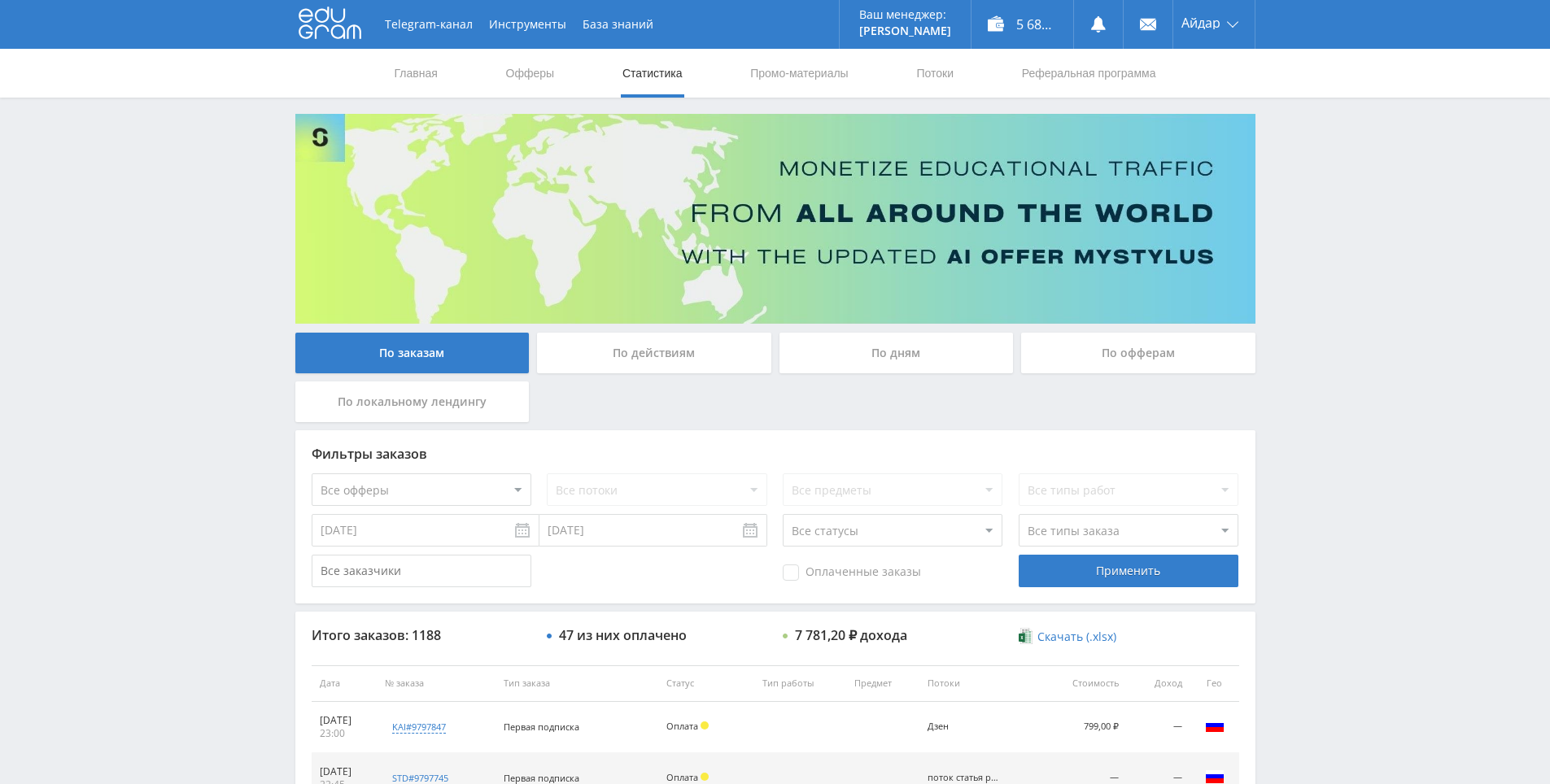
click at [1333, 448] on div "Telegram-канал Инструменты База знаний Ваш менеджер: [PERSON_NAME] Online @edug…" at bounding box center [775, 682] width 1550 height 1366
click at [1299, 428] on div "Telegram-канал Инструменты База знаний Ваш менеджер: [PERSON_NAME] Online @edug…" at bounding box center [775, 682] width 1550 height 1366
click at [1305, 431] on div "Telegram-канал Инструменты База знаний Ваш менеджер: [PERSON_NAME] Online @edug…" at bounding box center [775, 682] width 1550 height 1366
click at [1275, 413] on div "Telegram-канал Инструменты База знаний Ваш менеджер: [PERSON_NAME] Online @edug…" at bounding box center [775, 682] width 1550 height 1366
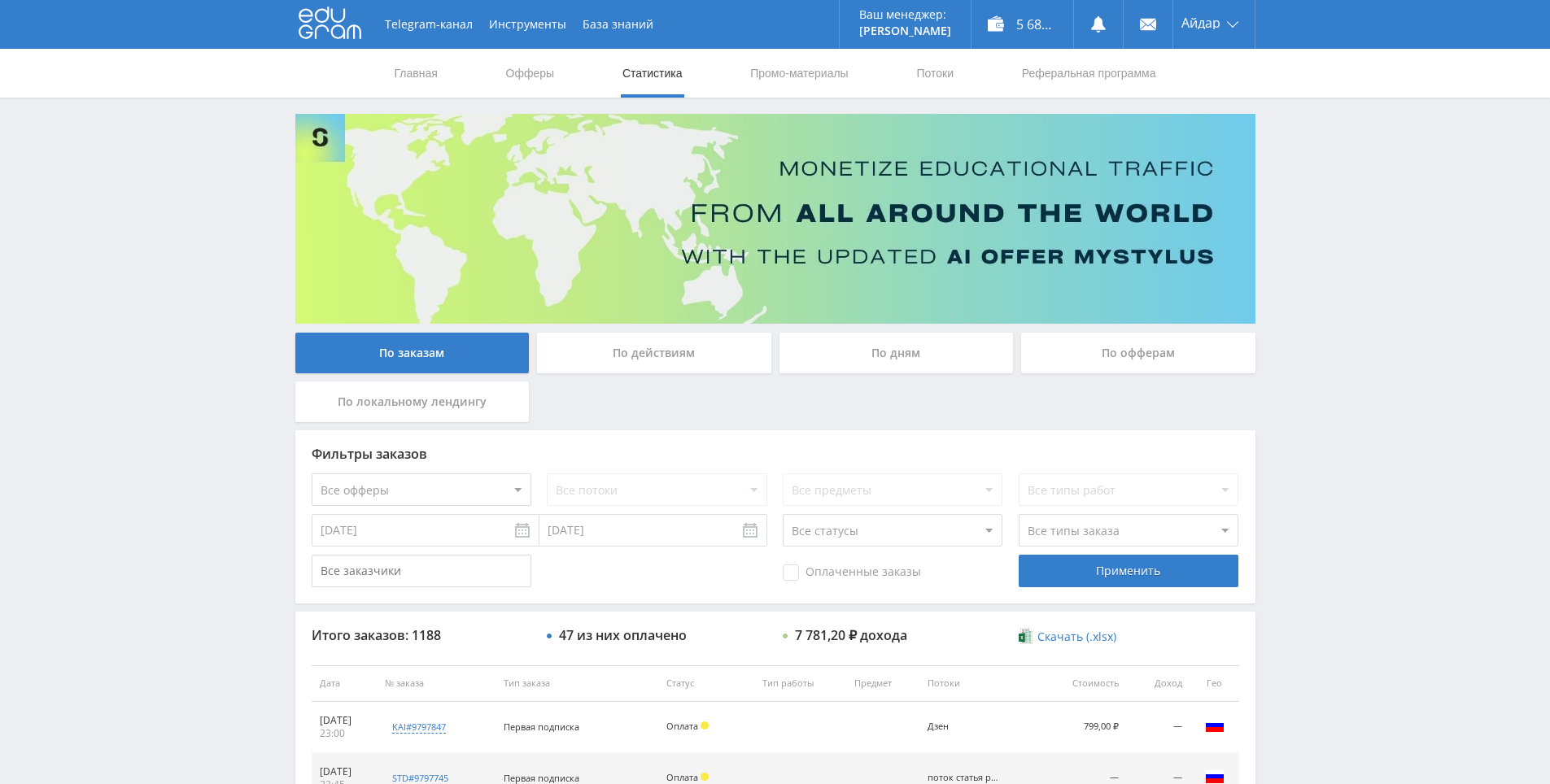
click at [1286, 417] on div "Telegram-канал Инструменты База знаний Ваш менеджер: [PERSON_NAME] Online @edug…" at bounding box center [775, 682] width 1550 height 1366
click at [1275, 413] on div "Telegram-канал Инструменты База знаний Ваш менеджер: [PERSON_NAME] Online @edug…" at bounding box center [775, 682] width 1550 height 1366
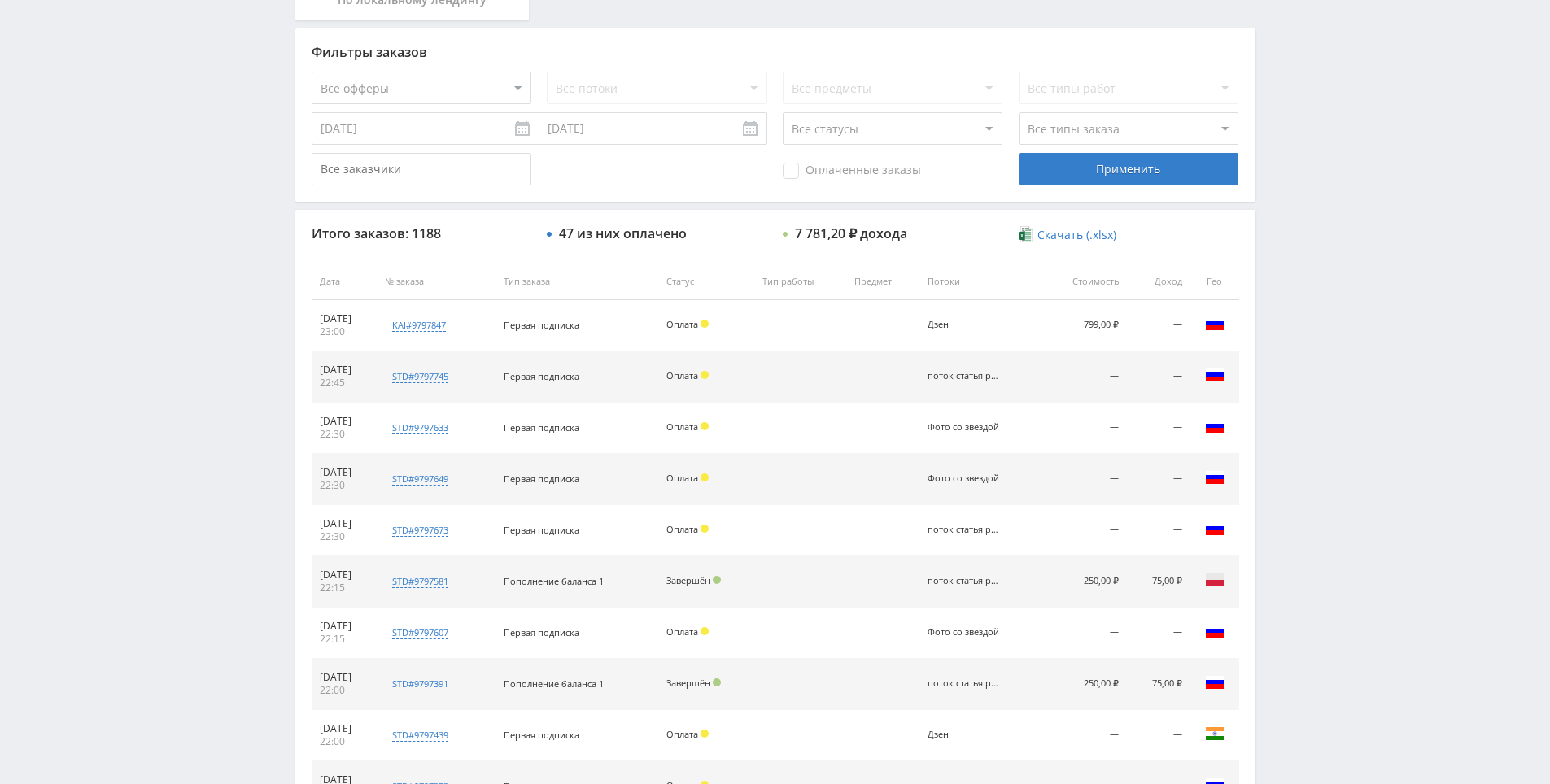
scroll to position [577, 0]
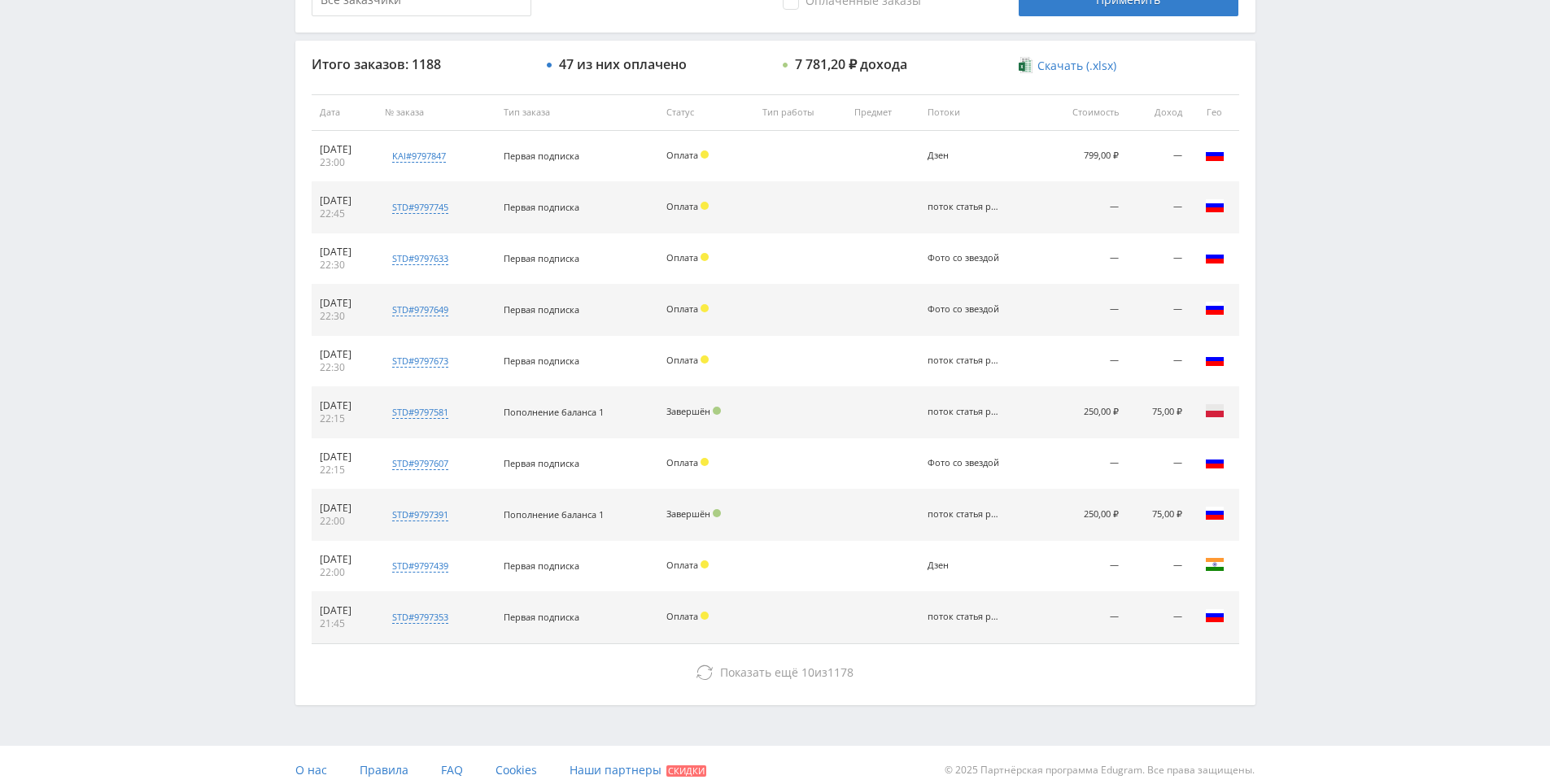
drag, startPoint x: 1281, startPoint y: 431, endPoint x: 1283, endPoint y: 563, distance: 132.0
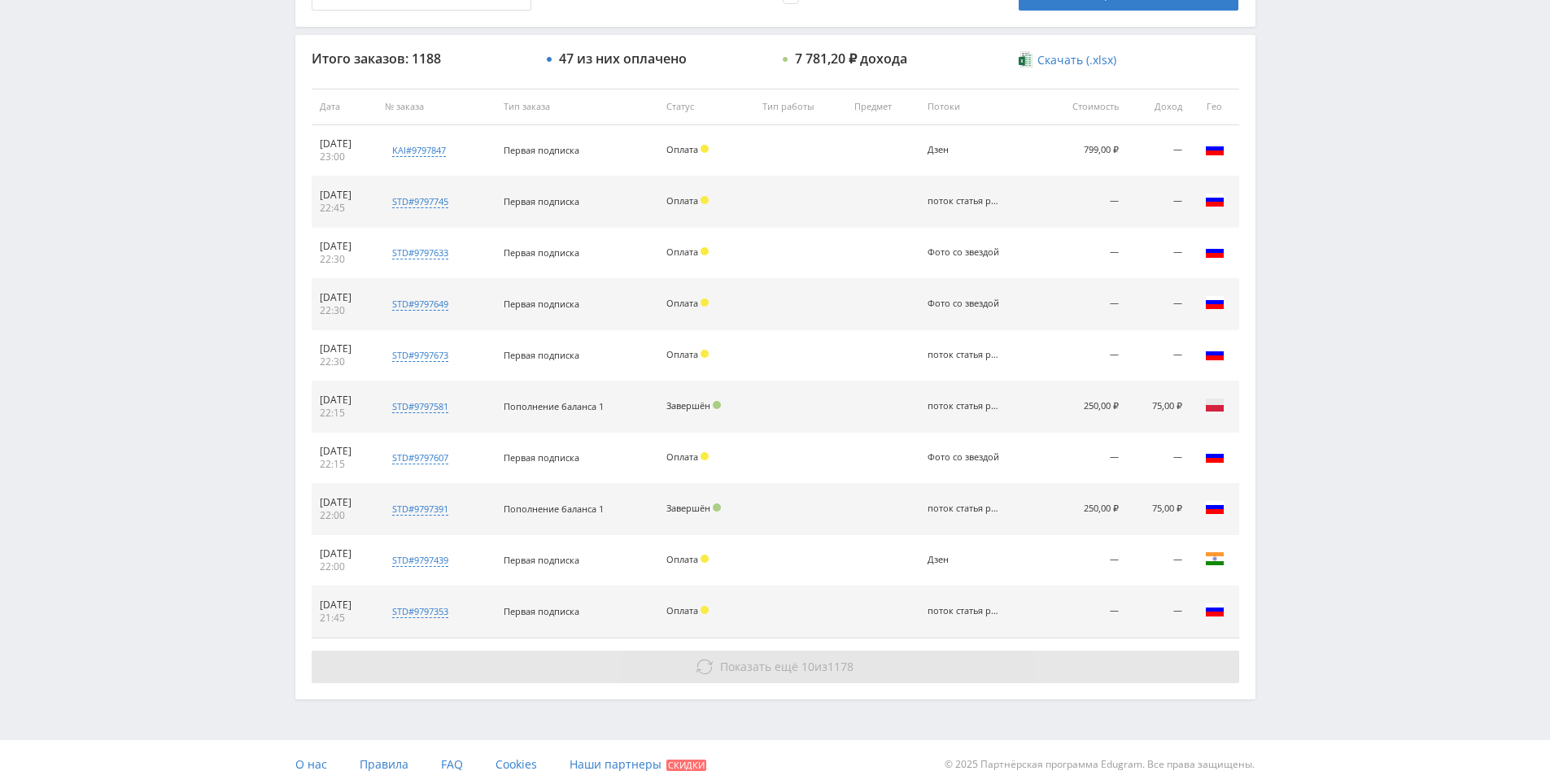
click at [1128, 659] on button "Показать ещё 10 из 1178" at bounding box center [775, 667] width 928 height 32
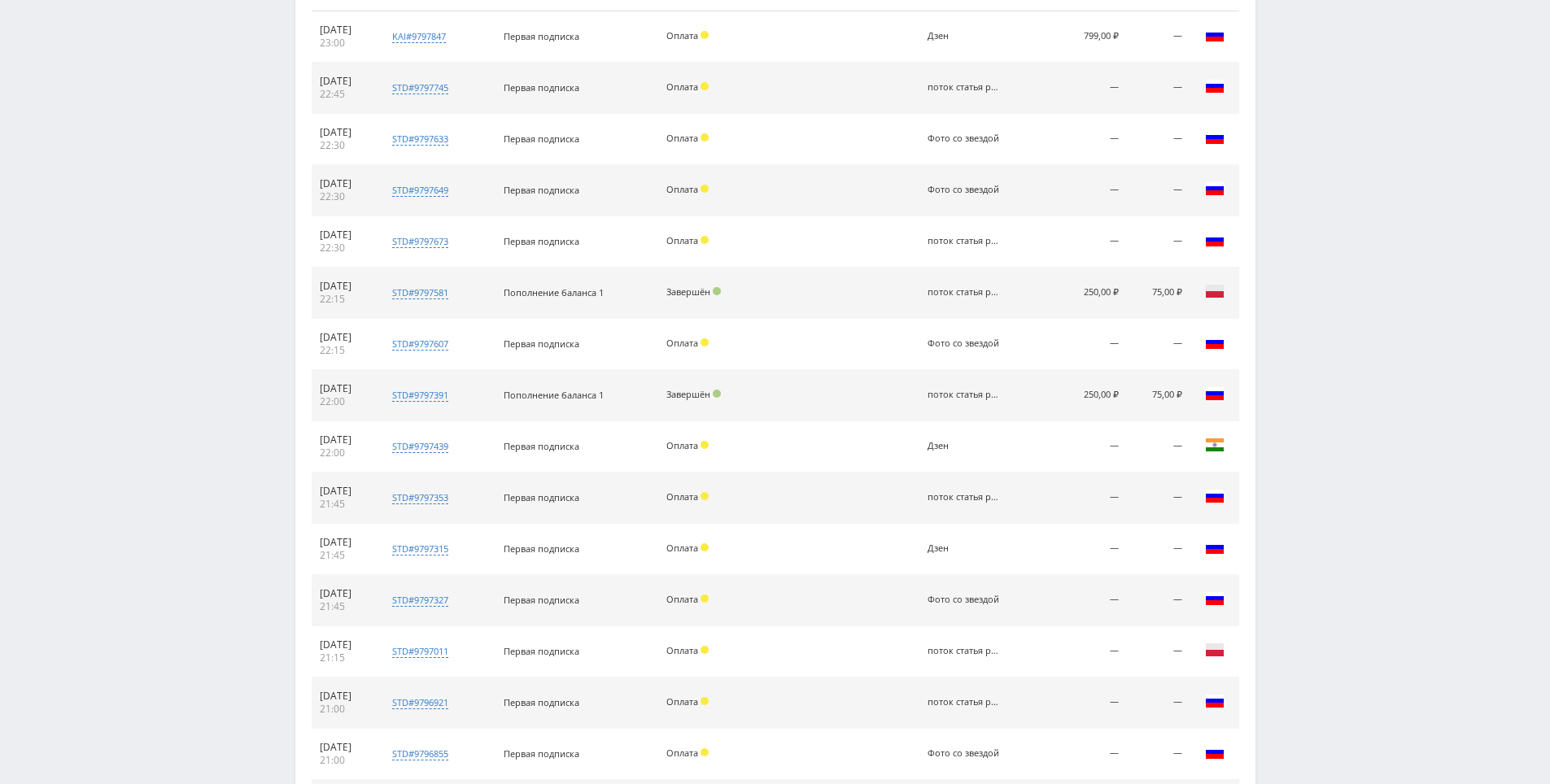
scroll to position [1043, 0]
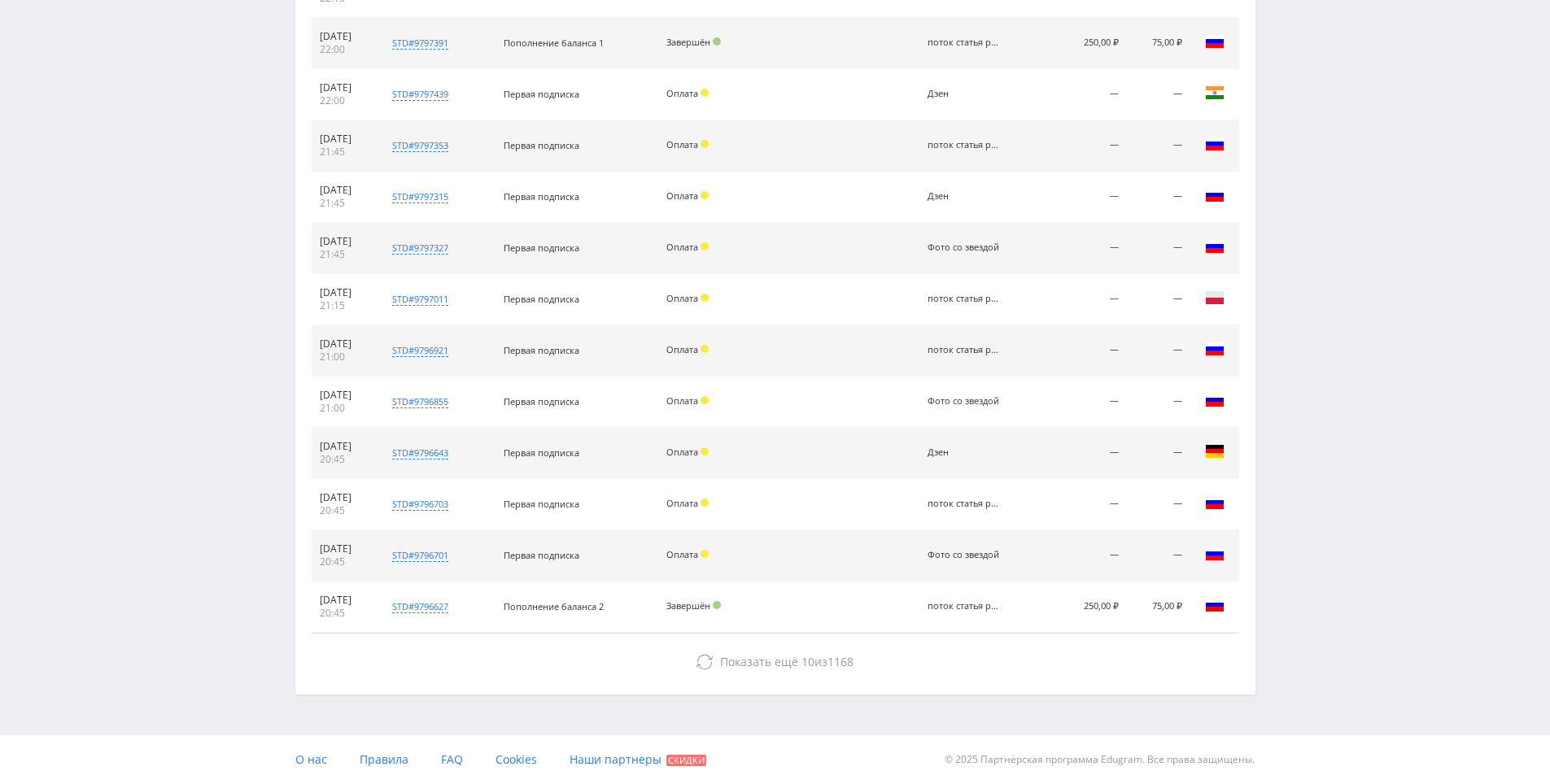
drag, startPoint x: 1266, startPoint y: 630, endPoint x: 1210, endPoint y: 691, distance: 82.8
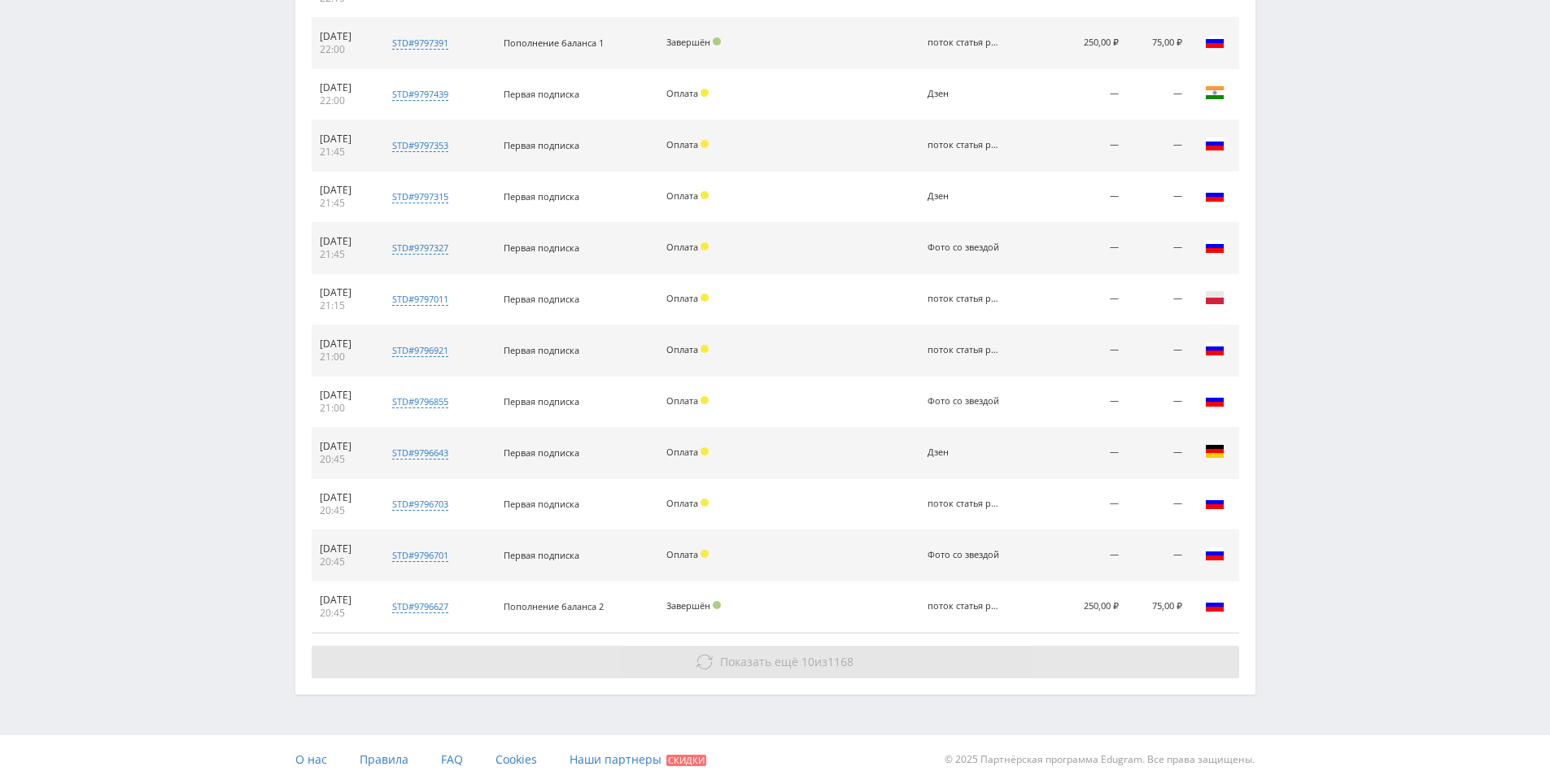
click at [1151, 668] on button "Показать ещё 10 из 1168" at bounding box center [775, 662] width 928 height 32
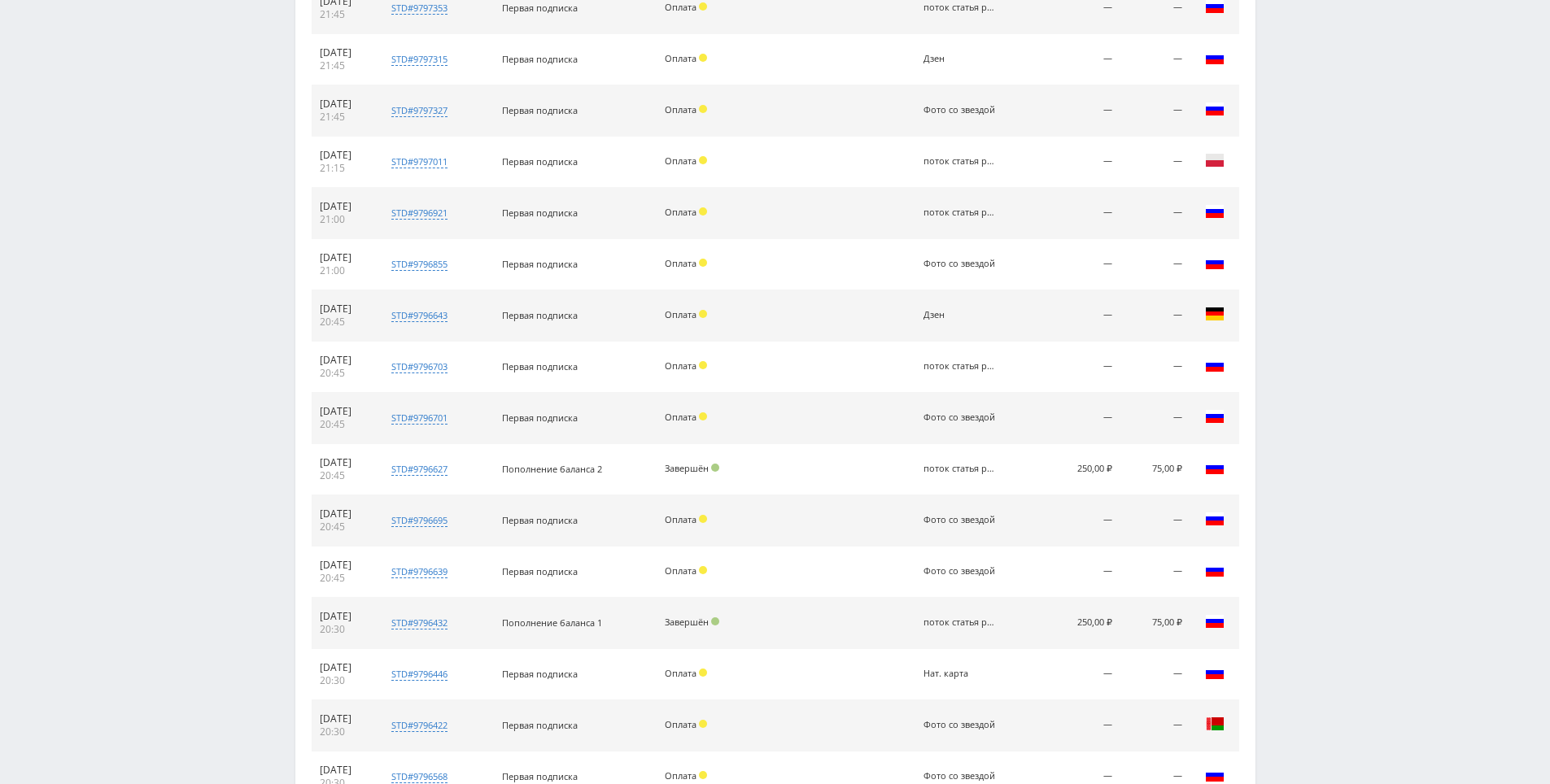
drag, startPoint x: 1308, startPoint y: 594, endPoint x: 1221, endPoint y: 714, distance: 148.2
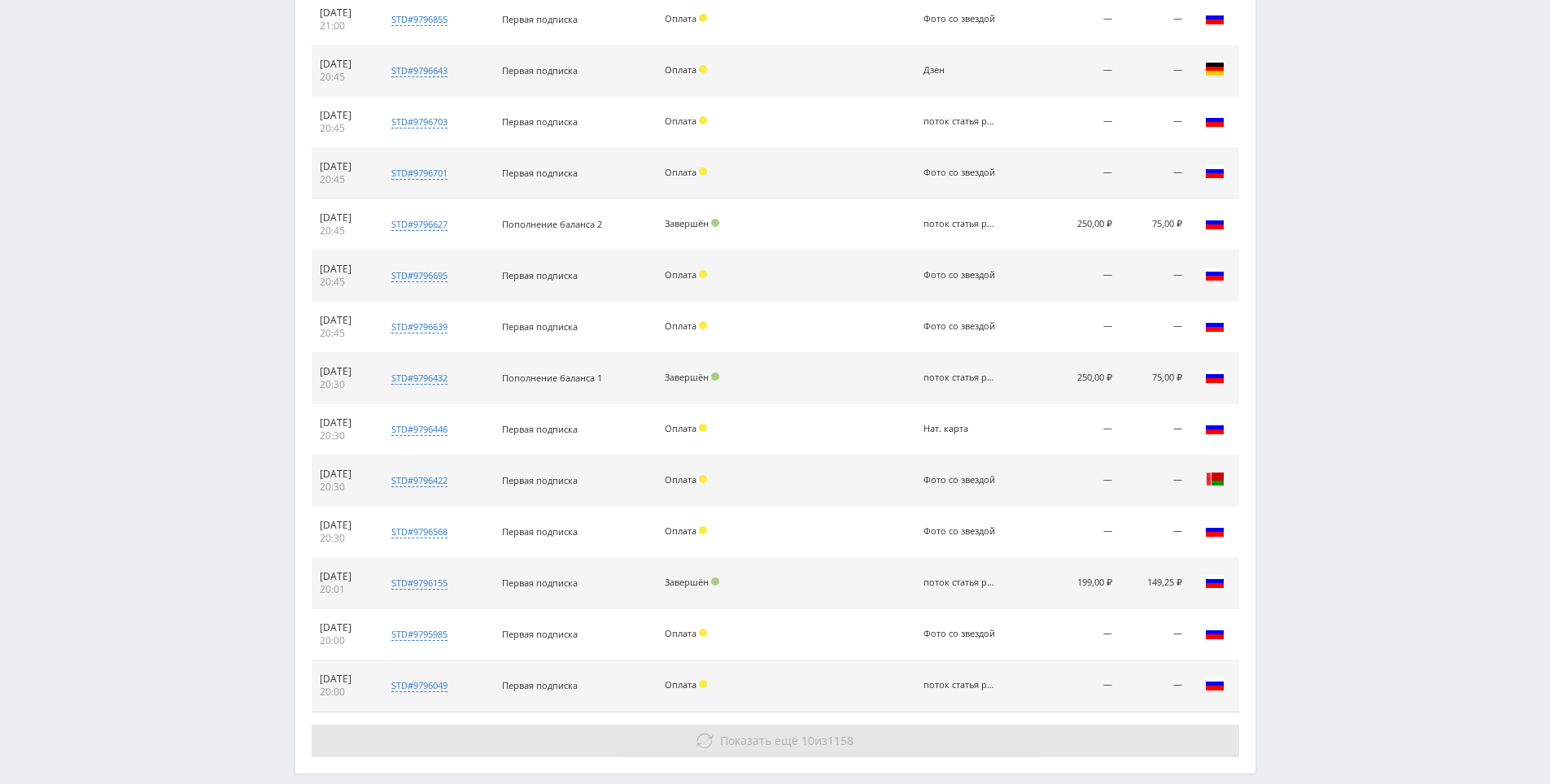
click at [1069, 725] on button "Показать ещё 10 из 1158" at bounding box center [775, 740] width 928 height 32
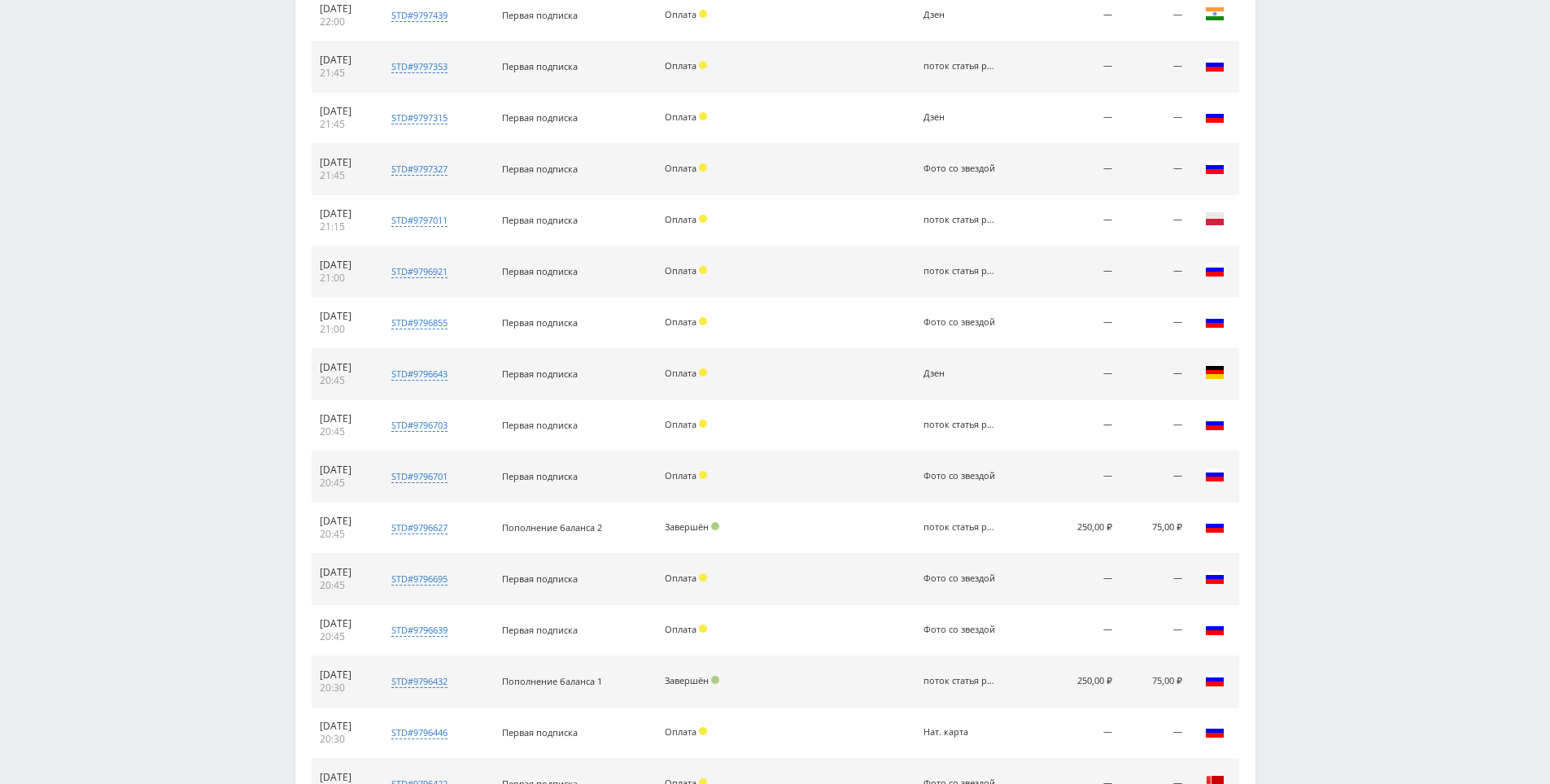
drag, startPoint x: 1259, startPoint y: 603, endPoint x: 1252, endPoint y: 550, distance: 53.5
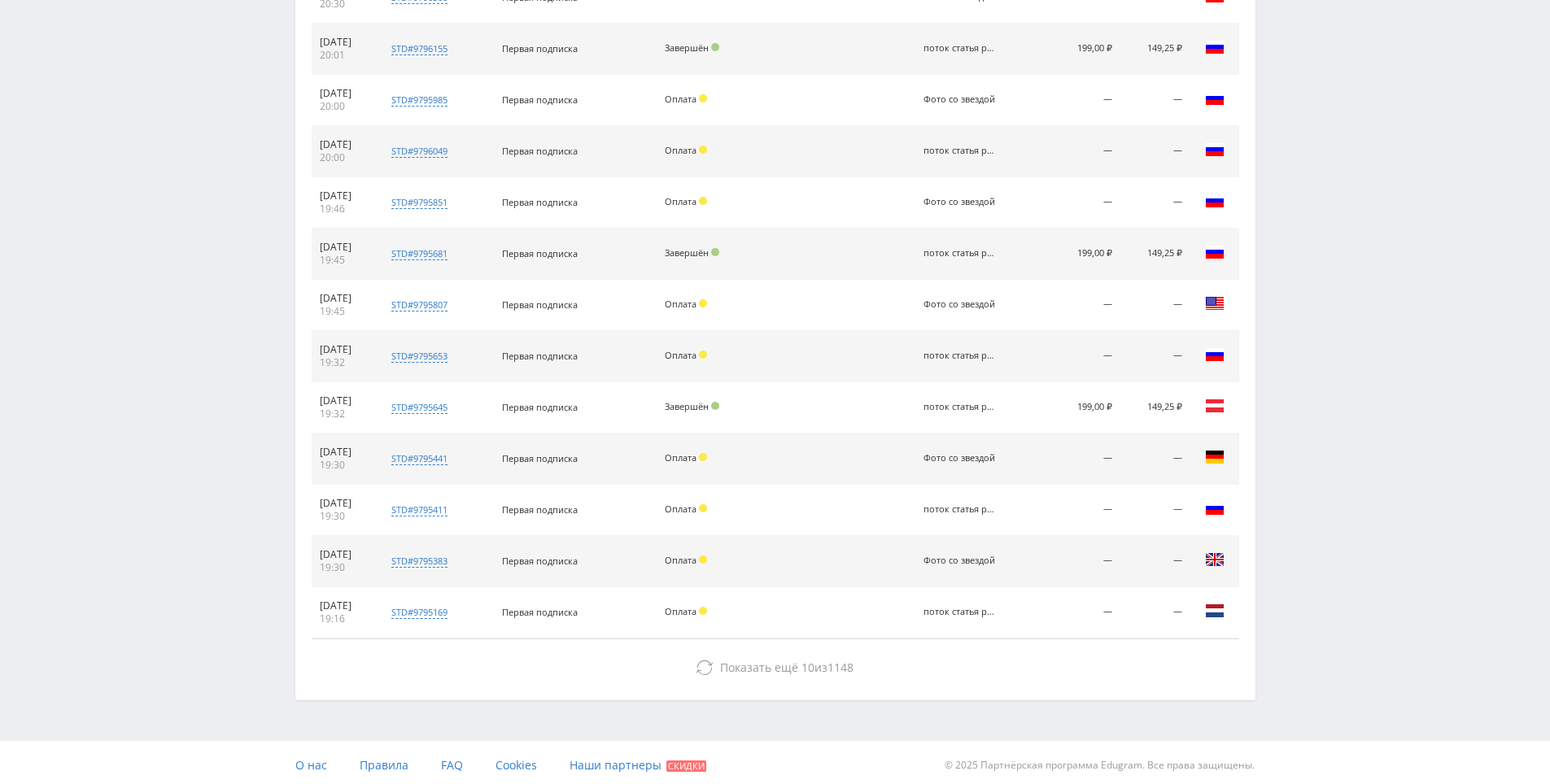
drag, startPoint x: 1252, startPoint y: 550, endPoint x: 1210, endPoint y: 725, distance: 180.0
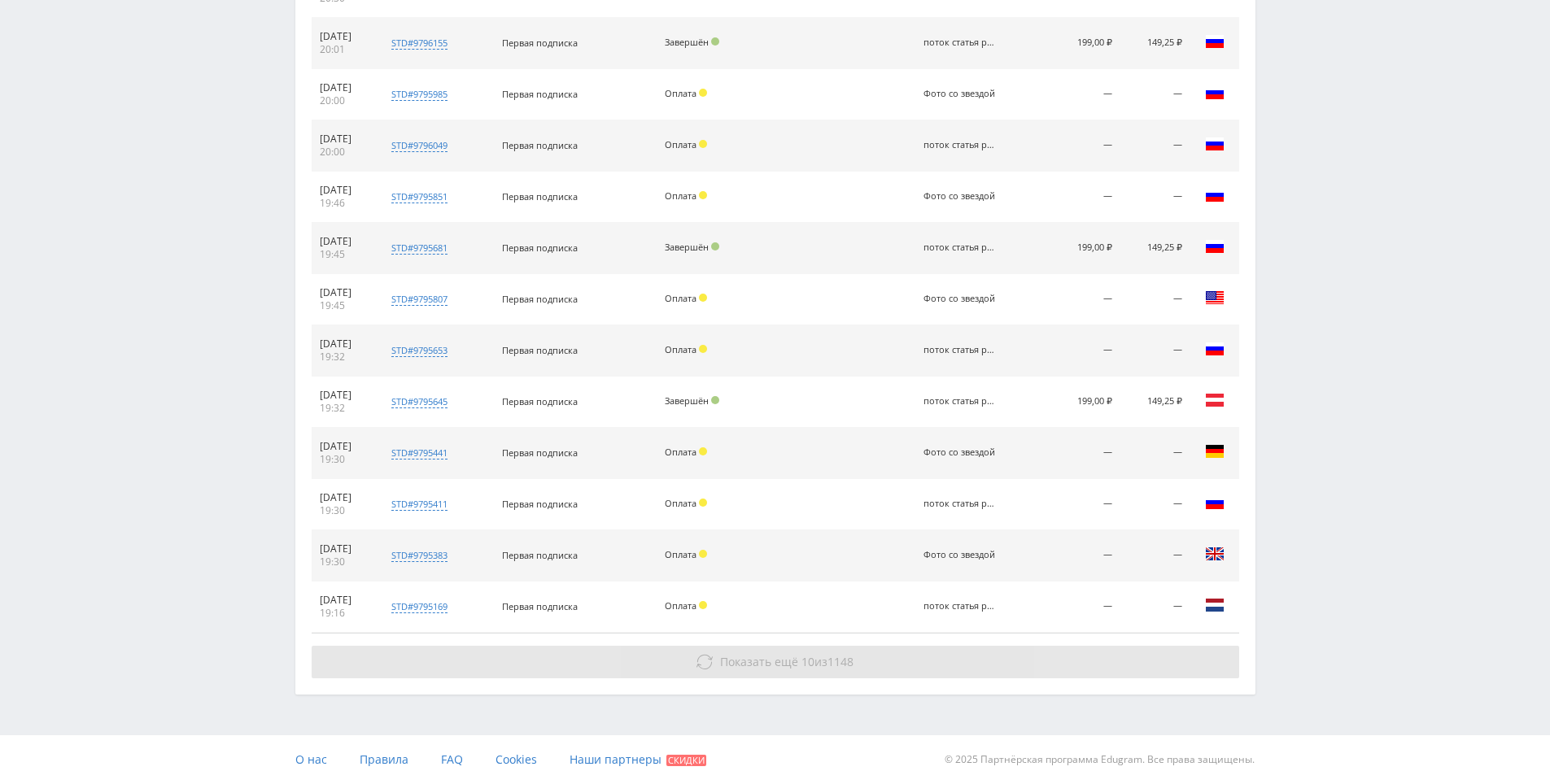
click at [1115, 659] on button "Показать ещё 10 из 1148" at bounding box center [775, 662] width 928 height 32
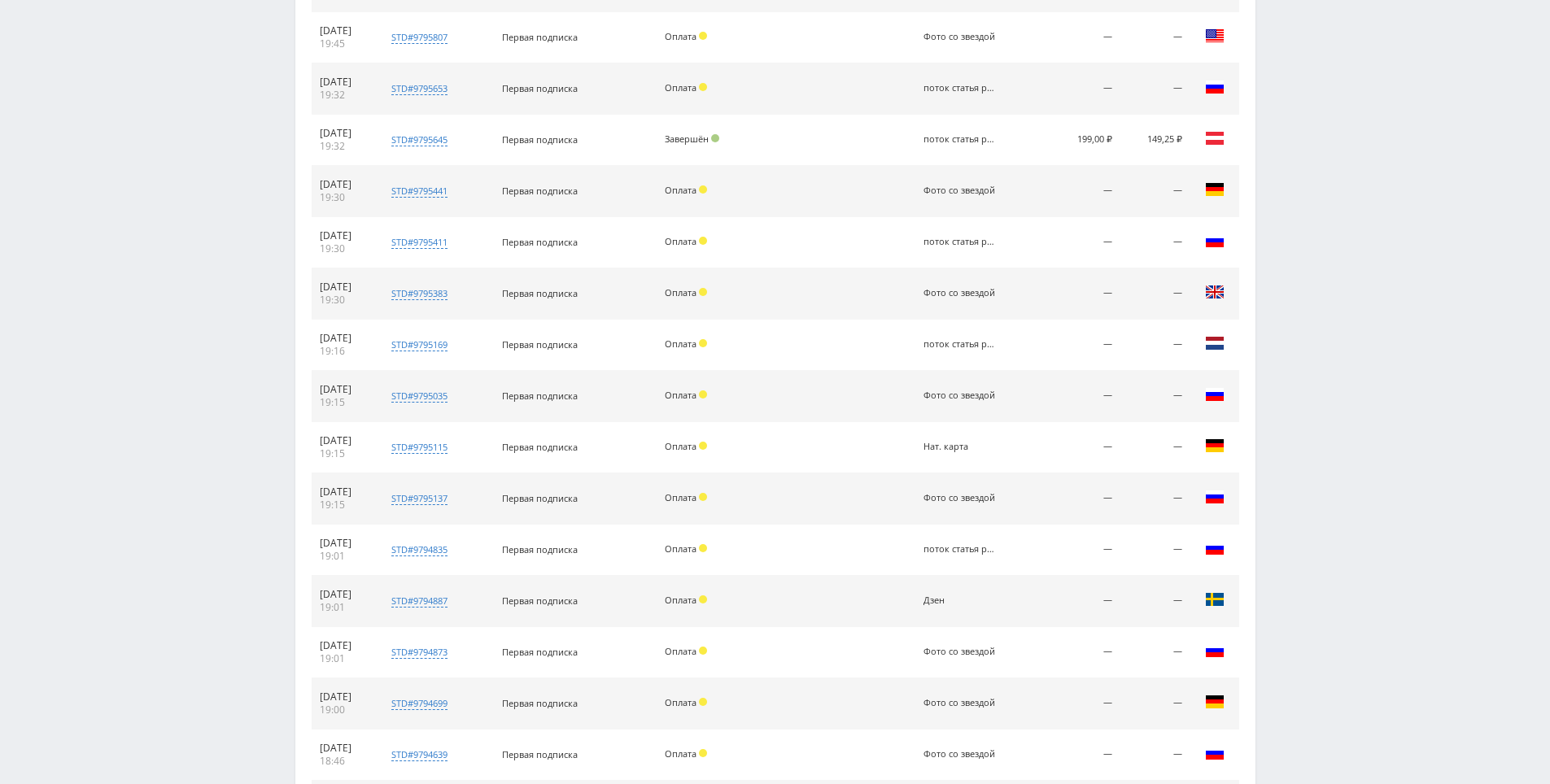
scroll to position [2427, 0]
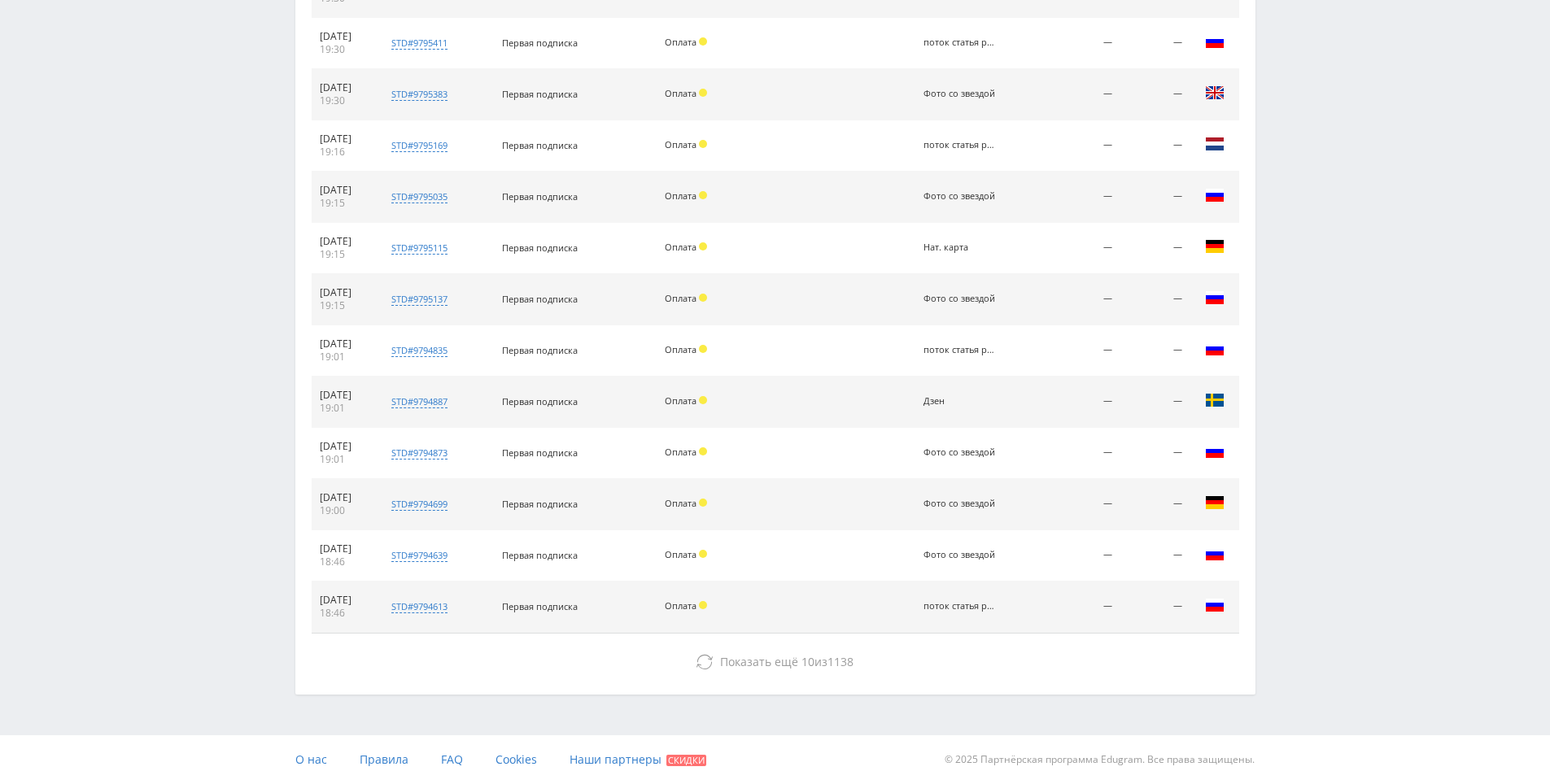
drag, startPoint x: 1324, startPoint y: 781, endPoint x: 1319, endPoint y: 805, distance: 24.5
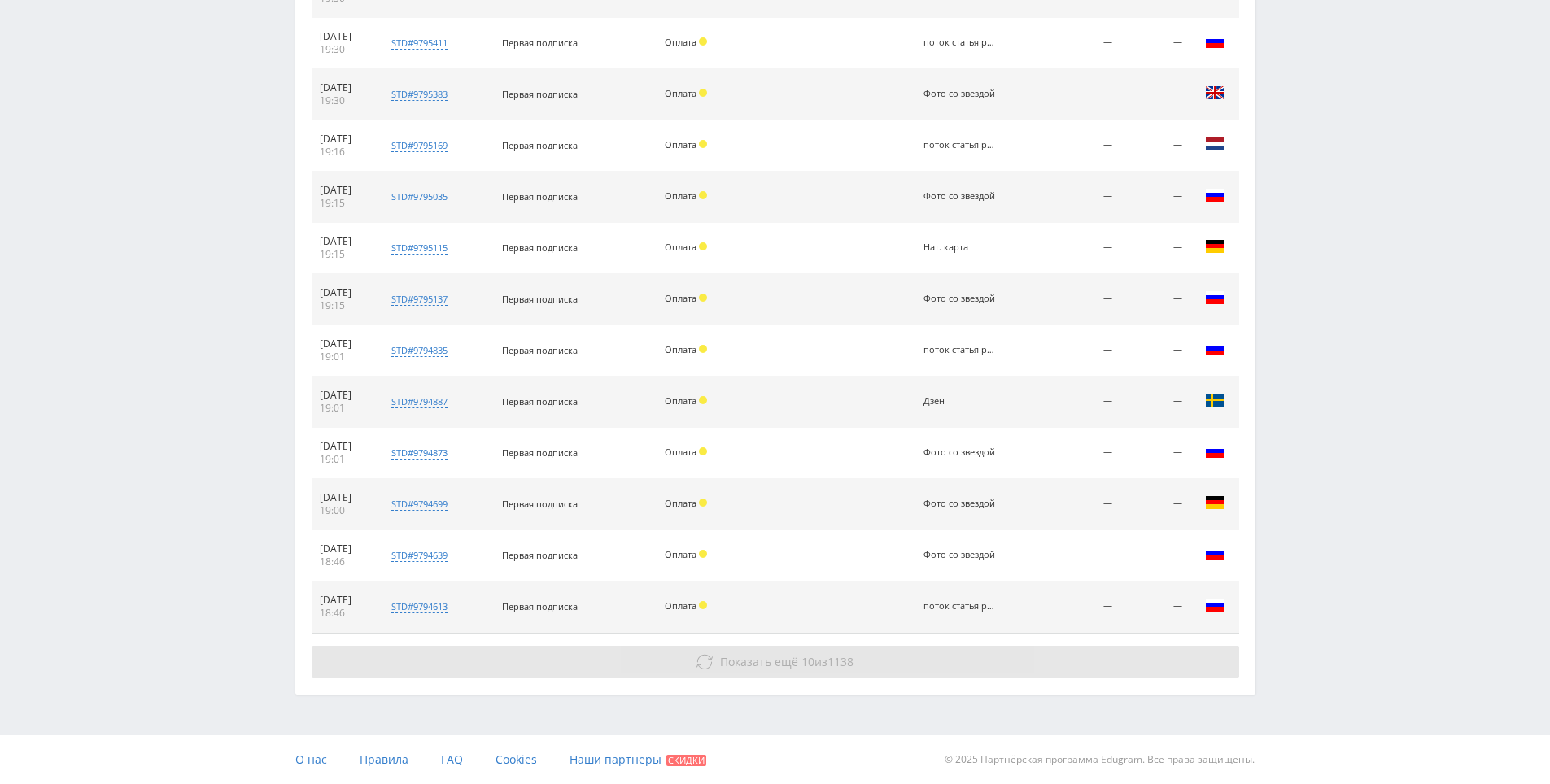
click at [1159, 656] on button "Показать ещё 10 из 1138" at bounding box center [775, 662] width 928 height 32
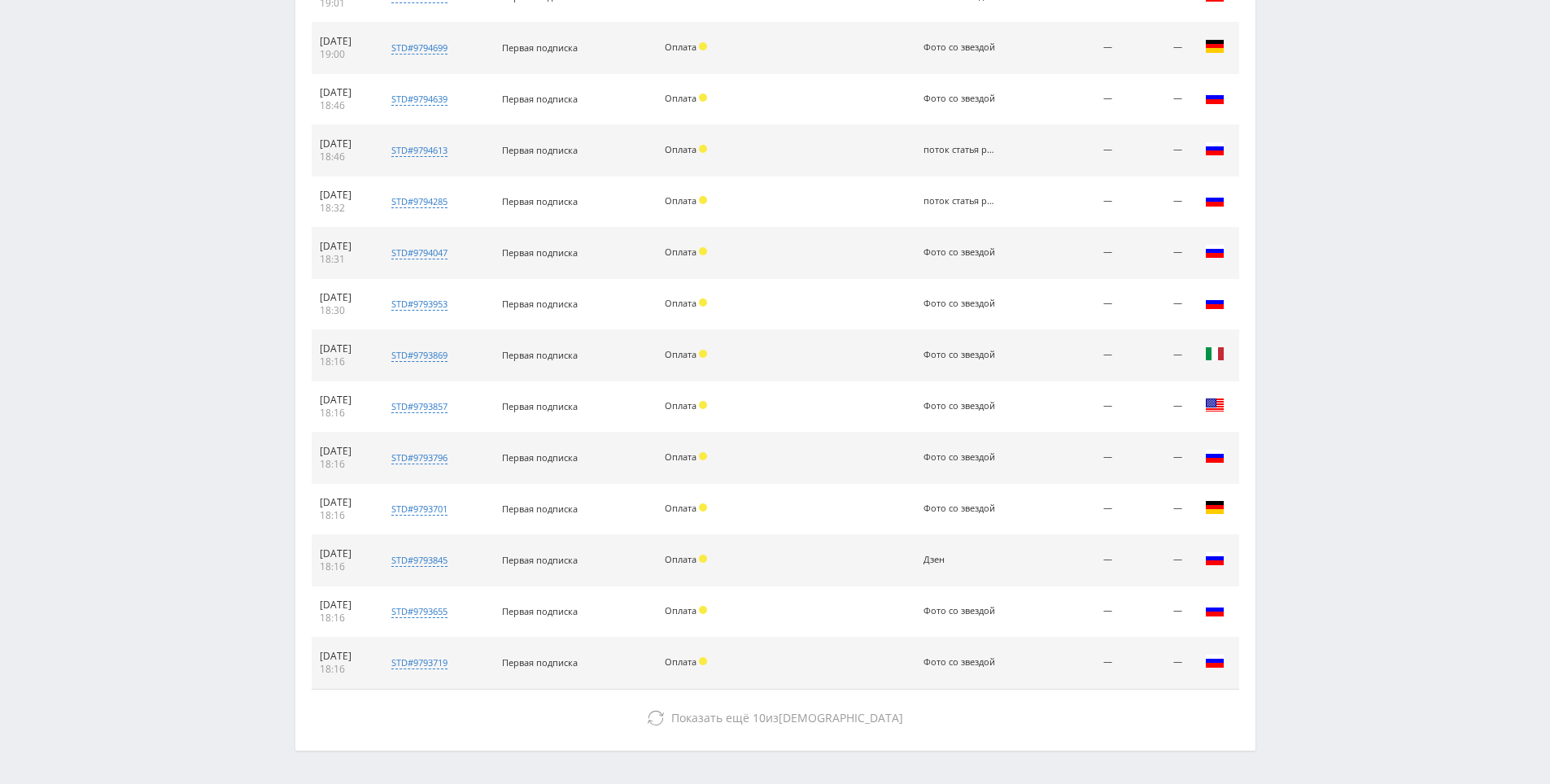
drag, startPoint x: 1377, startPoint y: 519, endPoint x: 1335, endPoint y: 672, distance: 158.7
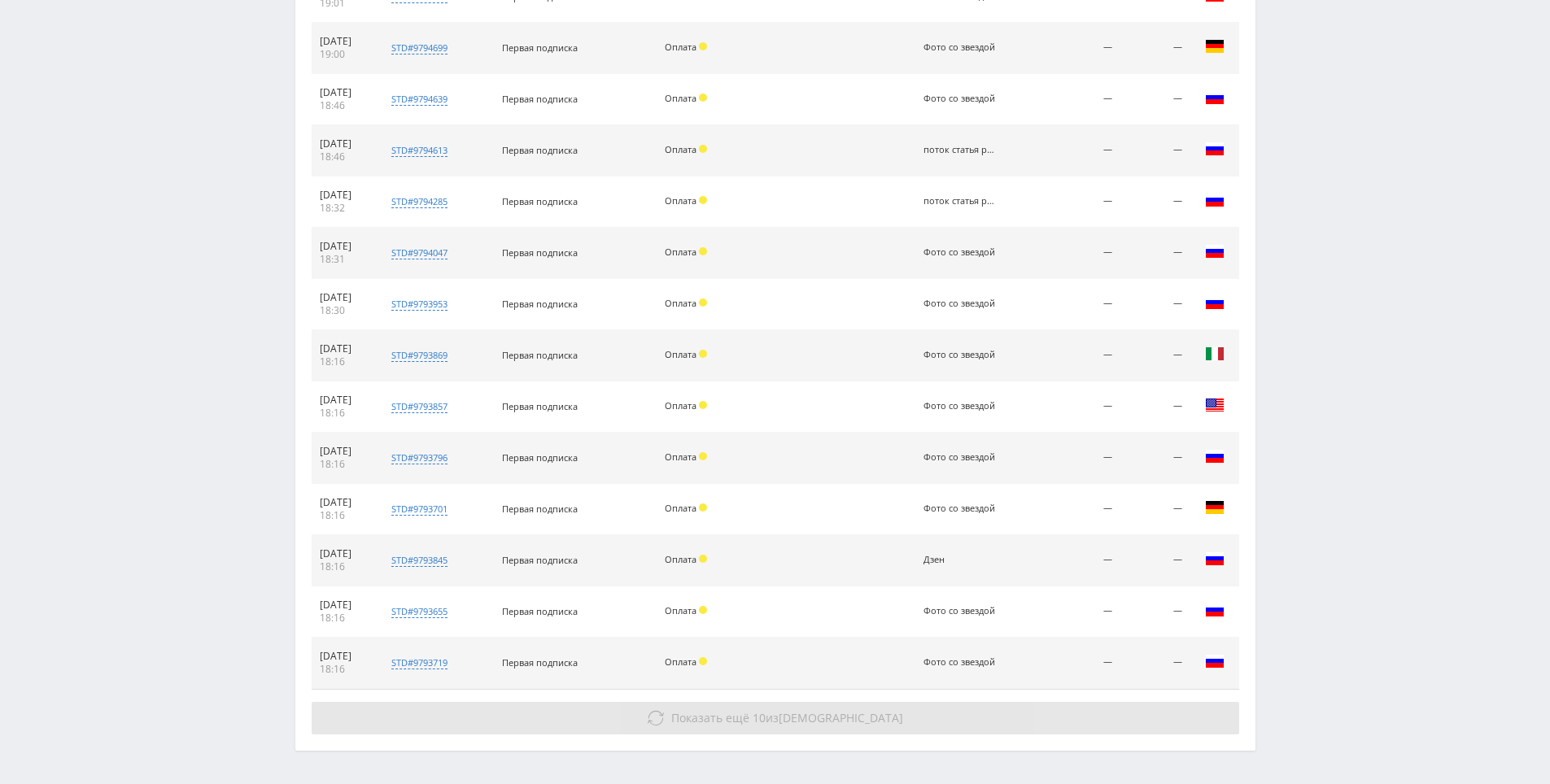
scroll to position [2938, 0]
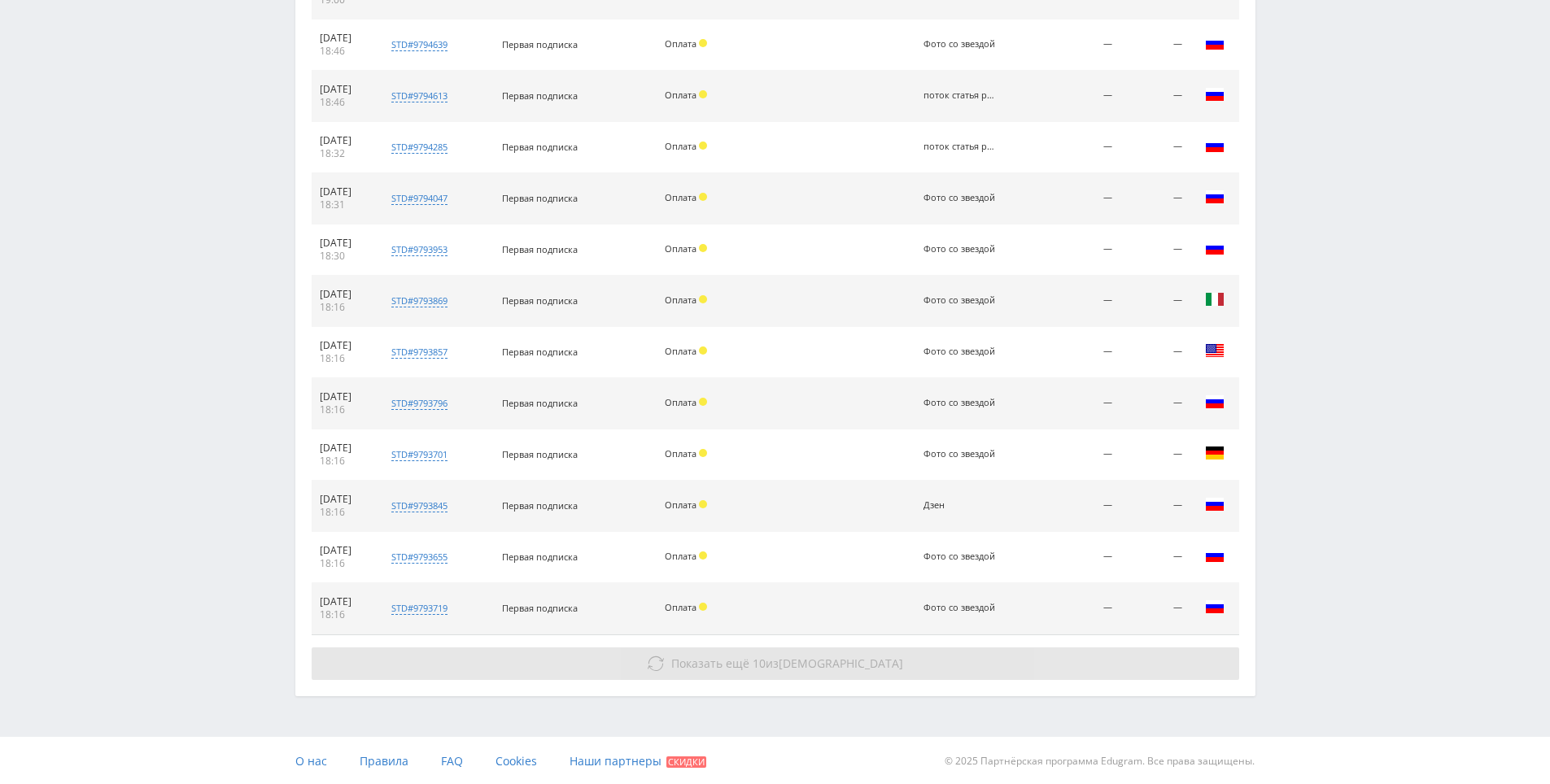
drag, startPoint x: 1203, startPoint y: 663, endPoint x: 1187, endPoint y: 667, distance: 16.5
click at [1193, 664] on button "Показать ещё 10 из 1128" at bounding box center [775, 663] width 928 height 32
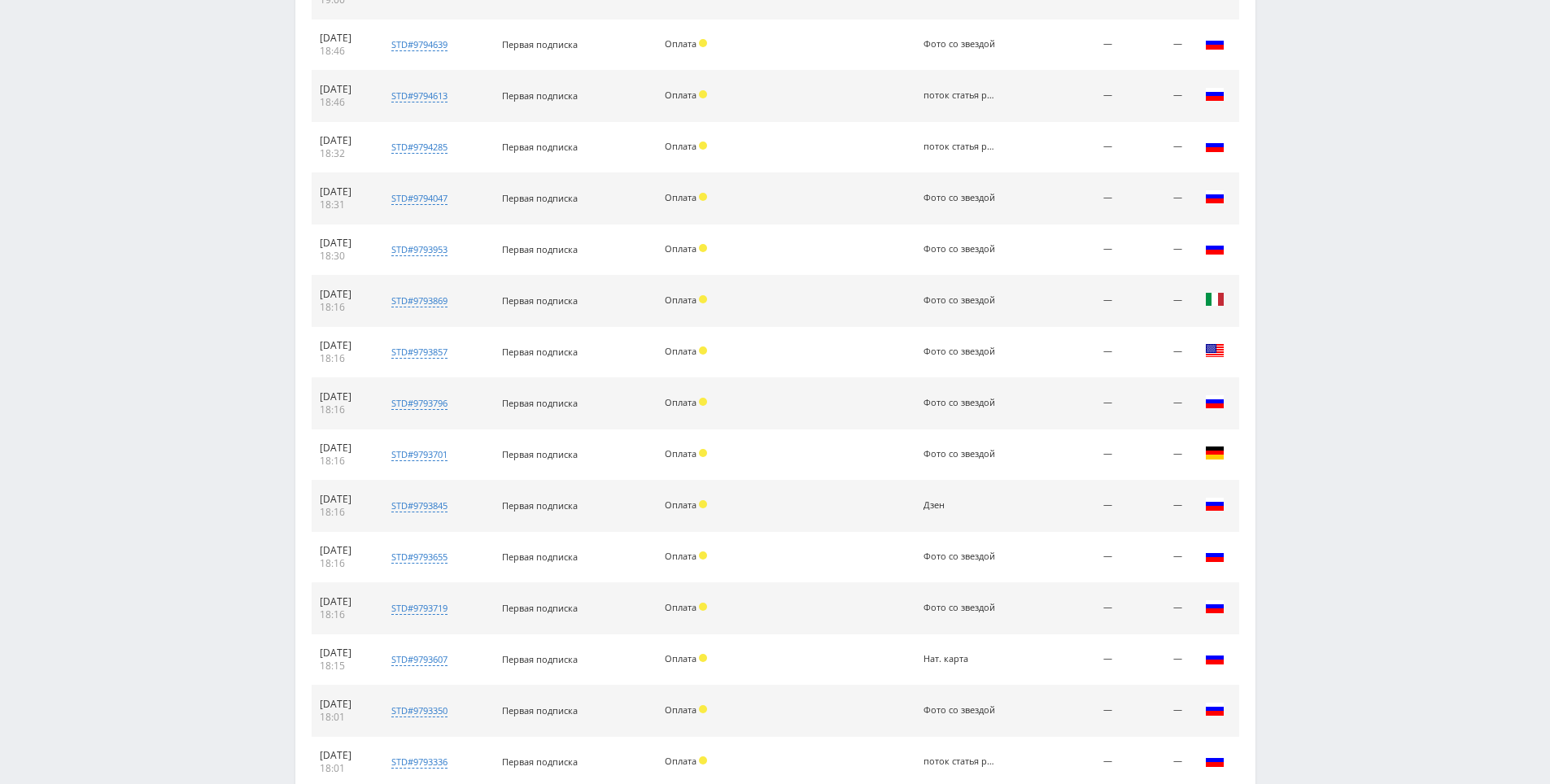
click at [1192, 660] on td "Страна: [GEOGRAPHIC_DATA] Город: [GEOGRAPHIC_DATA]" at bounding box center [1215, 660] width 49 height 51
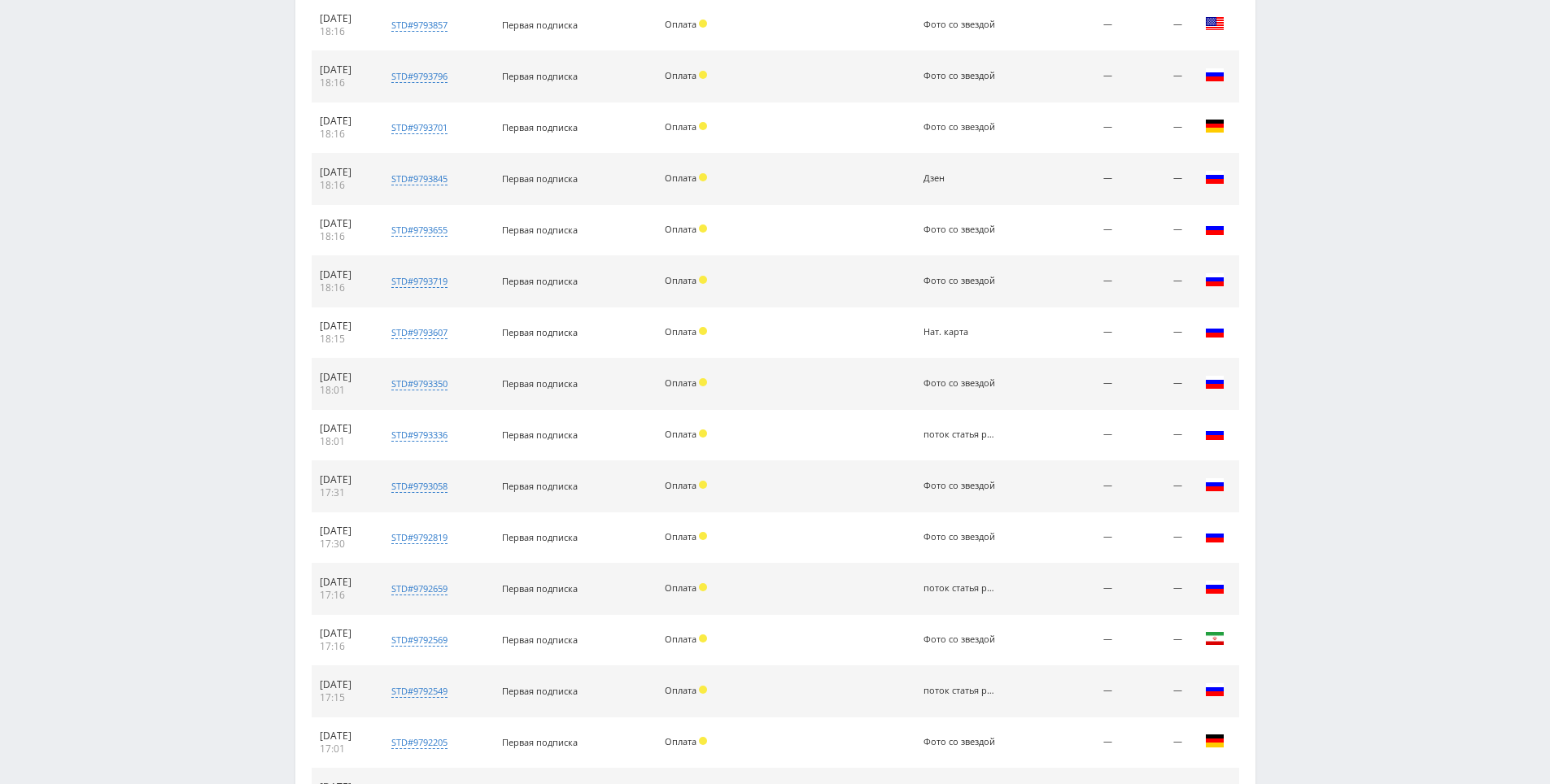
drag, startPoint x: 1343, startPoint y: 597, endPoint x: 1343, endPoint y: 693, distance: 96.0
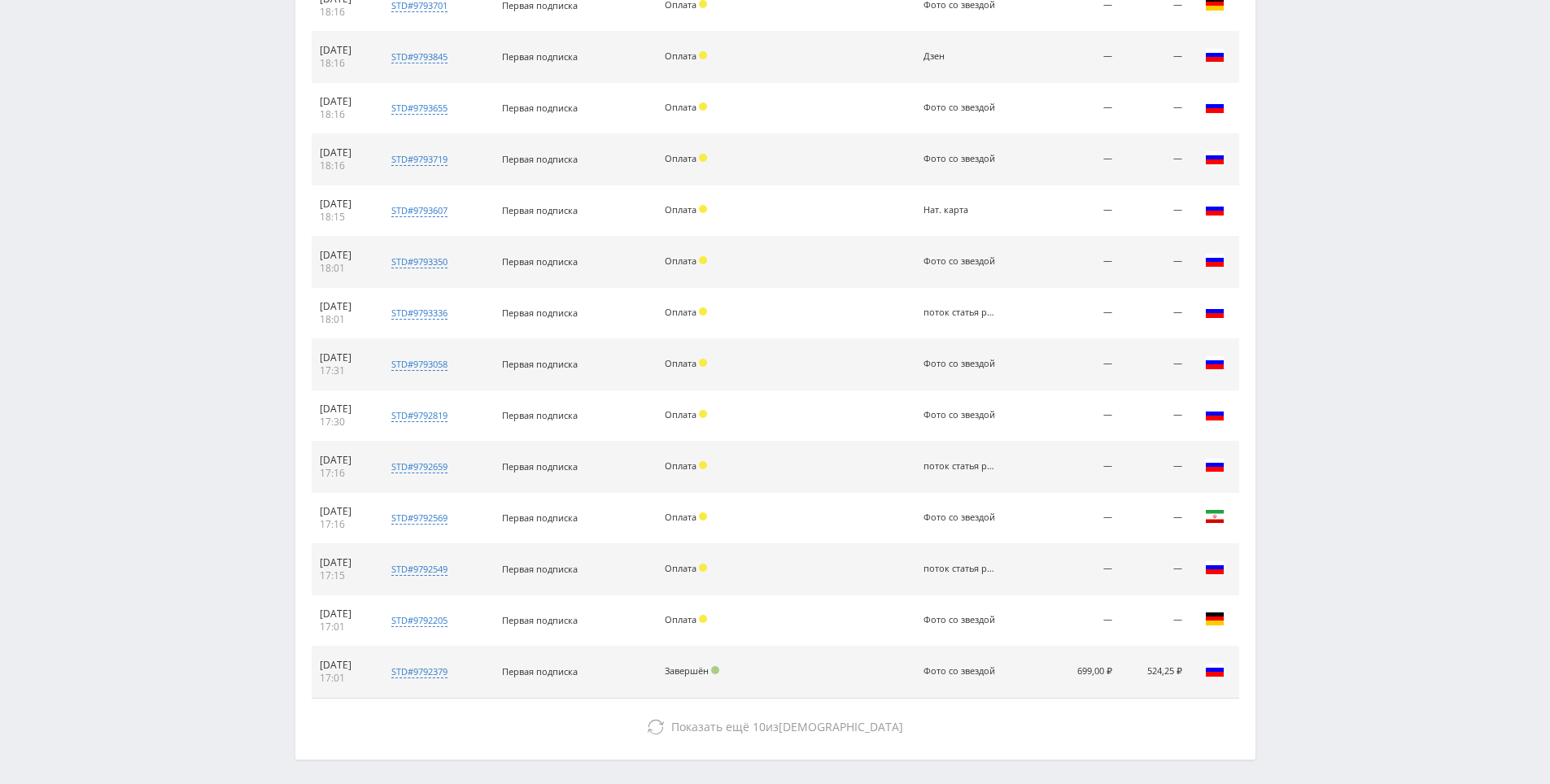
drag, startPoint x: 1327, startPoint y: 672, endPoint x: 1311, endPoint y: 778, distance: 107.2
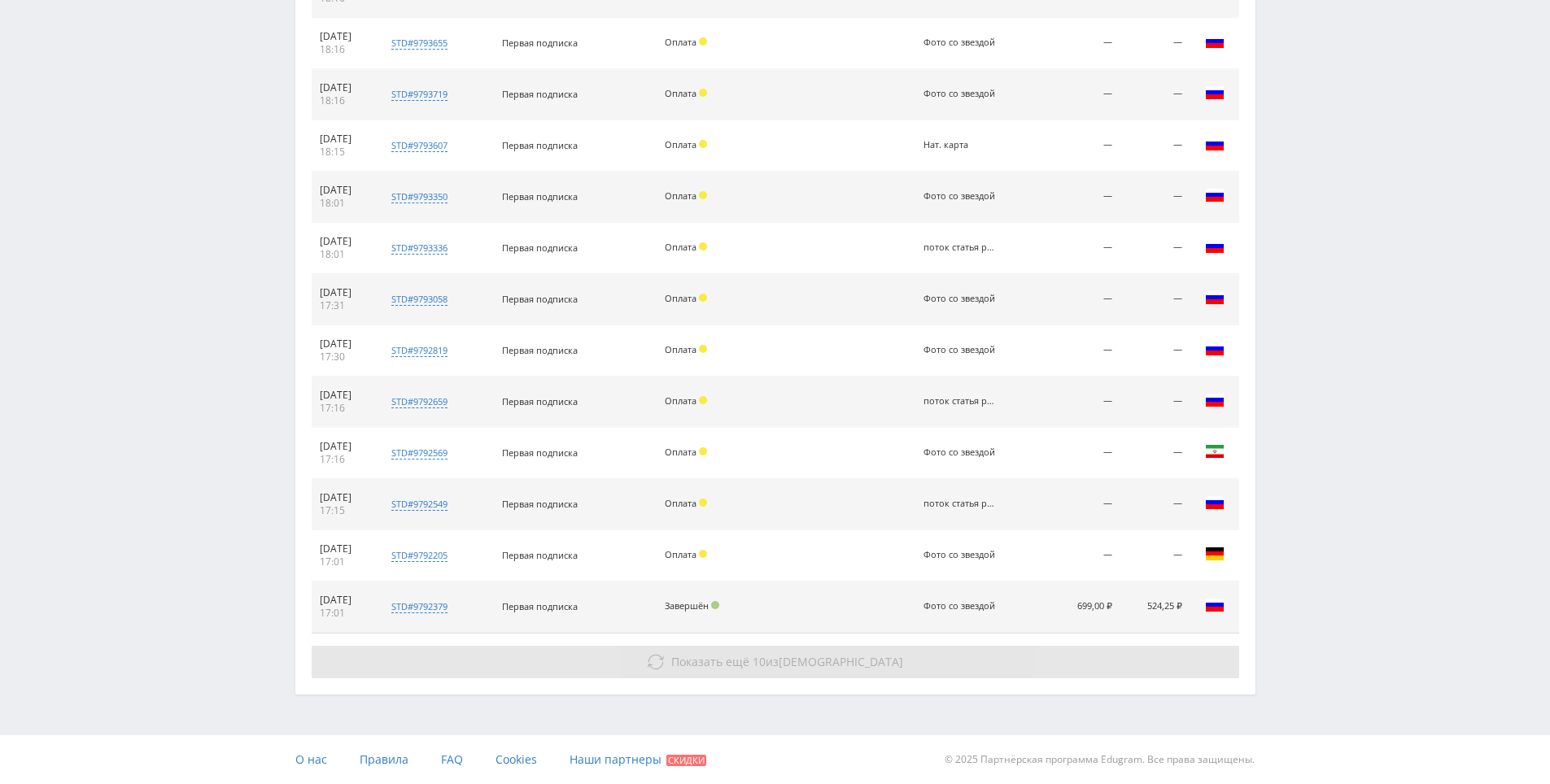
click at [1162, 672] on button "Показать ещё 10 из 1118" at bounding box center [775, 662] width 928 height 32
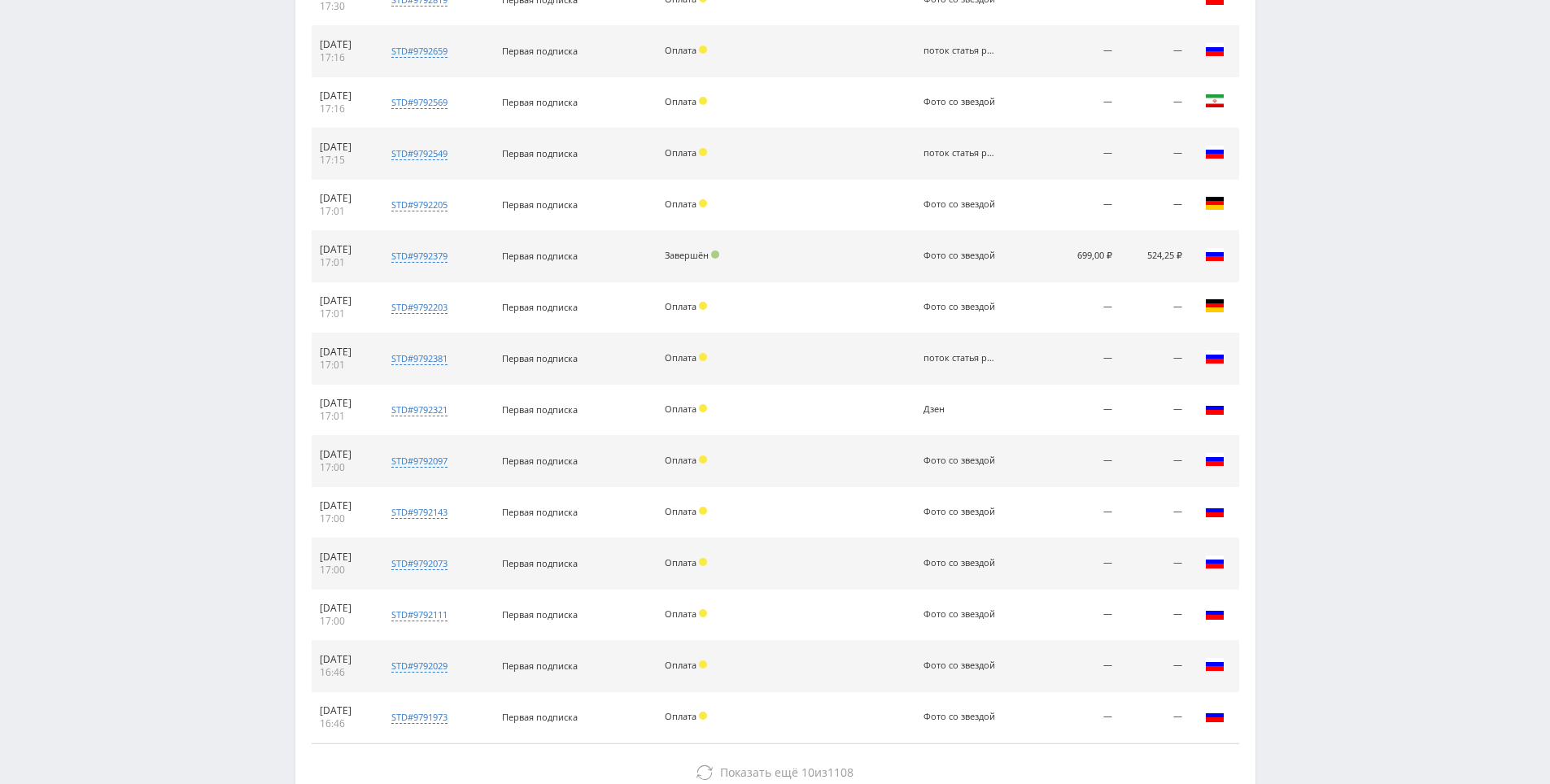
drag, startPoint x: 1378, startPoint y: 562, endPoint x: 1340, endPoint y: 634, distance: 81.4
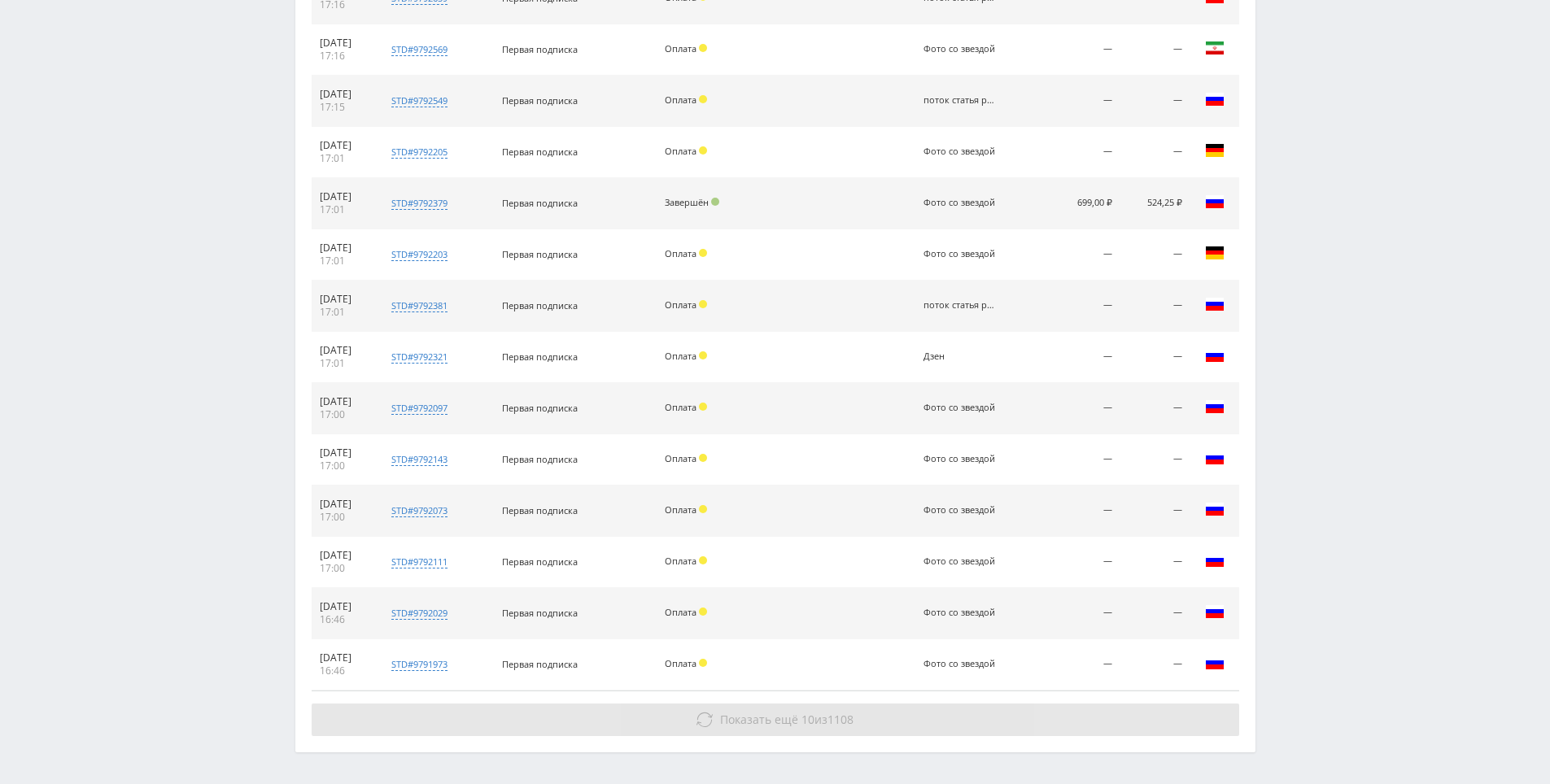
click at [1136, 713] on button "Показать ещё 10 из 1108" at bounding box center [775, 720] width 928 height 32
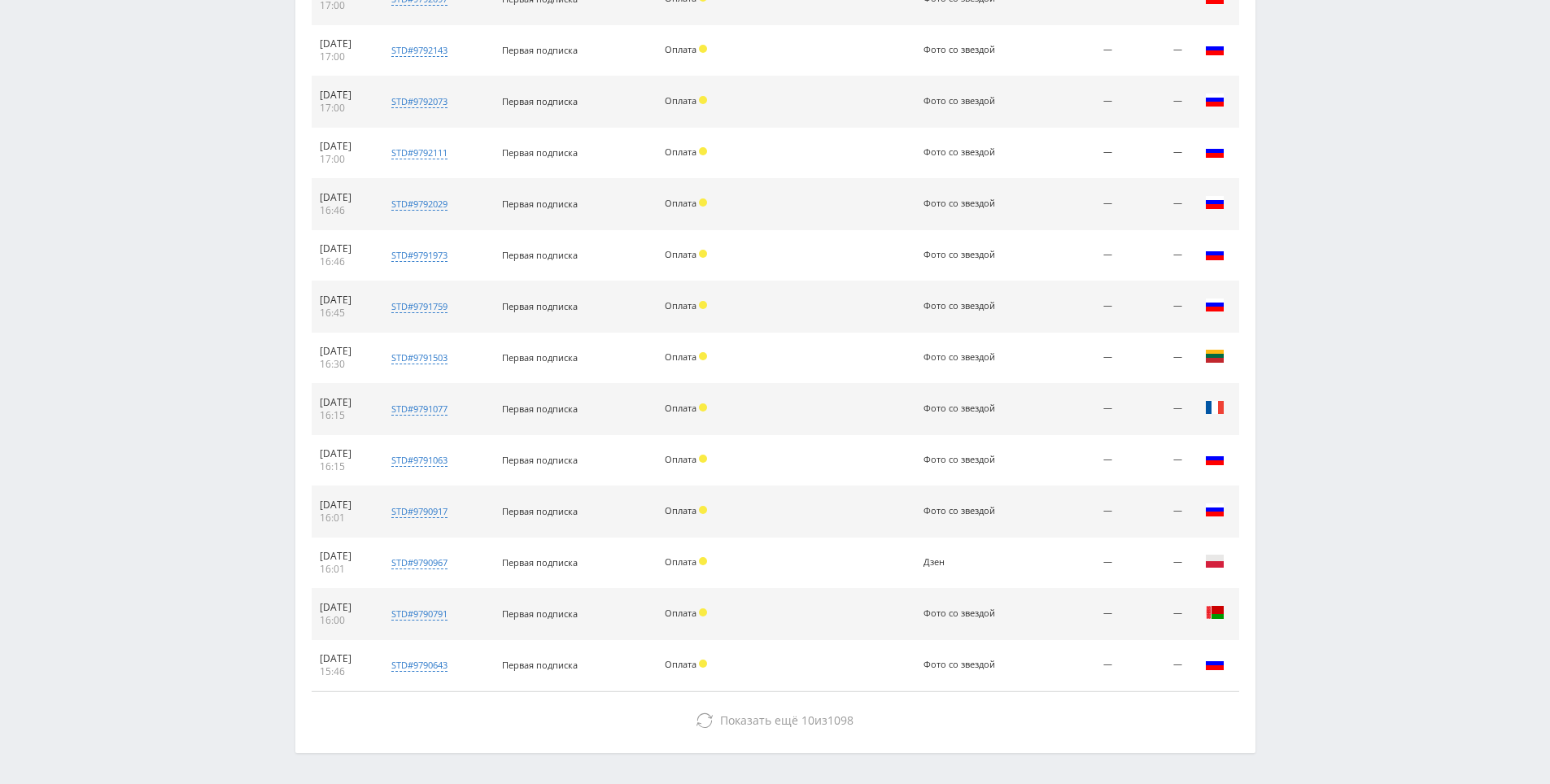
scroll to position [4323, 0]
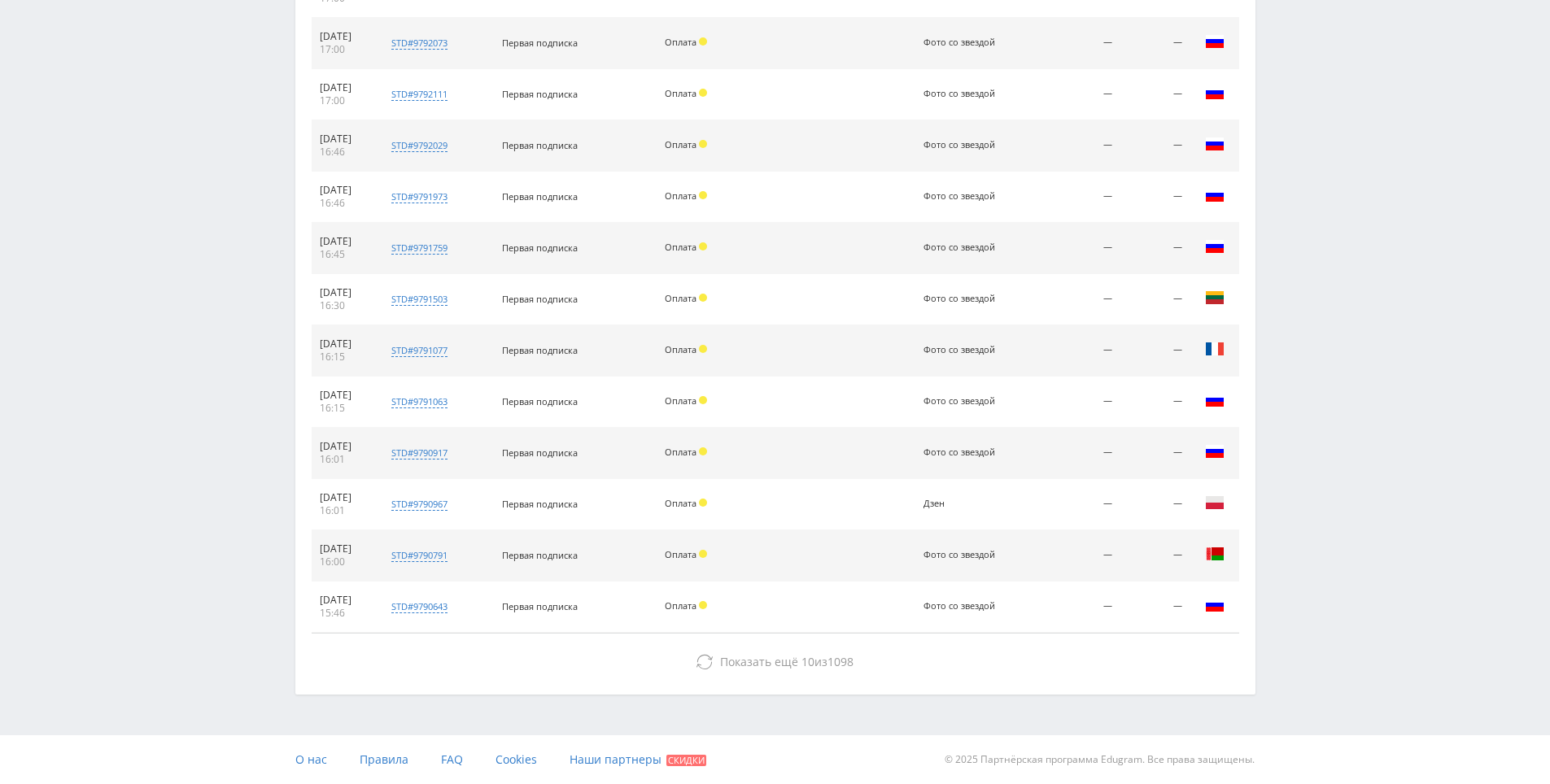
drag, startPoint x: 1323, startPoint y: 572, endPoint x: 1219, endPoint y: 688, distance: 155.8
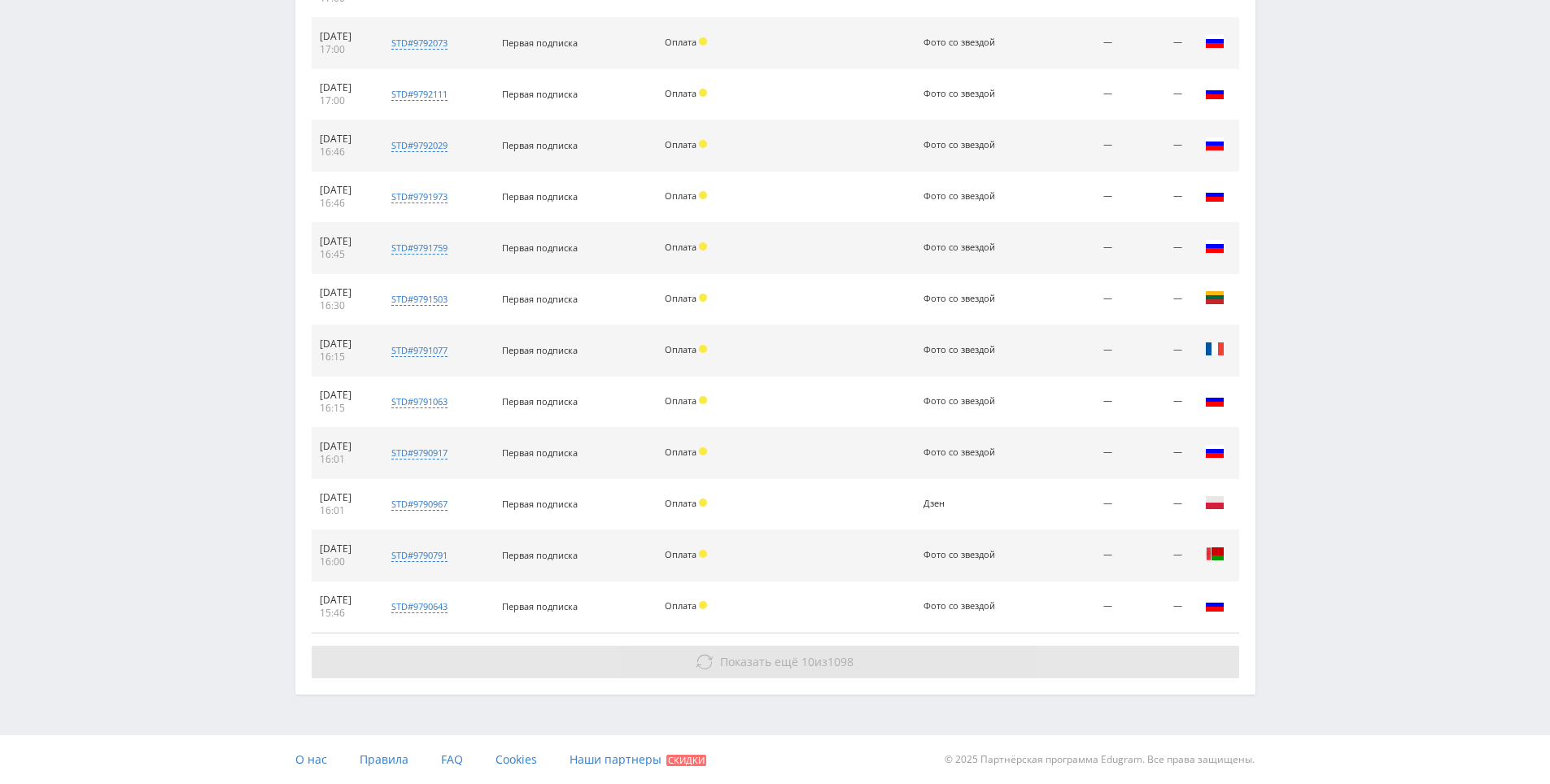
click at [1150, 666] on button "Показать ещё 10 из 1098" at bounding box center [775, 662] width 928 height 32
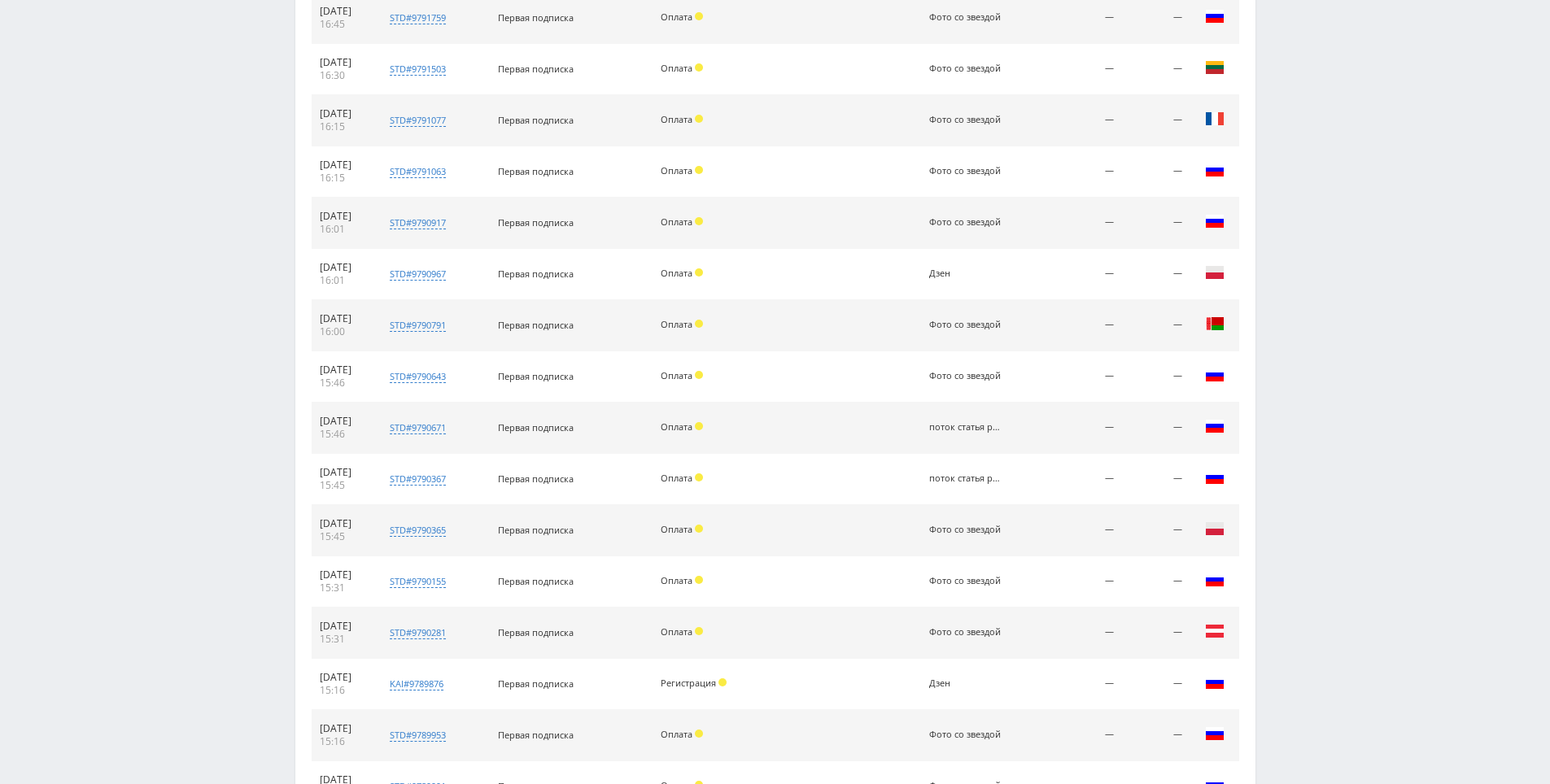
drag, startPoint x: 1309, startPoint y: 544, endPoint x: 1213, endPoint y: 682, distance: 168.1
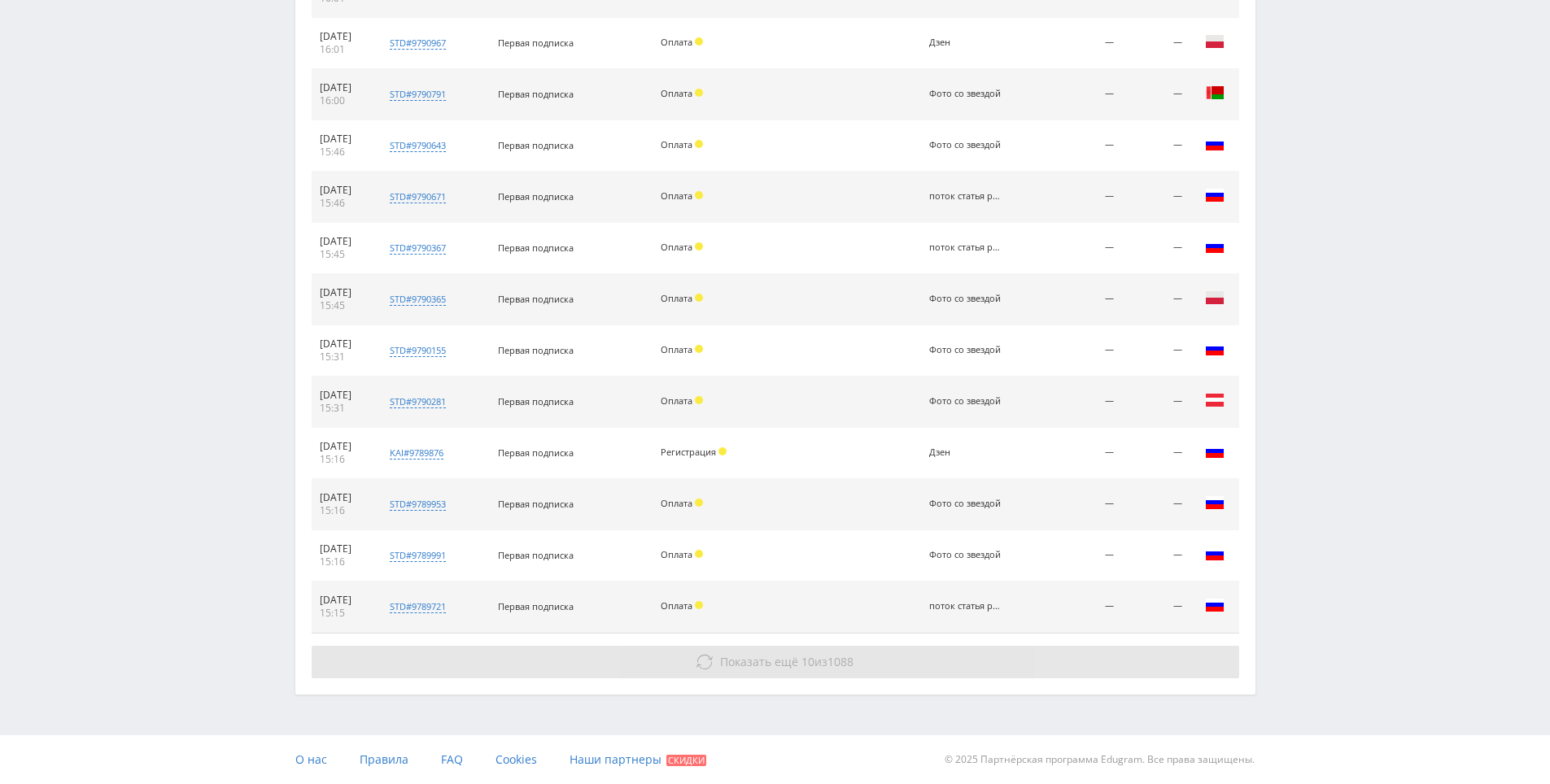
click at [1157, 666] on button "Показать ещё 10 из 1088" at bounding box center [775, 662] width 928 height 32
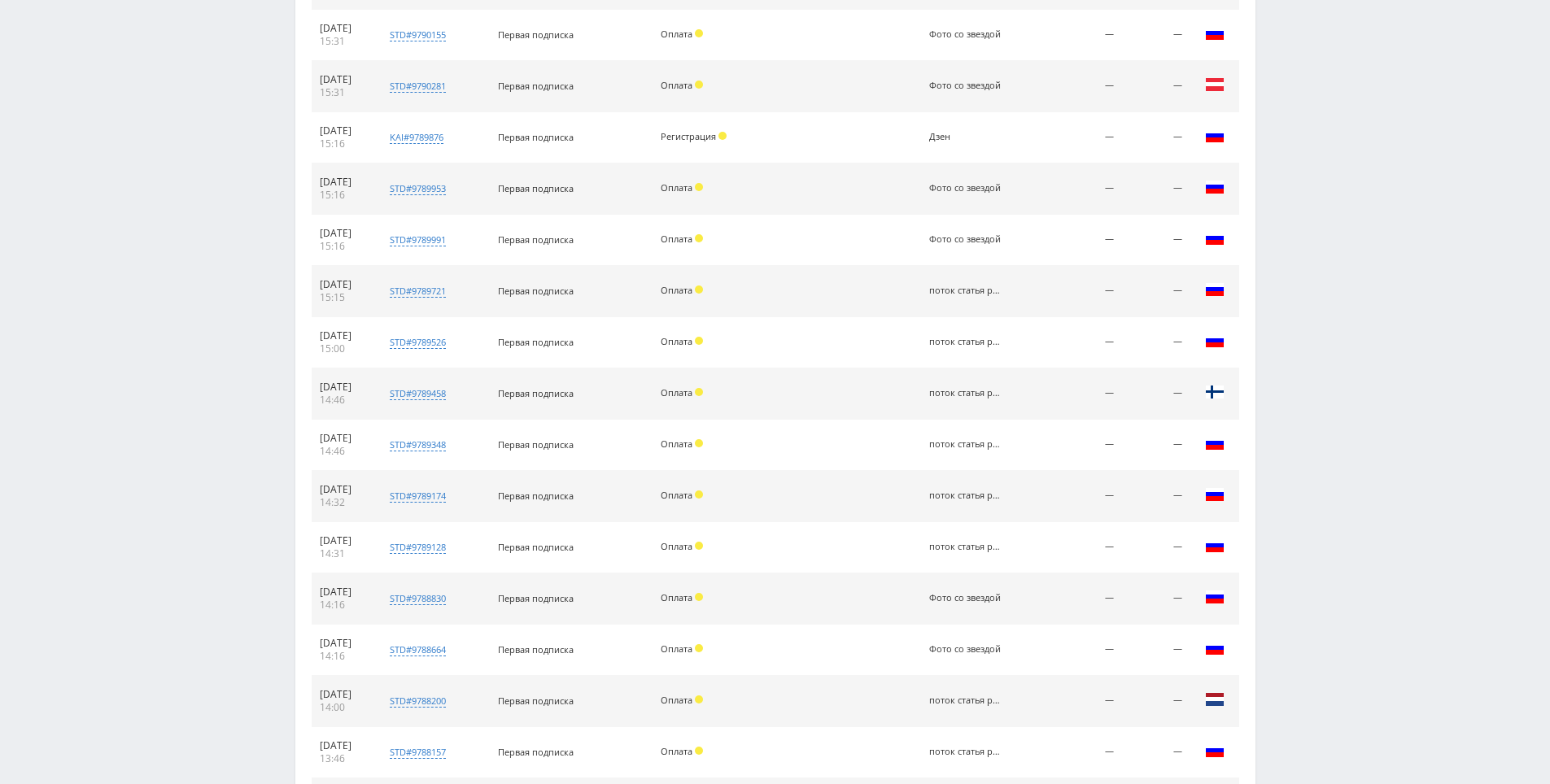
scroll to position [5297, 0]
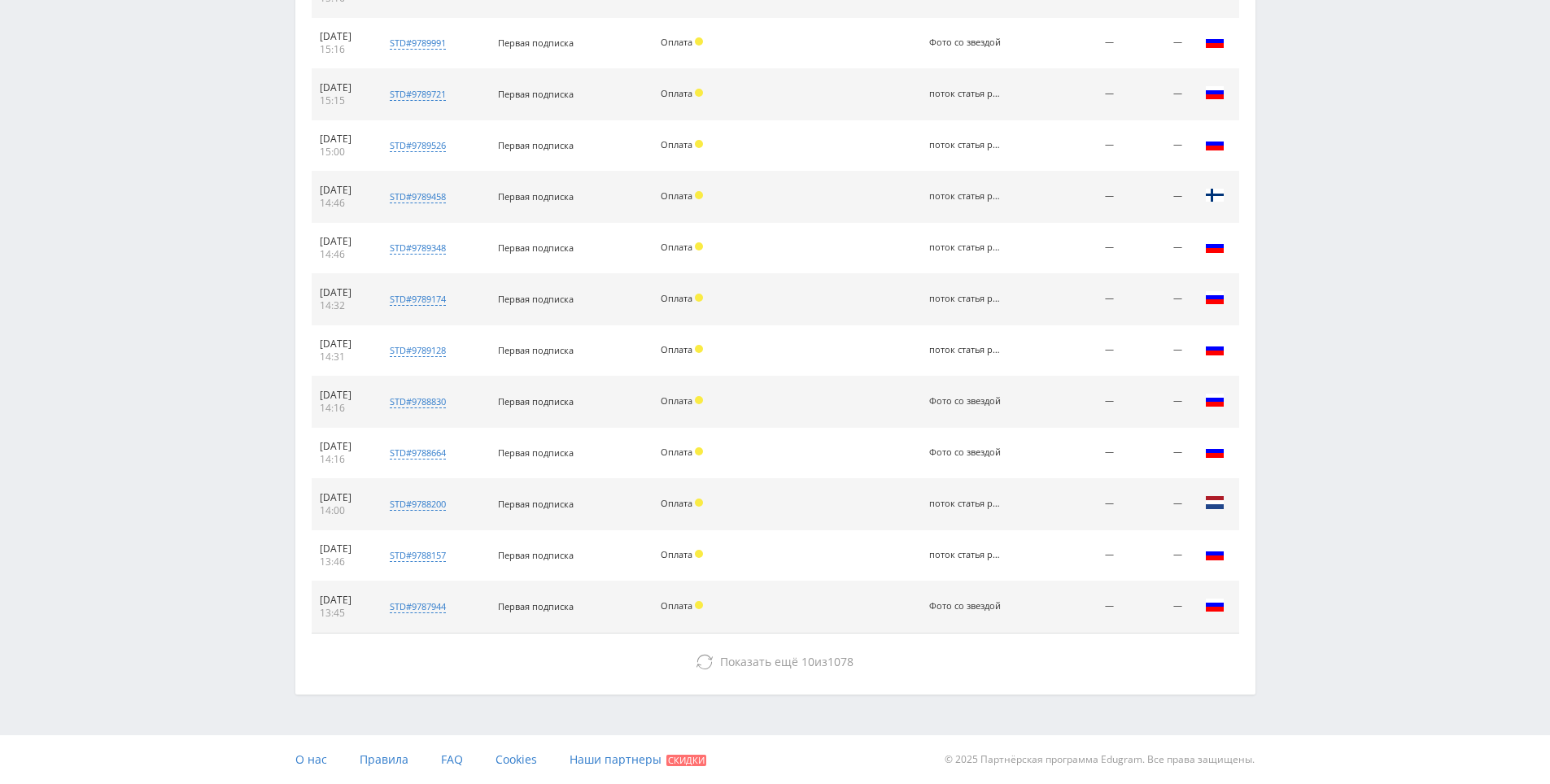
drag, startPoint x: 1296, startPoint y: 587, endPoint x: 1192, endPoint y: 680, distance: 139.5
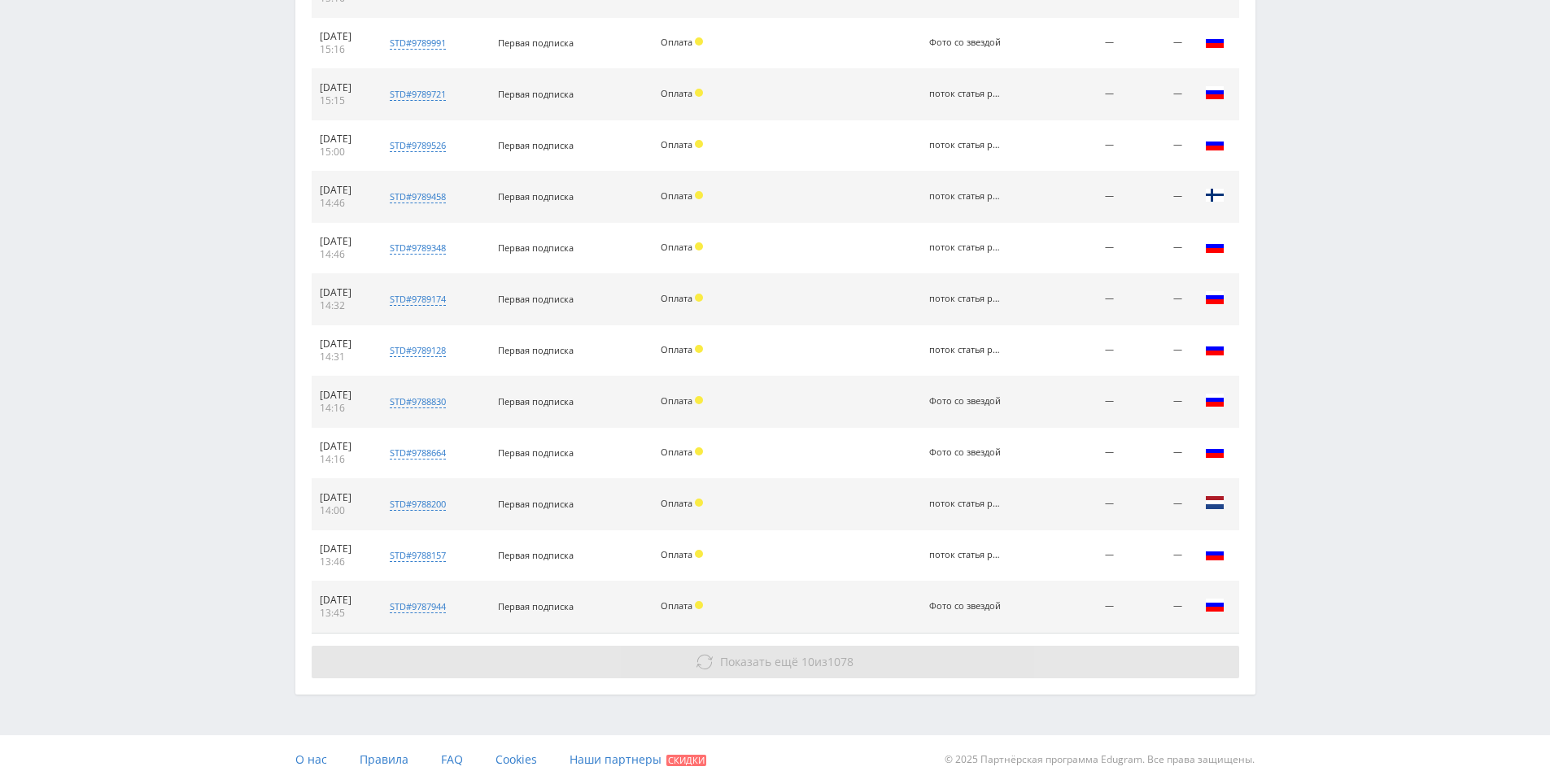
click at [1169, 669] on button "Показать ещё 10 из 1078" at bounding box center [775, 662] width 928 height 32
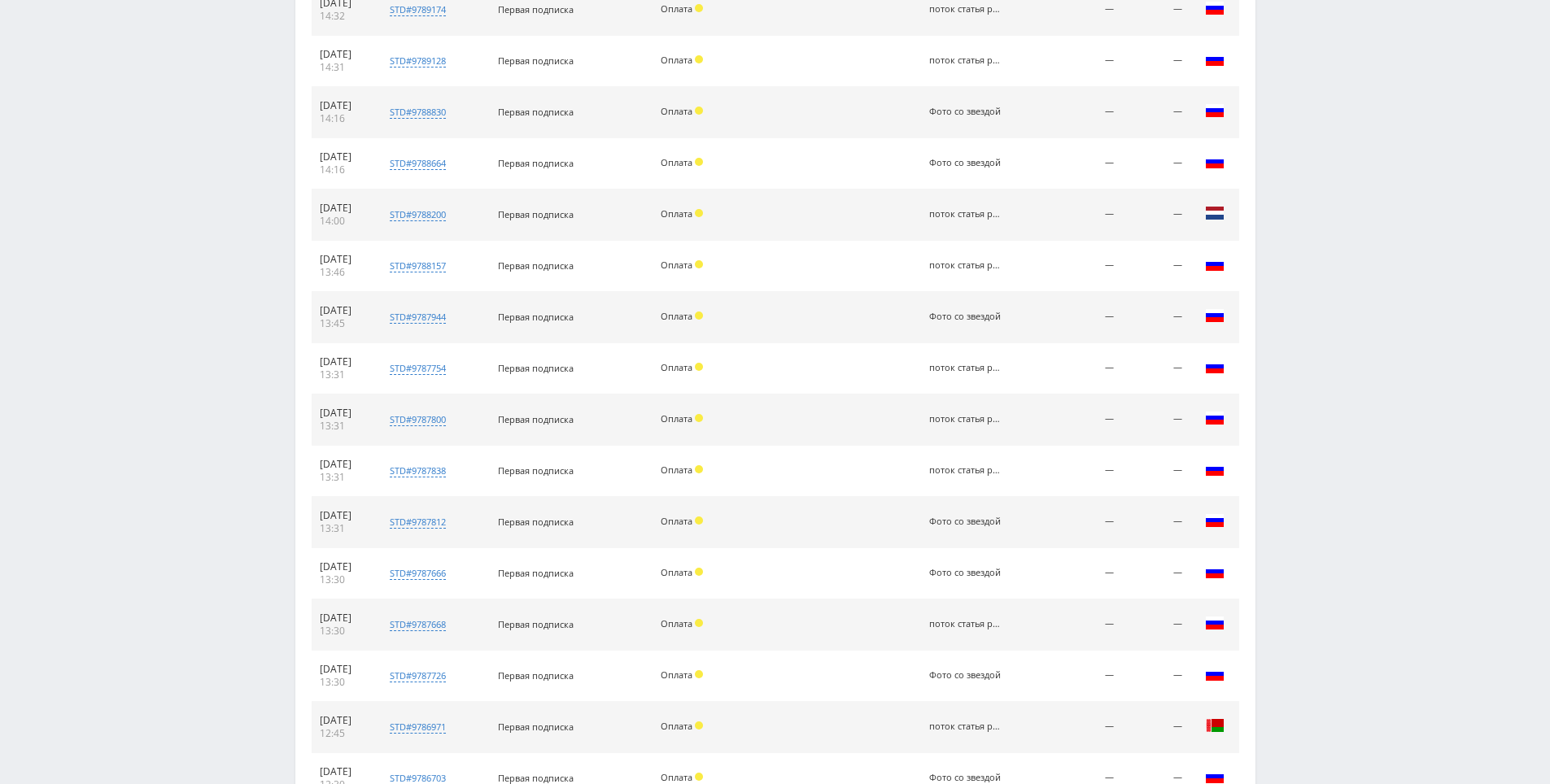
scroll to position [5809, 0]
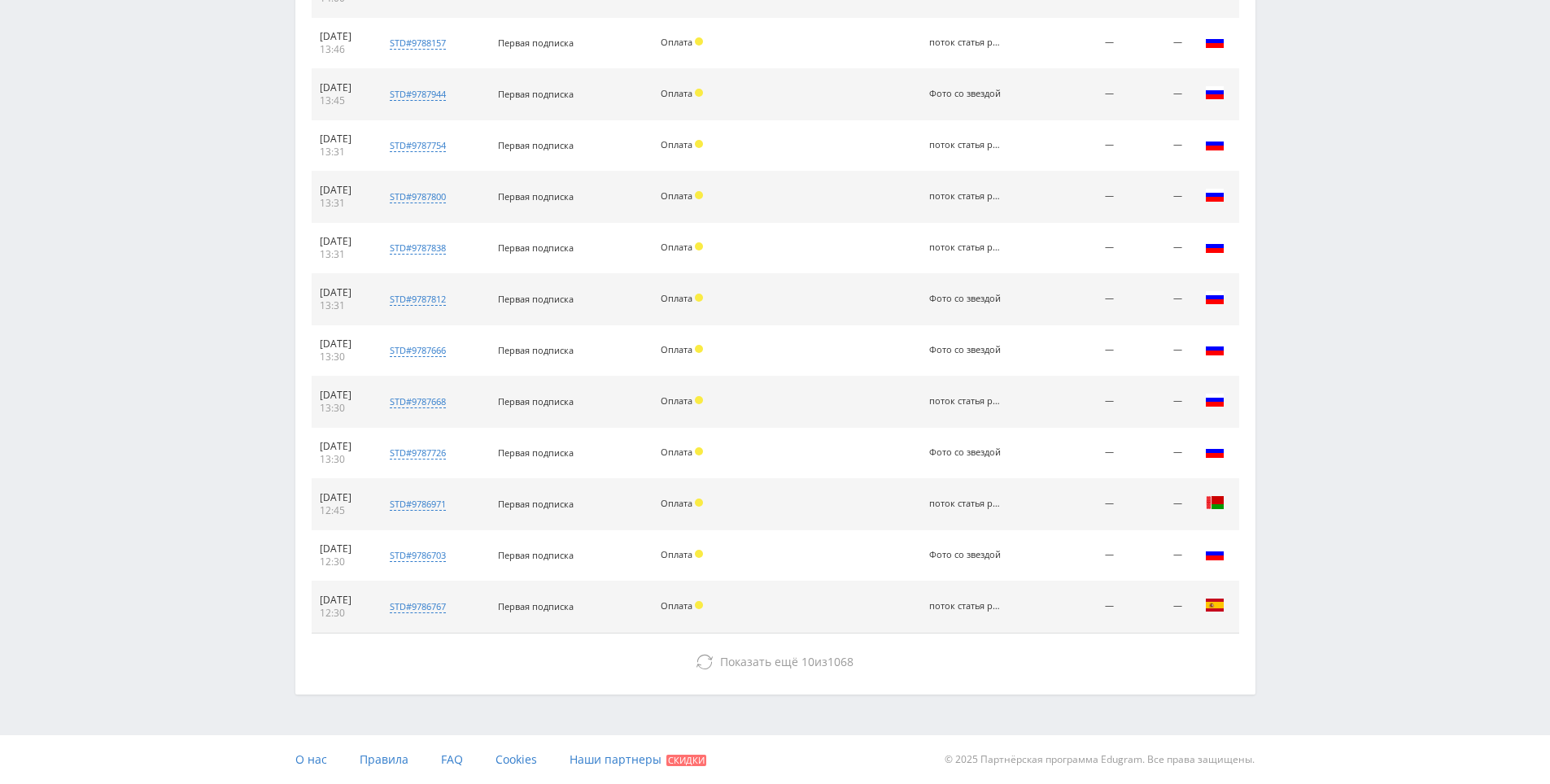
drag, startPoint x: 1365, startPoint y: 587, endPoint x: 1237, endPoint y: 680, distance: 158.2
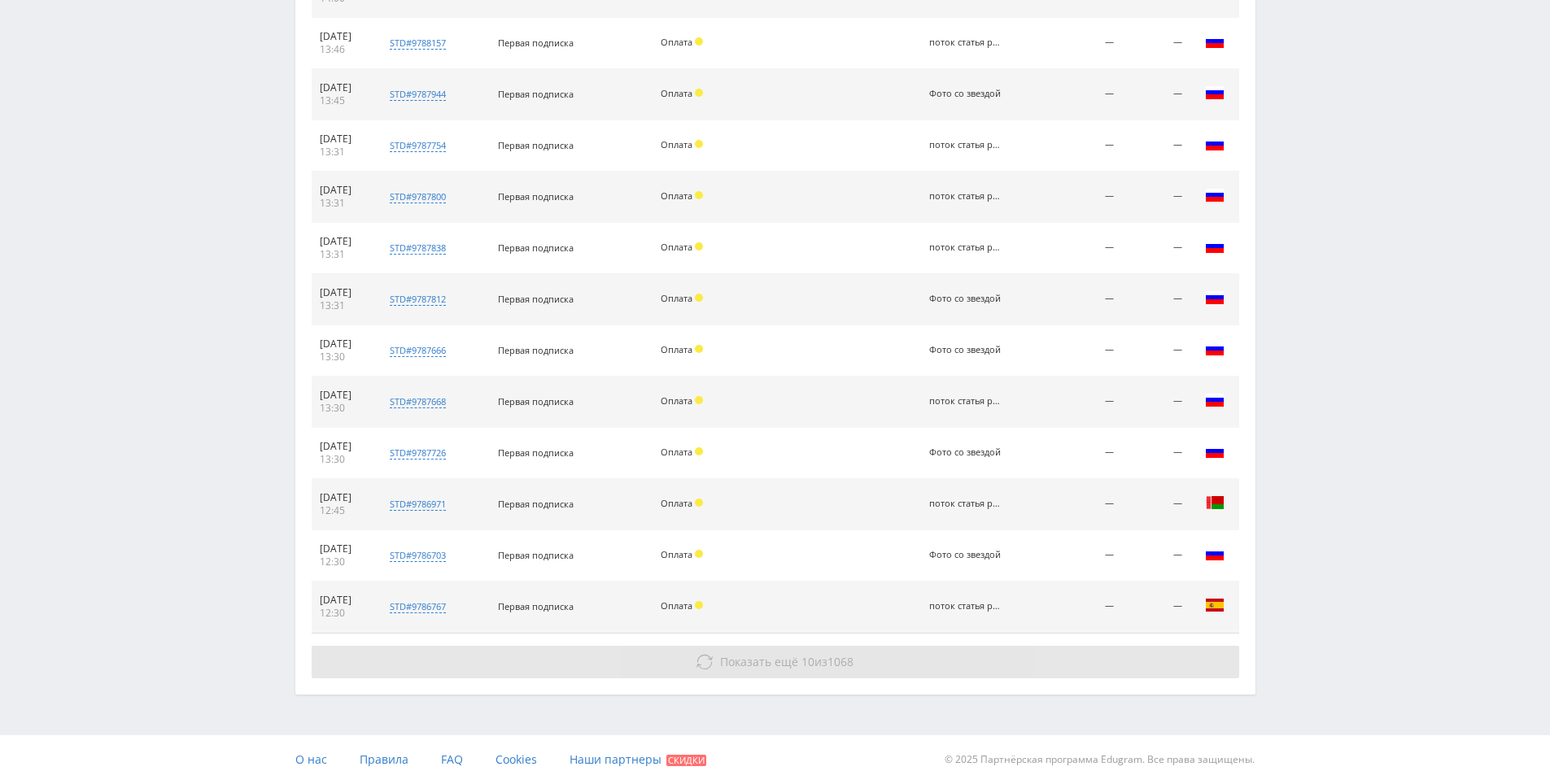
click at [1180, 650] on button "Показать ещё 10 из 1068" at bounding box center [775, 662] width 928 height 32
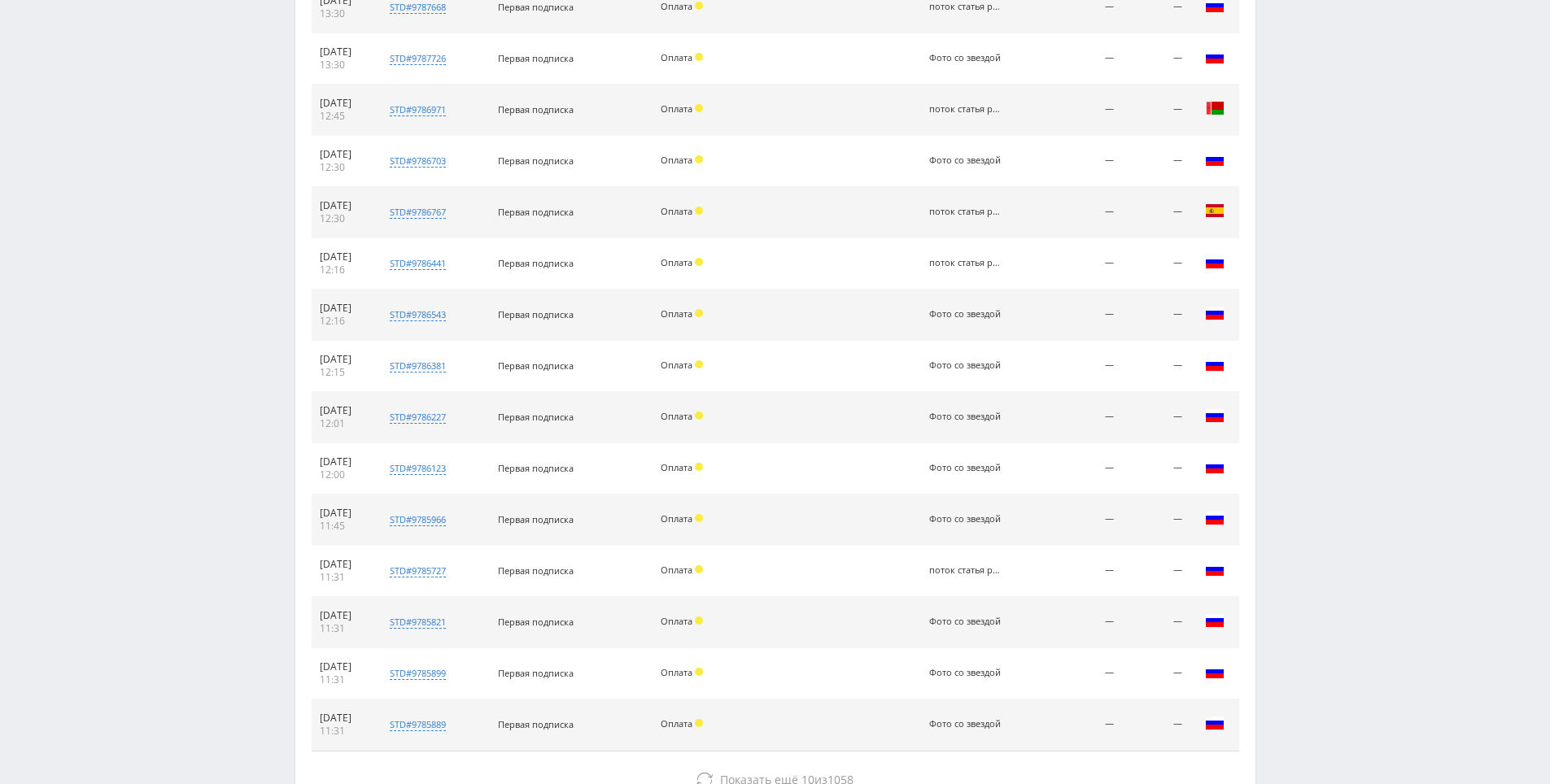
scroll to position [6322, 0]
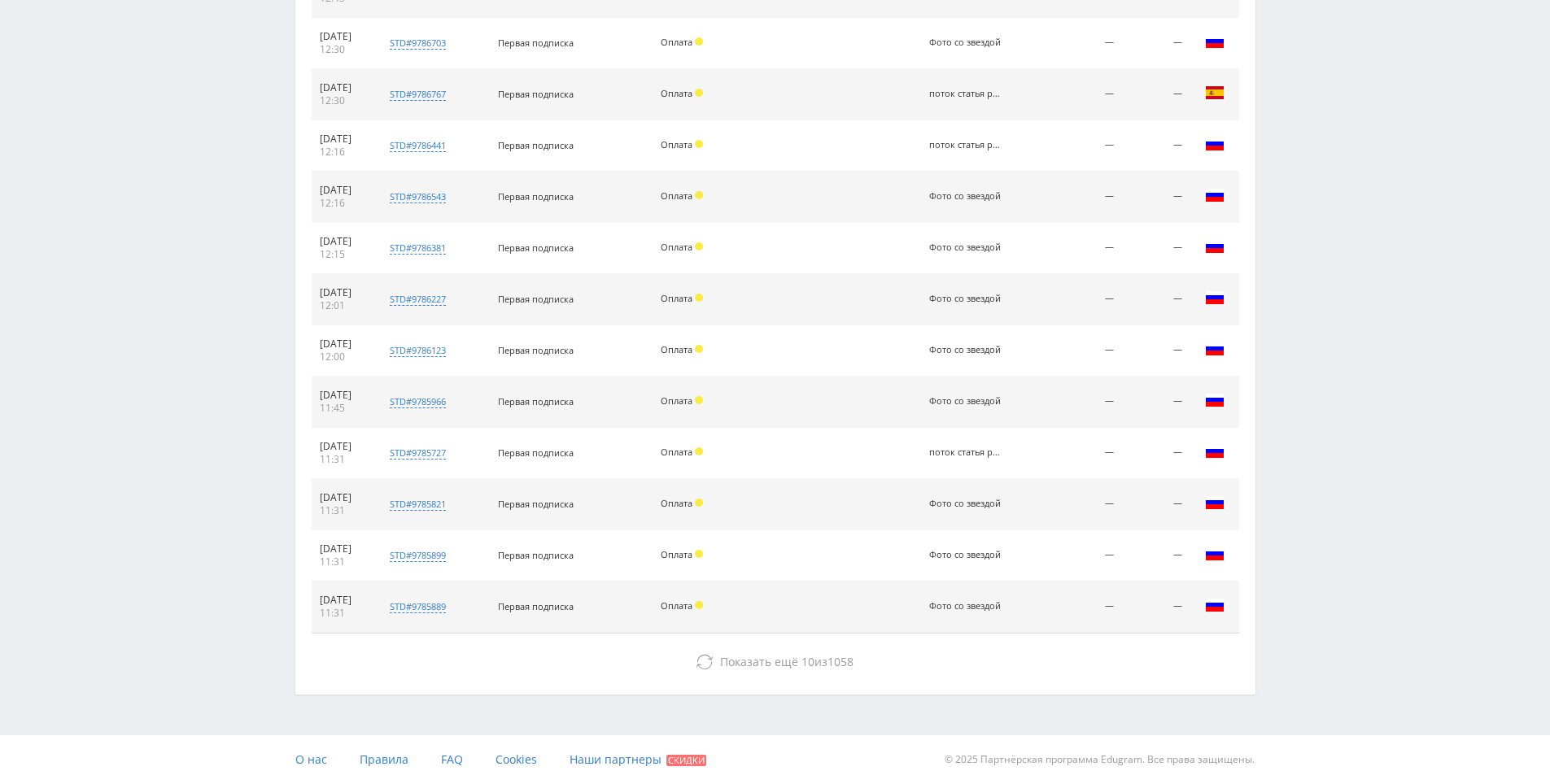
drag, startPoint x: 1343, startPoint y: 570, endPoint x: 1263, endPoint y: 645, distance: 109.7
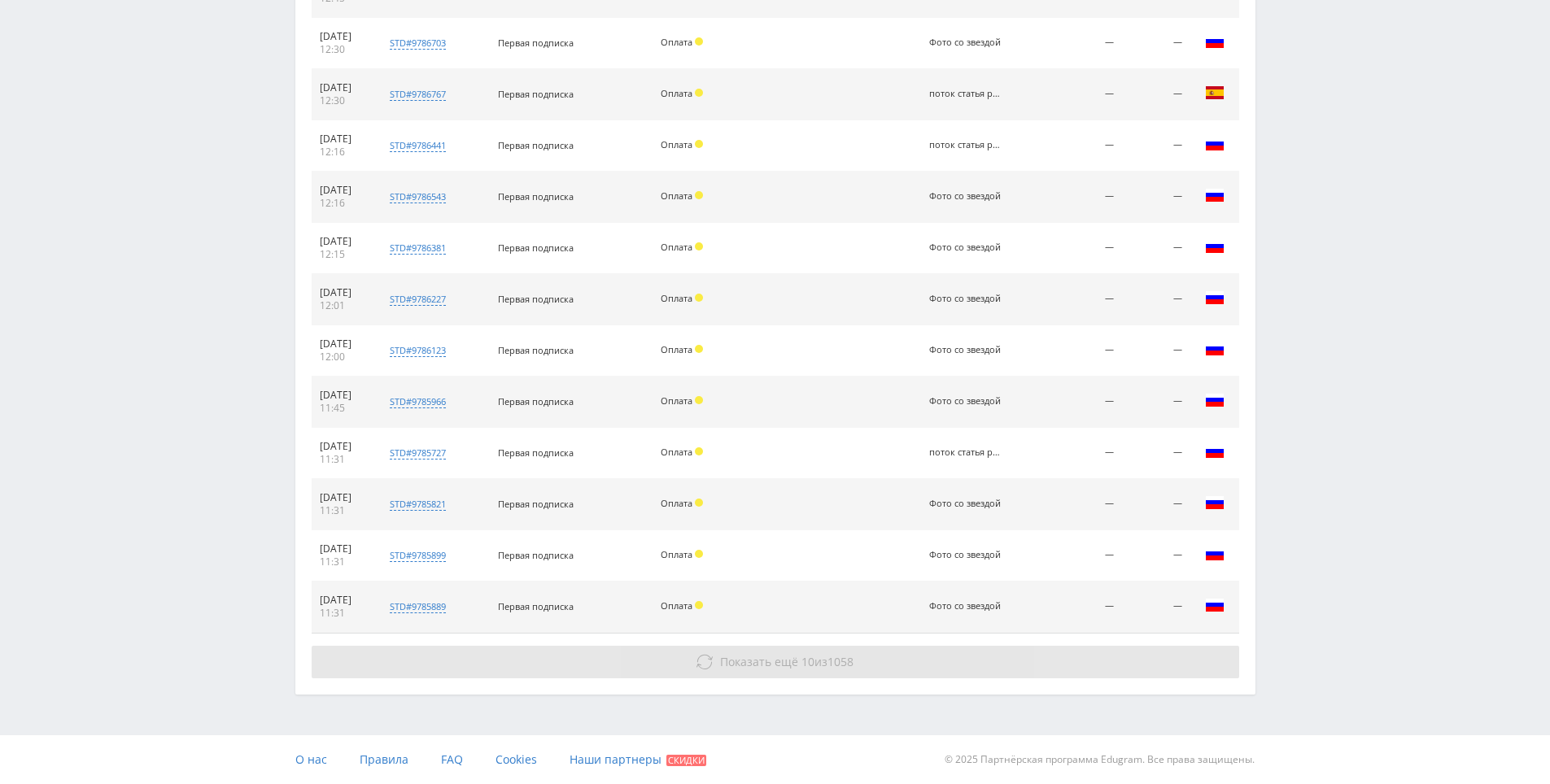
click at [1192, 654] on button "Показать ещё 10 из 1058" at bounding box center [775, 662] width 928 height 32
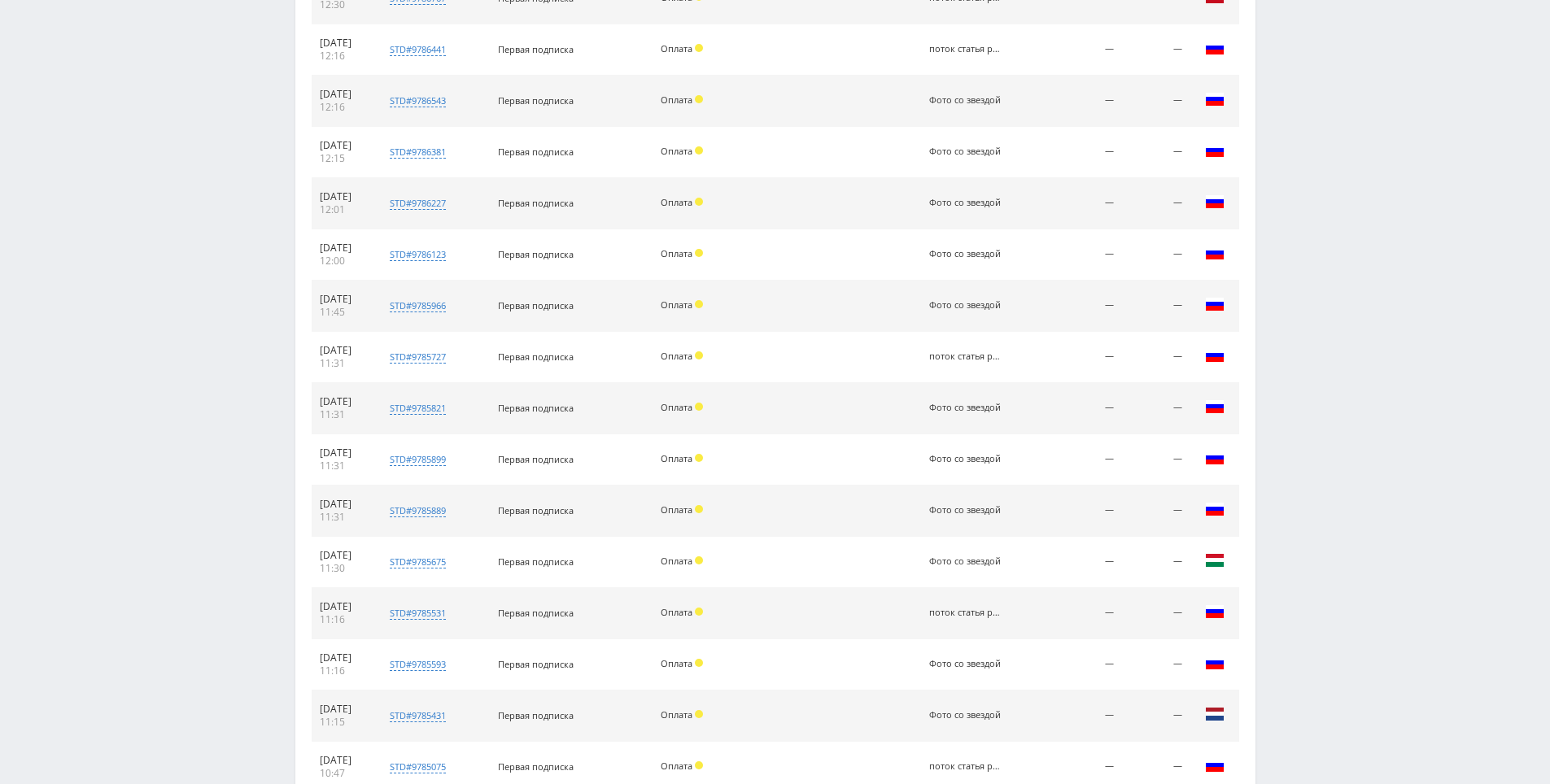
scroll to position [6783, 0]
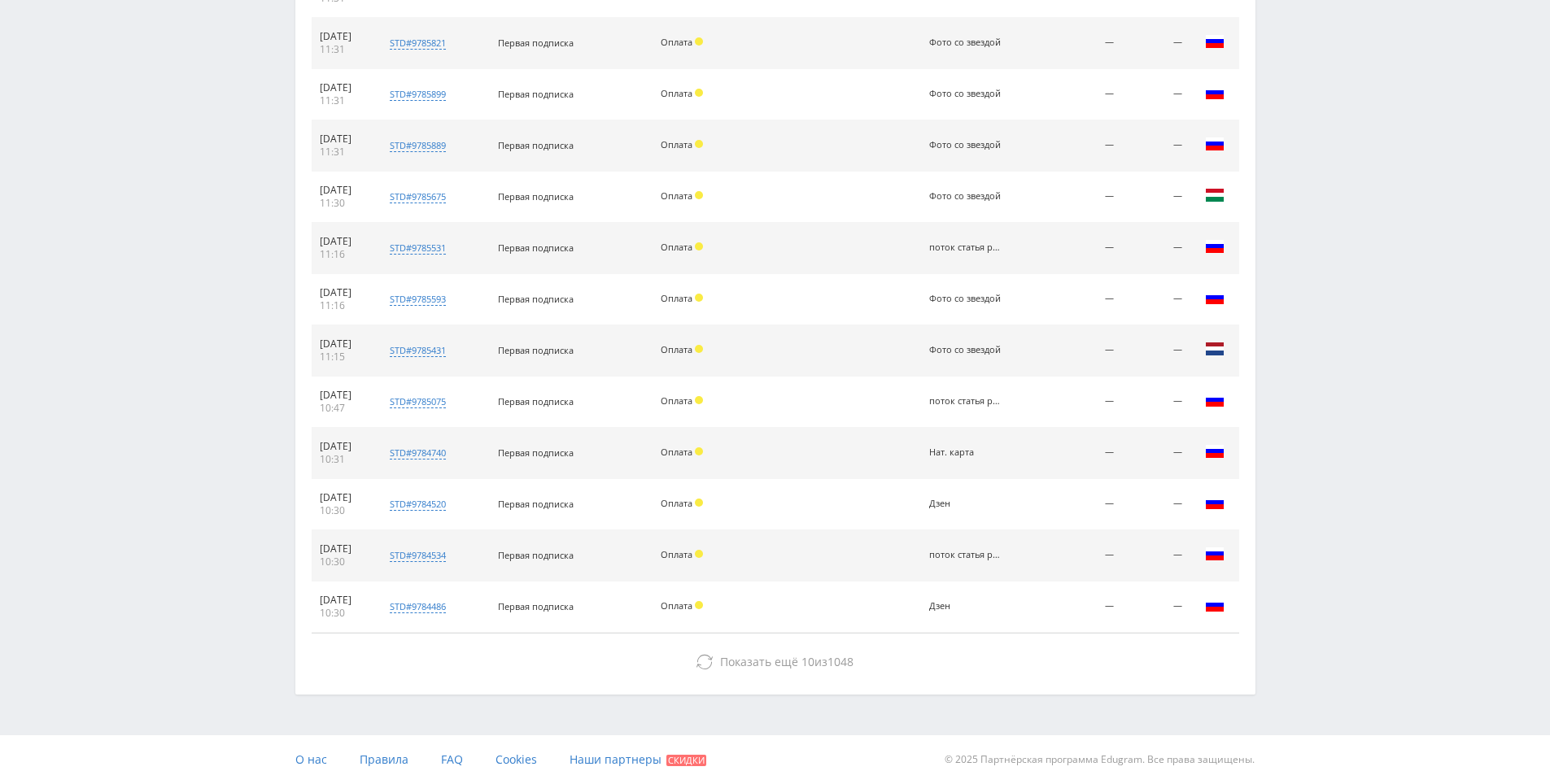
drag, startPoint x: 1352, startPoint y: 552, endPoint x: 1224, endPoint y: 716, distance: 208.0
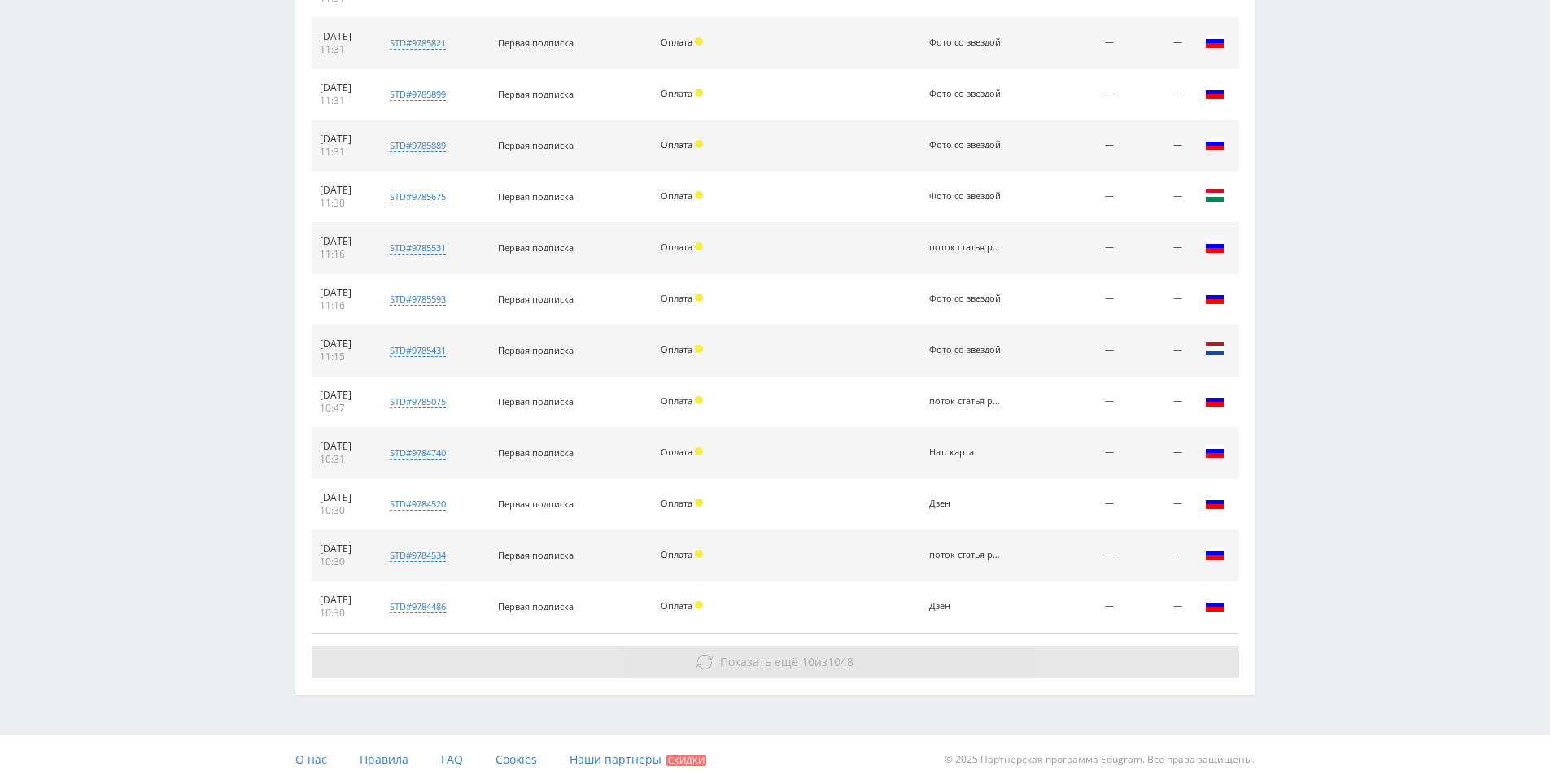
click at [1174, 669] on button "Показать ещё 10 из 1048" at bounding box center [775, 662] width 928 height 32
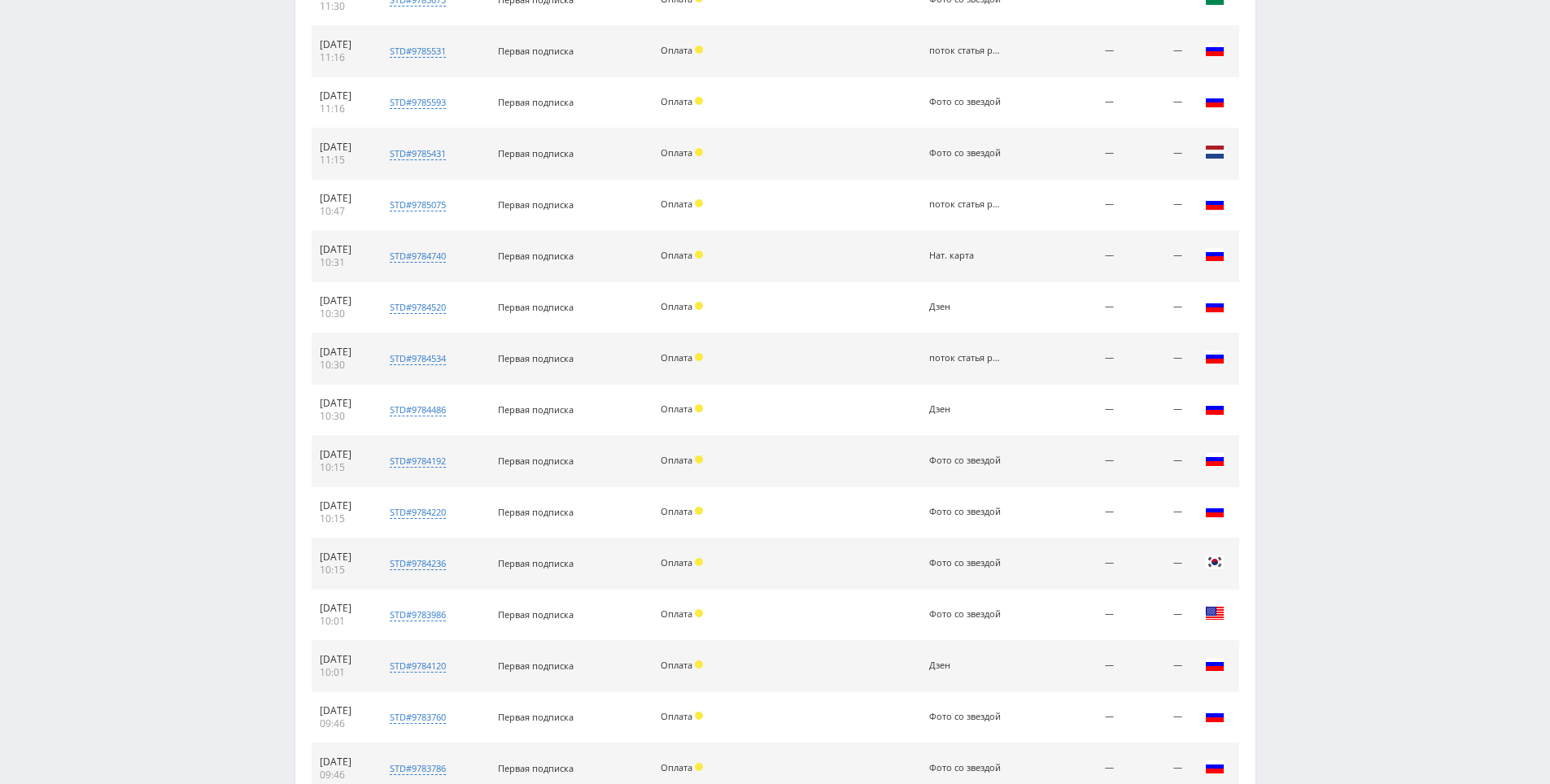
scroll to position [7296, 0]
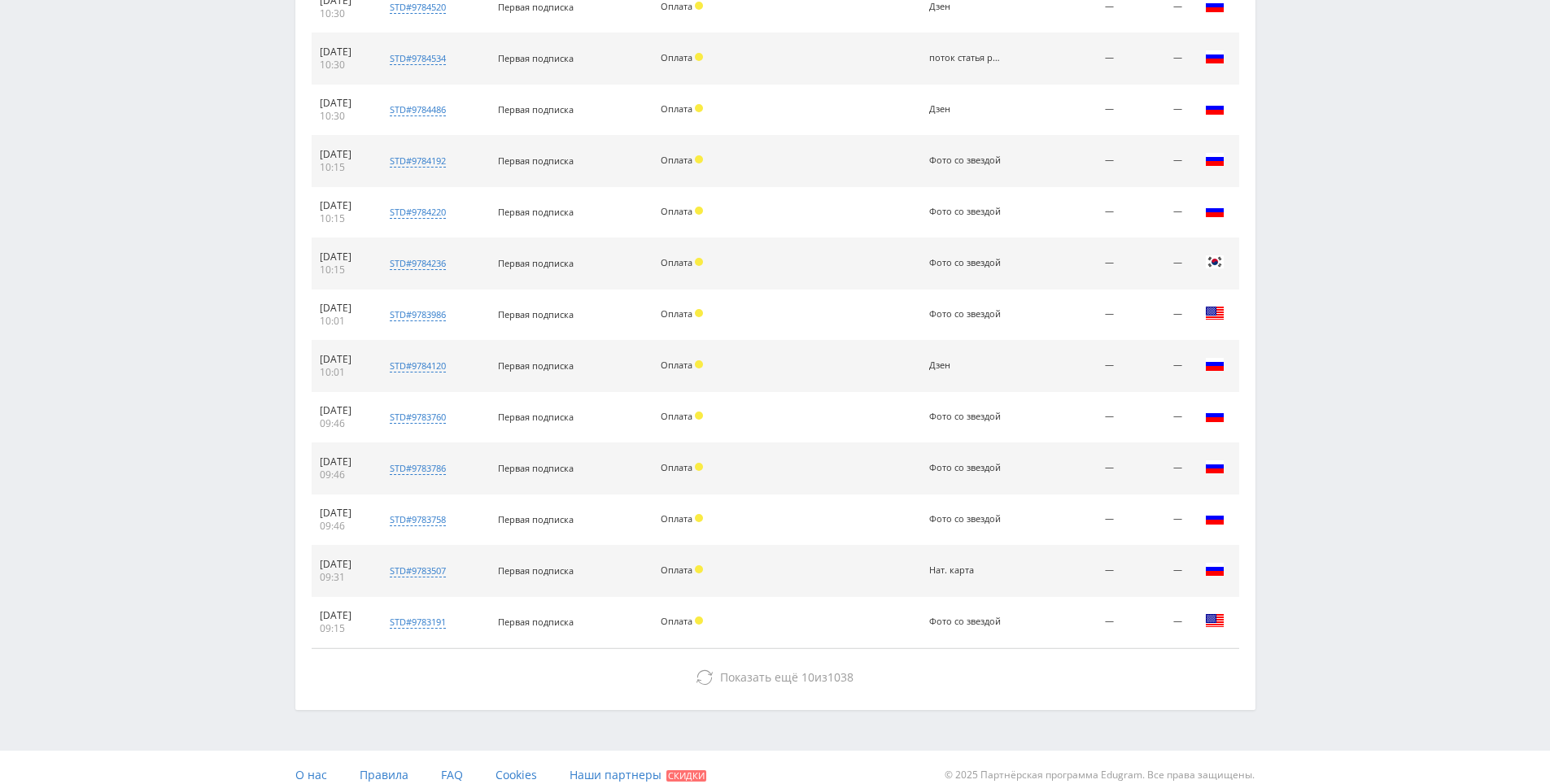
drag, startPoint x: 1329, startPoint y: 662, endPoint x: 1320, endPoint y: 696, distance: 35.2
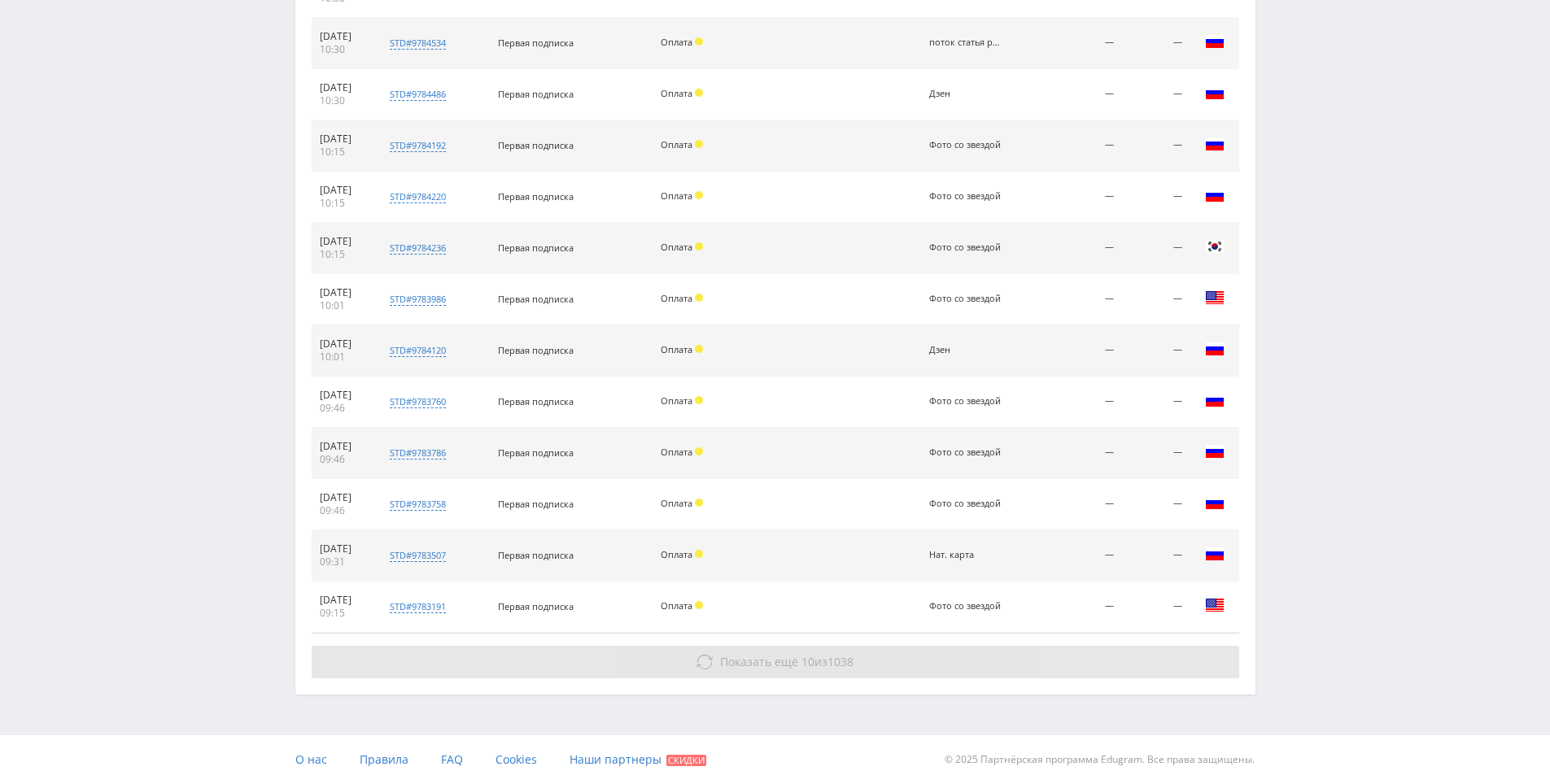
click at [1052, 663] on button "Показать ещё 10 из 1038" at bounding box center [775, 662] width 928 height 32
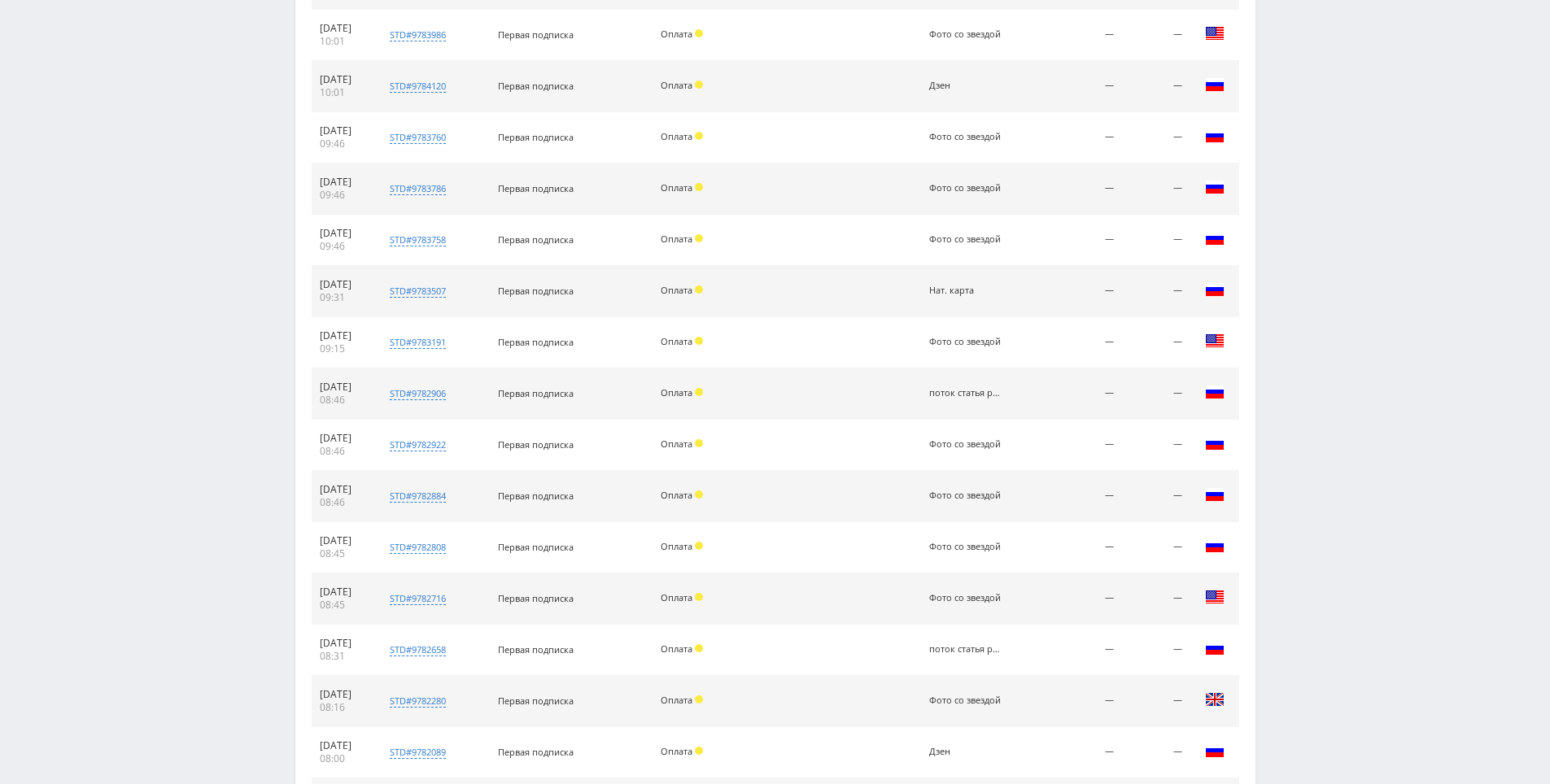
scroll to position [7809, 0]
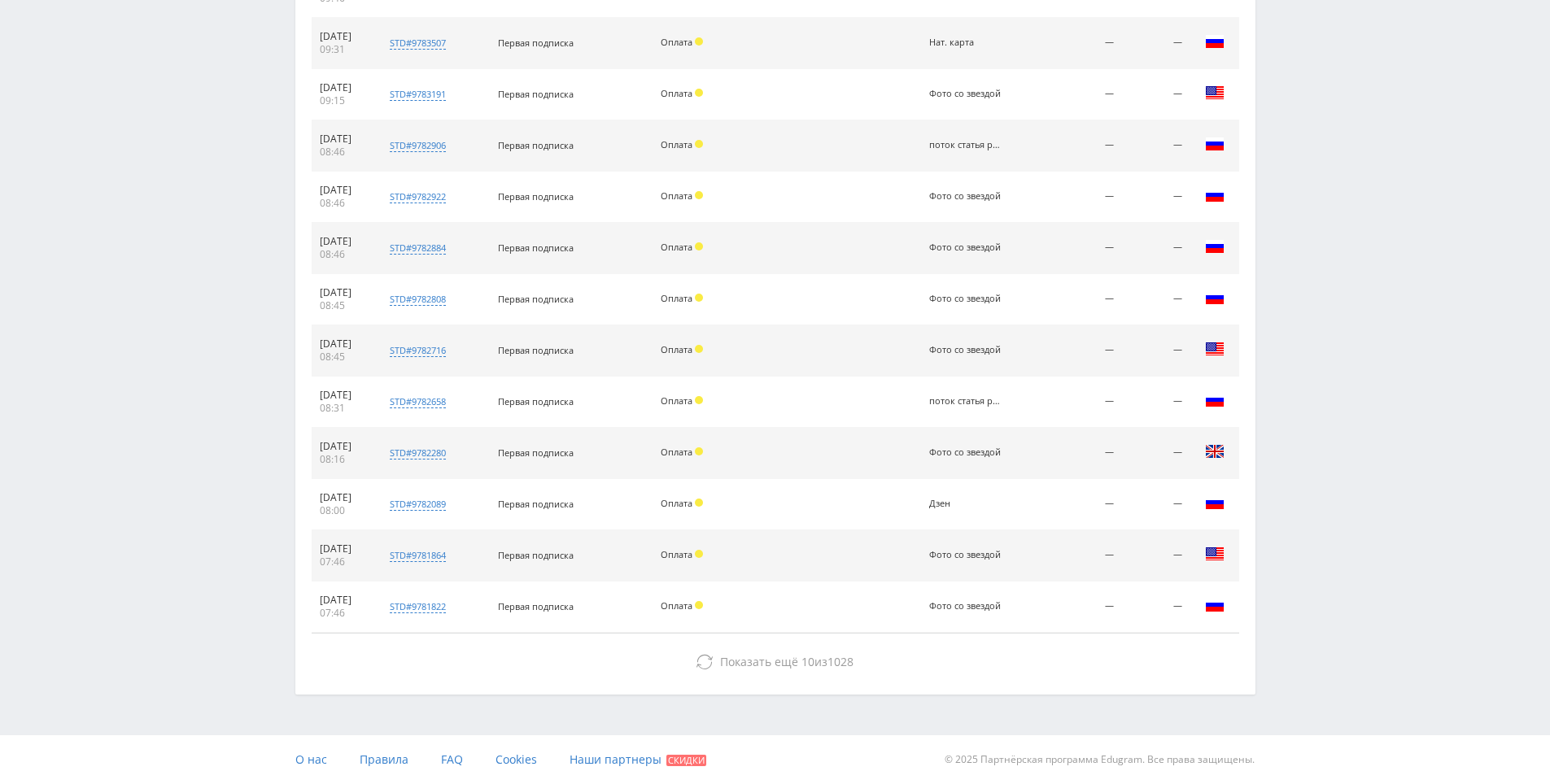
drag, startPoint x: 1336, startPoint y: 565, endPoint x: 1315, endPoint y: 673, distance: 110.0
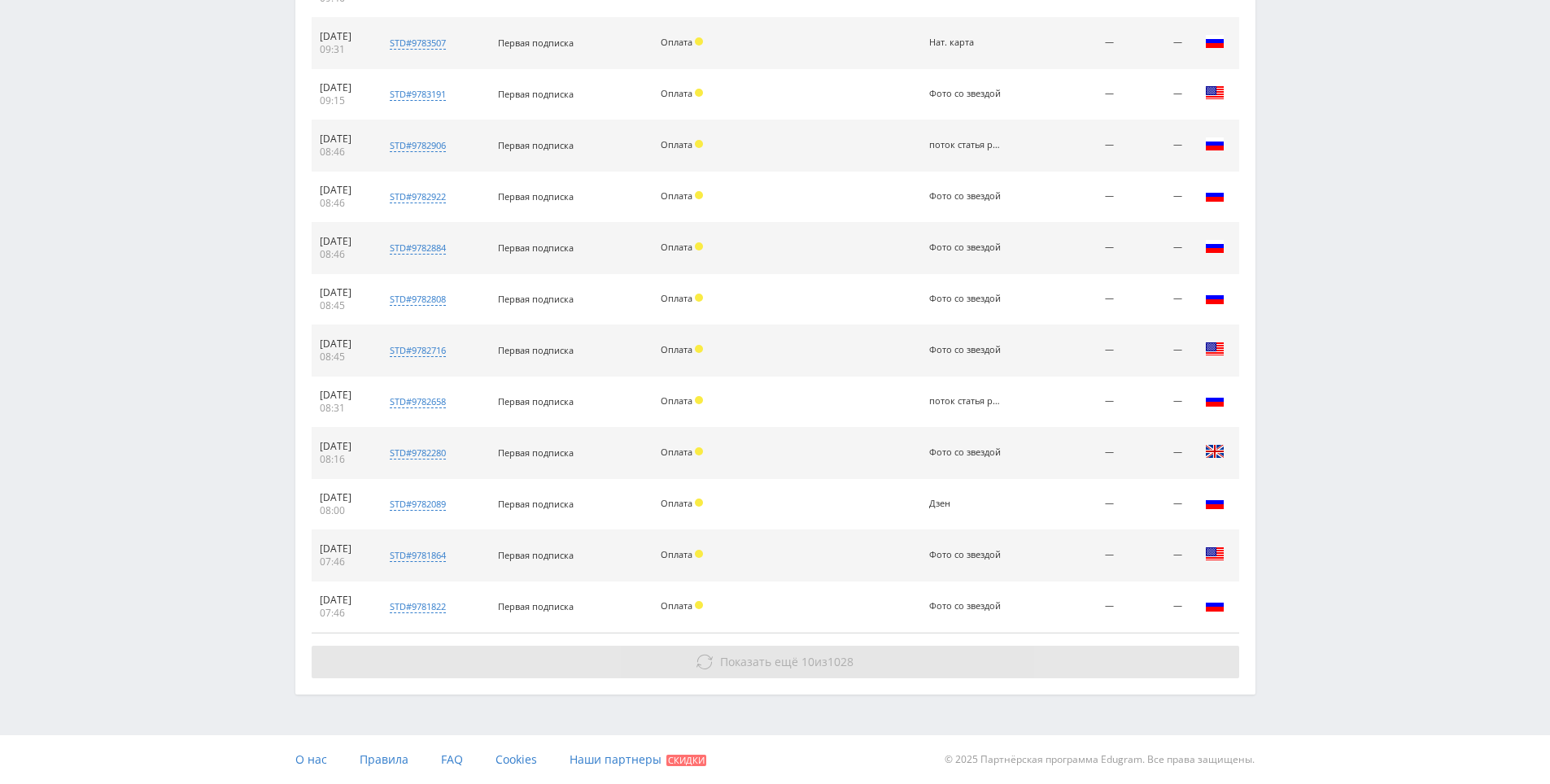
click at [1163, 663] on button "Показать ещё 10 из 1028" at bounding box center [775, 662] width 928 height 32
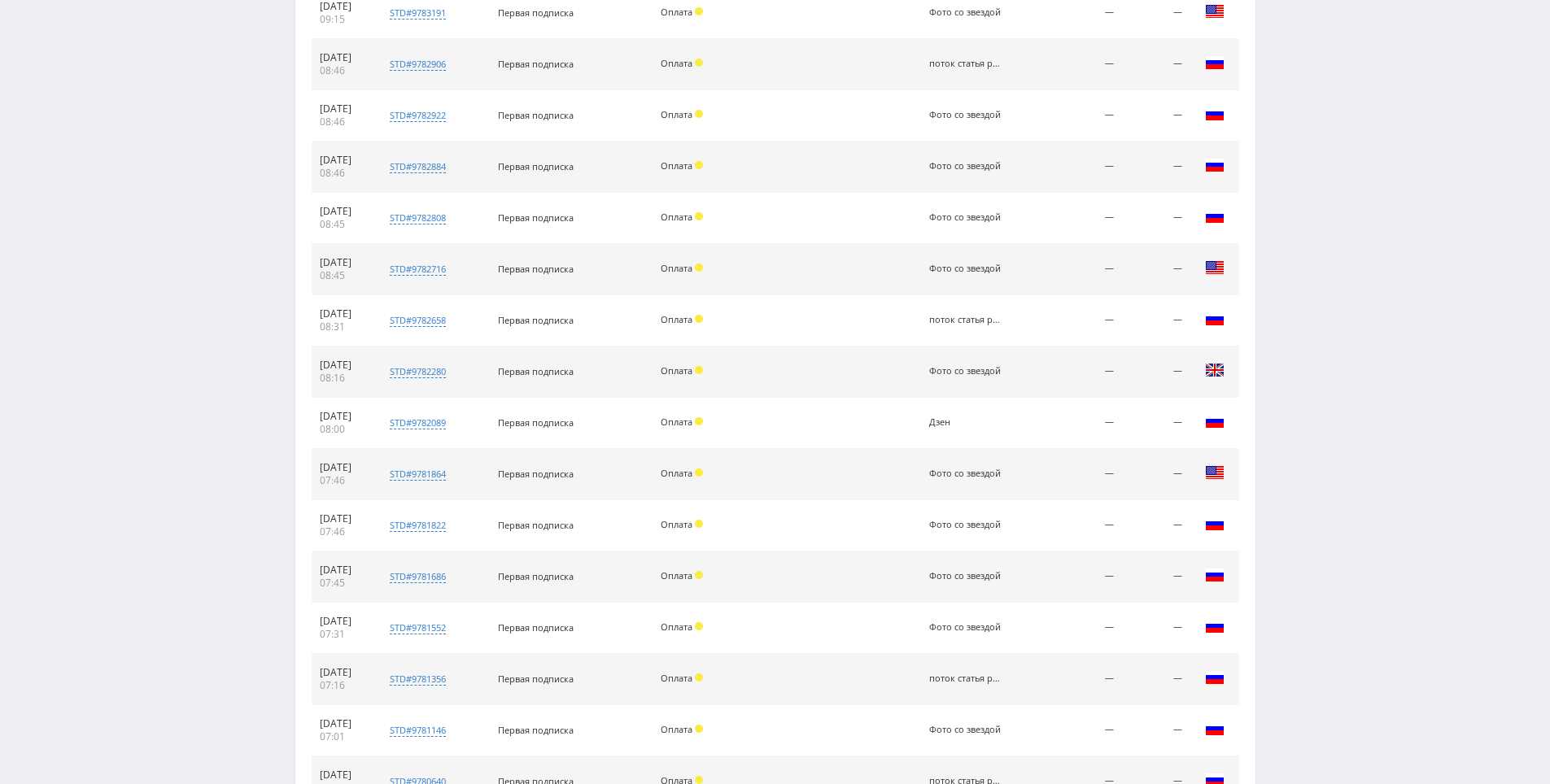
scroll to position [8322, 0]
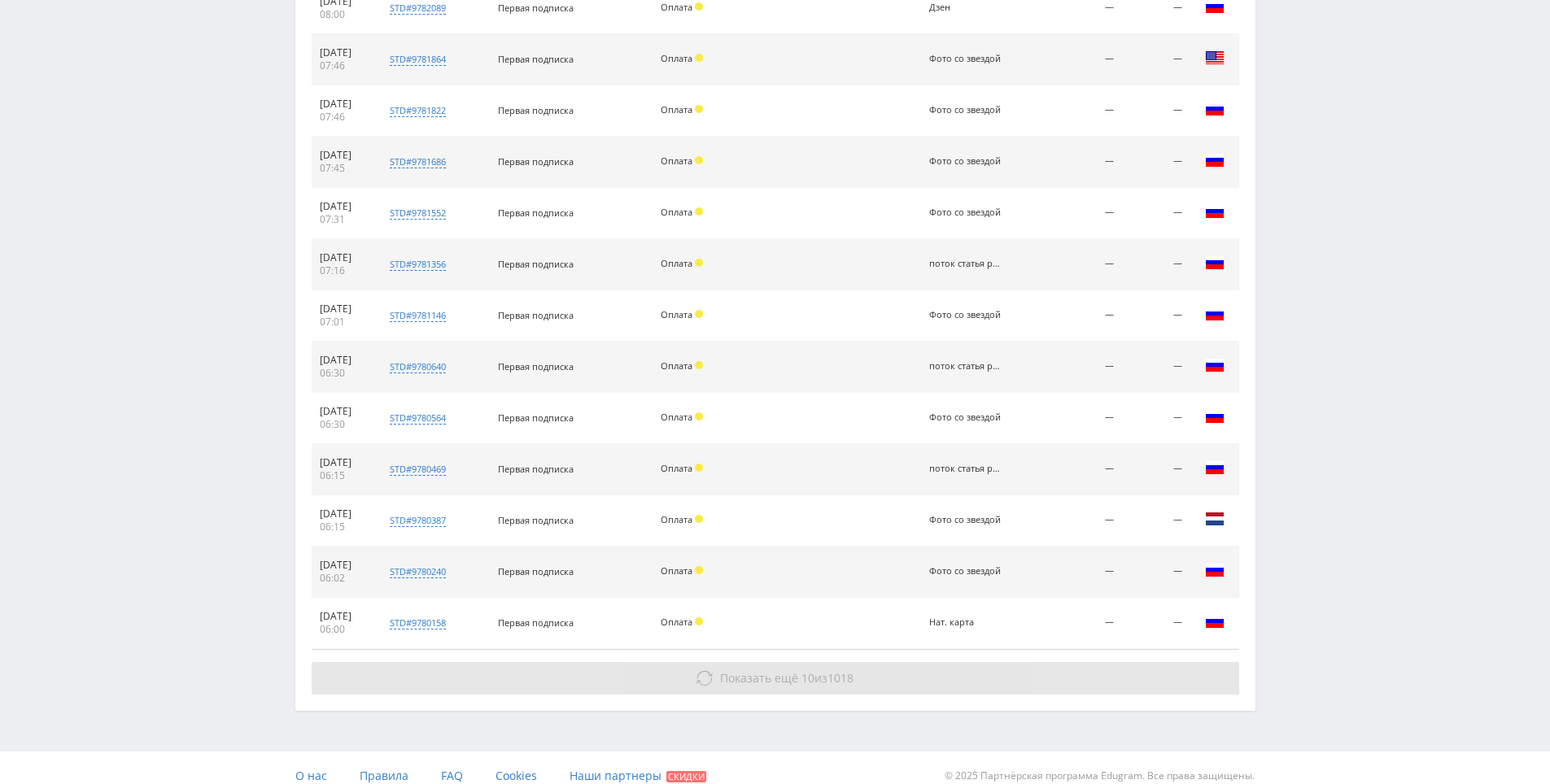
drag, startPoint x: 1414, startPoint y: 592, endPoint x: 1232, endPoint y: 658, distance: 193.6
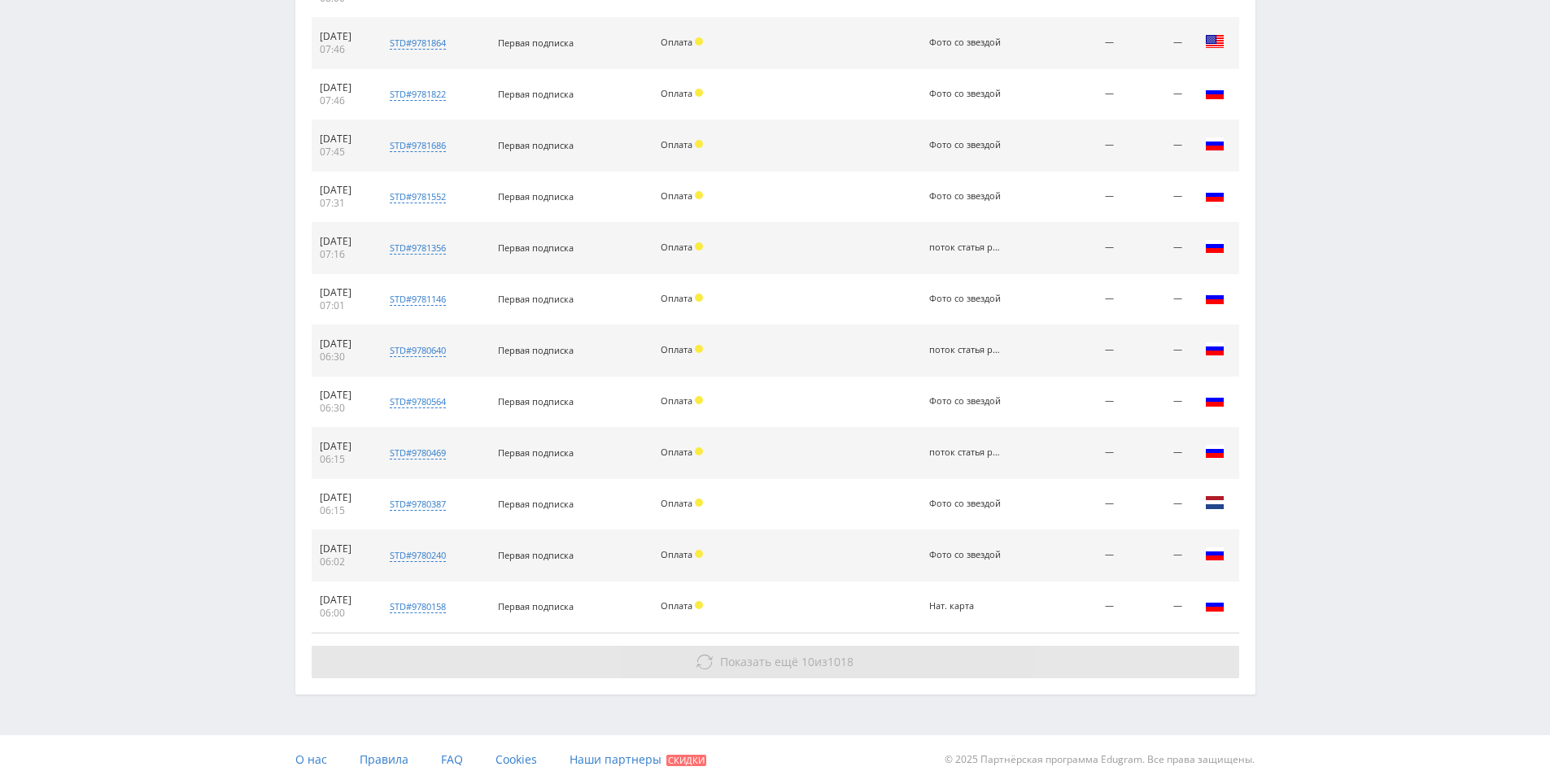
click at [1058, 659] on button "Показать ещё 10 из 1018" at bounding box center [775, 662] width 928 height 32
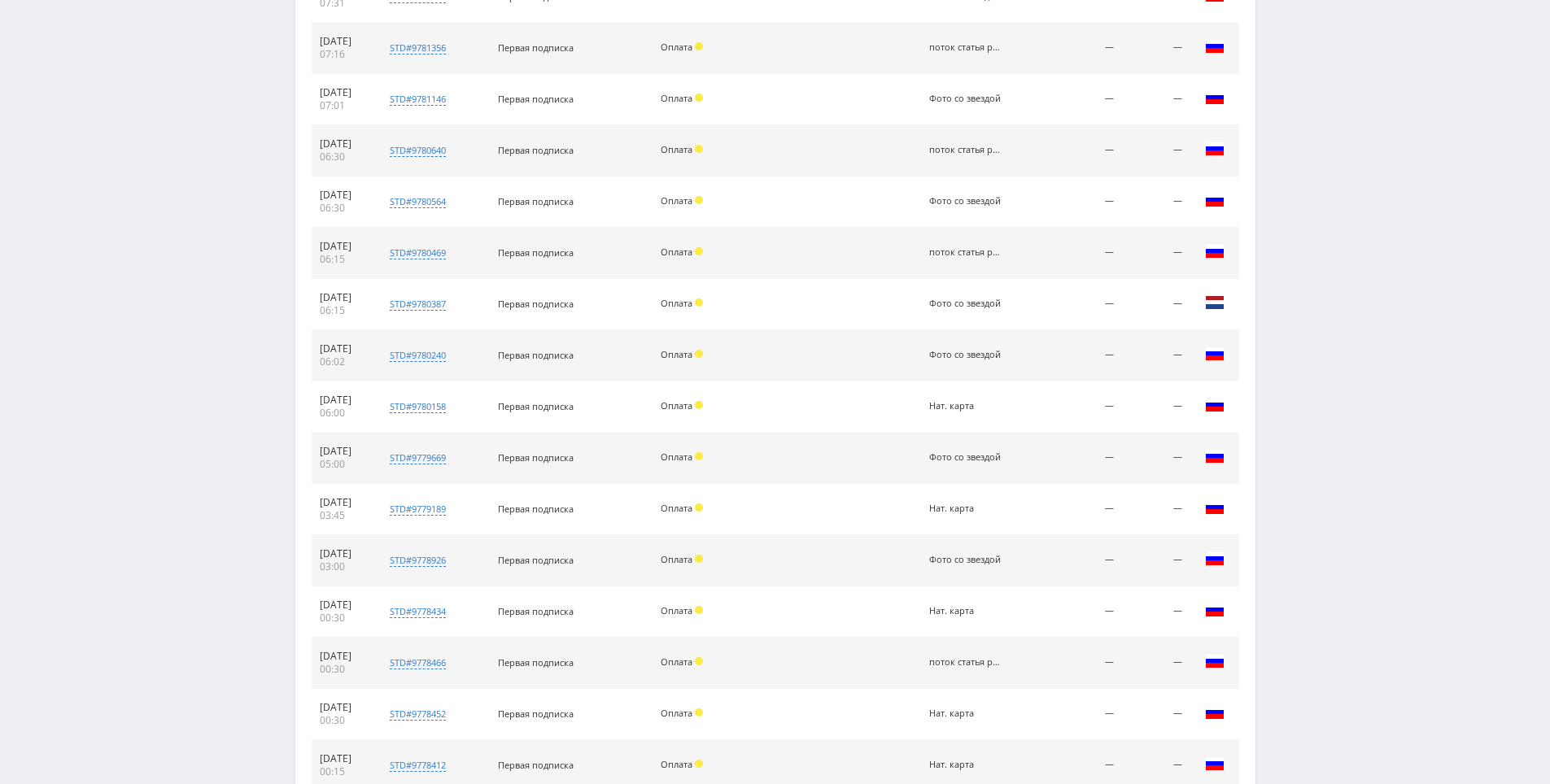
scroll to position [8834, 0]
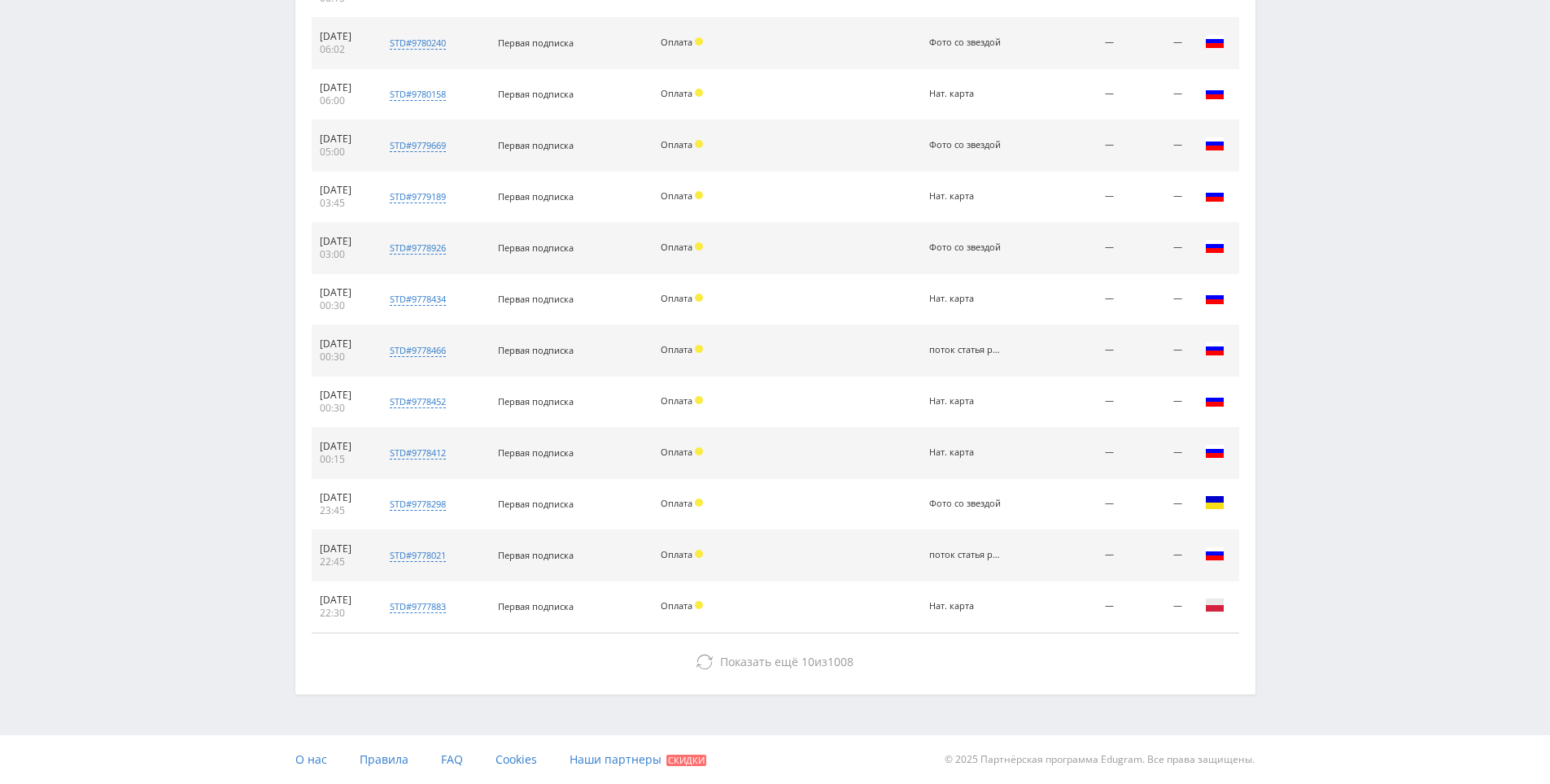
drag, startPoint x: 1302, startPoint y: 677, endPoint x: 1264, endPoint y: 680, distance: 38.1
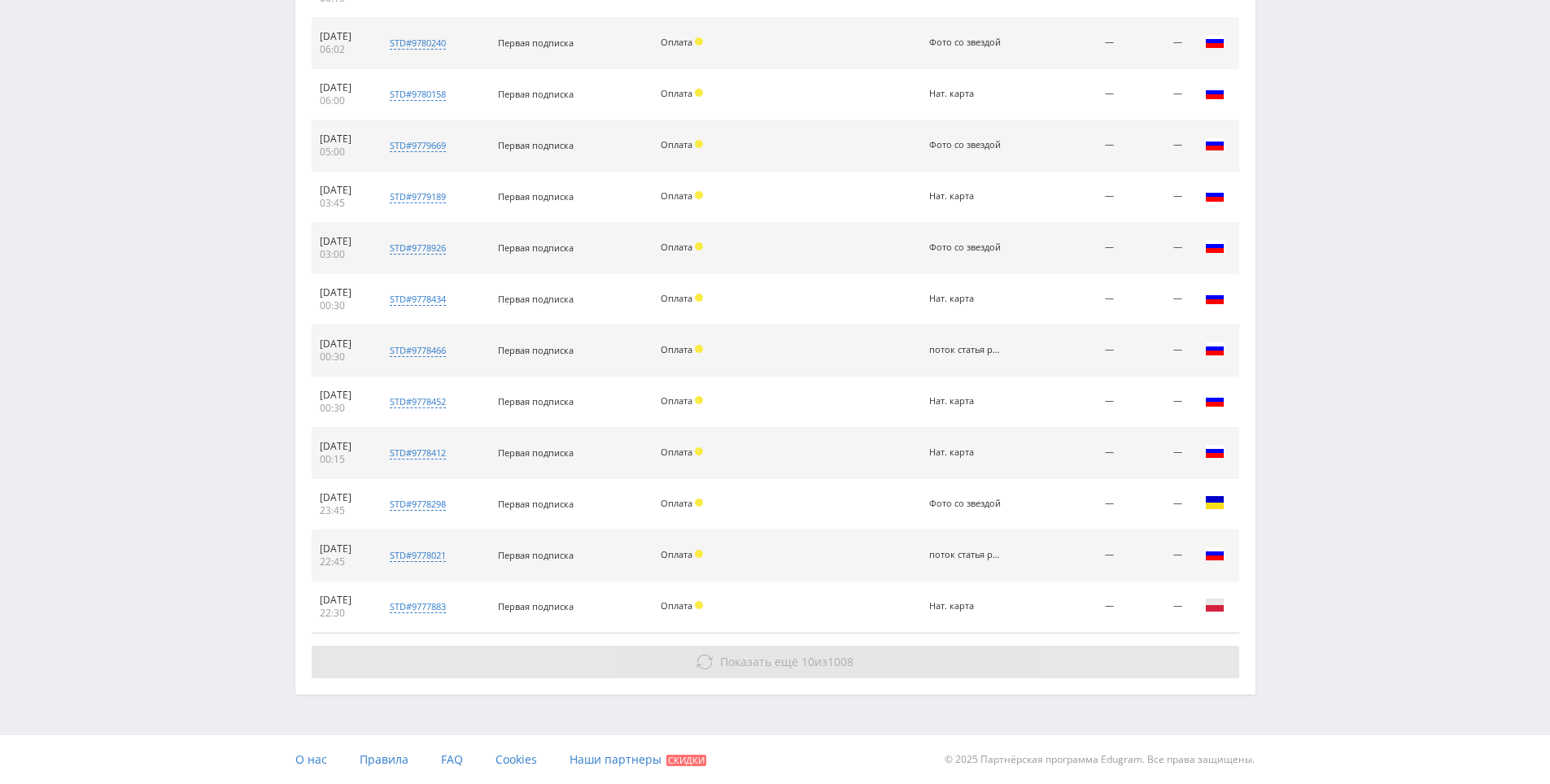
click at [1115, 669] on button "Показать ещё 10 из 1008" at bounding box center [775, 662] width 928 height 32
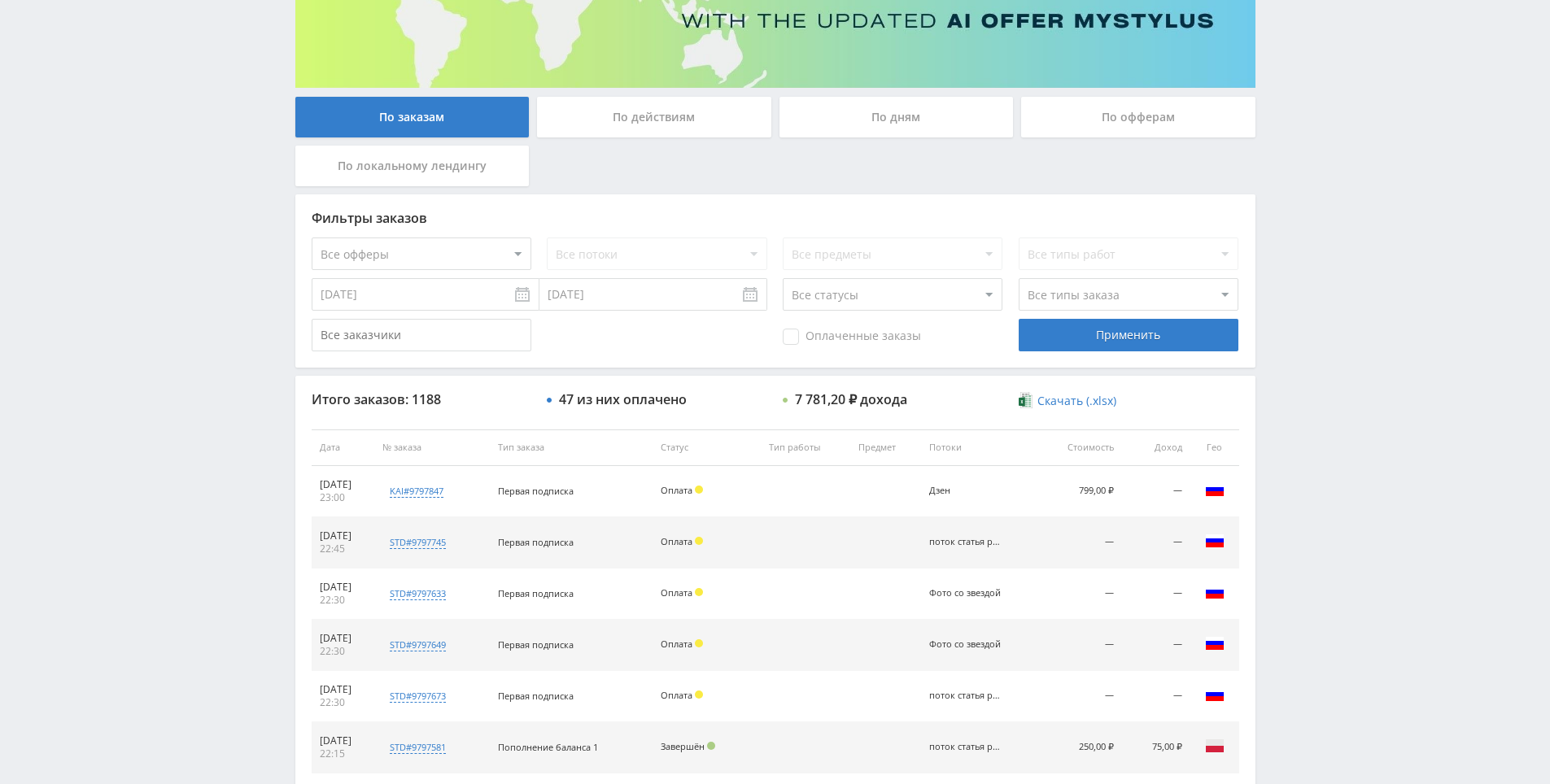
scroll to position [0, 0]
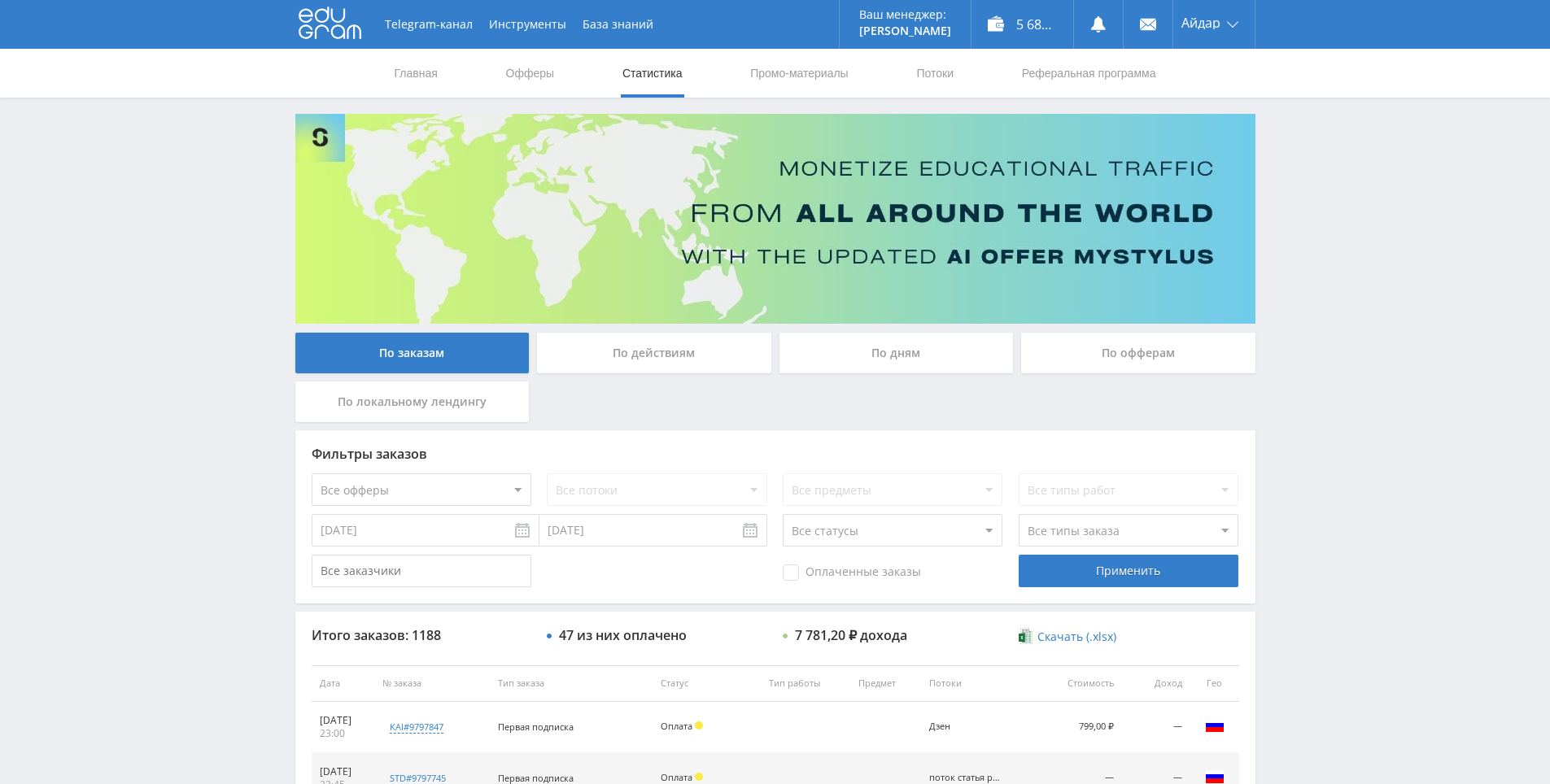
drag, startPoint x: 1324, startPoint y: 563, endPoint x: 1310, endPoint y: 363, distance: 200.5
